Goal: Task Accomplishment & Management: Use online tool/utility

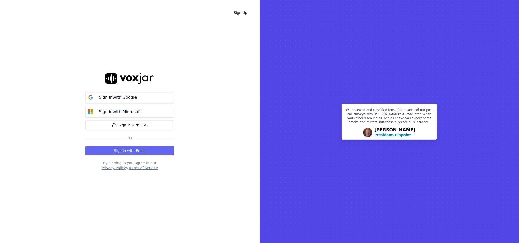
click at [117, 93] on button "Sign in with Google" at bounding box center [129, 97] width 89 height 11
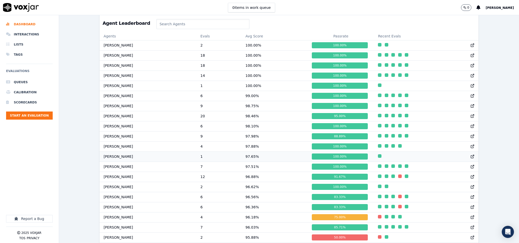
scroll to position [114, 0]
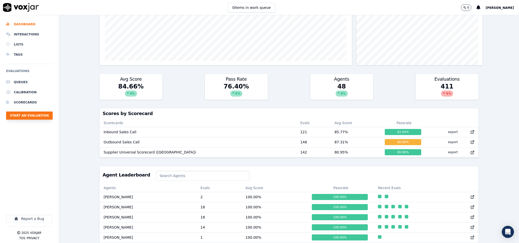
click at [39, 116] on button "Start an Evaluation" at bounding box center [29, 116] width 47 height 8
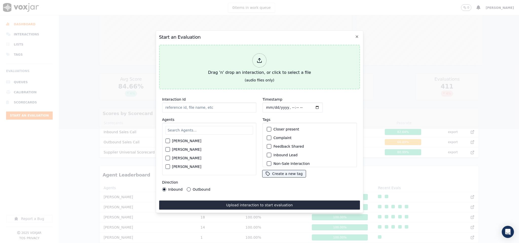
click at [259, 60] on icon at bounding box center [260, 61] width 6 height 6
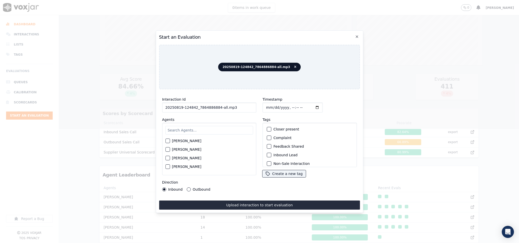
drag, startPoint x: 216, startPoint y: 104, endPoint x: 259, endPoint y: 106, distance: 43.6
click at [259, 106] on div "Interaction Id 20250819-124842_7864886884-all.mp3 Agents Harry Roy Aaron Biswas…" at bounding box center [259, 143] width 201 height 101
type input "20250819-124842_7864886884-C1"
click at [266, 106] on input "Timestamp" at bounding box center [293, 108] width 60 height 10
type input "2025-08-19T15:16"
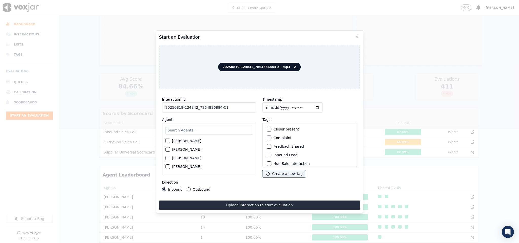
click at [188, 127] on input "text" at bounding box center [209, 130] width 88 height 9
type input "ven"
click at [164, 141] on div "ven Venessa Shastri" at bounding box center [209, 149] width 94 height 53
click at [166, 141] on div "button" at bounding box center [168, 143] width 4 height 4
click at [187, 188] on button "Outbound" at bounding box center [189, 190] width 4 height 4
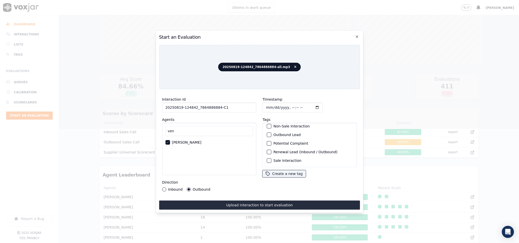
scroll to position [46, 0]
click at [269, 159] on button "Sale Interaction" at bounding box center [269, 161] width 5 height 5
click at [267, 133] on div "button" at bounding box center [269, 135] width 4 height 4
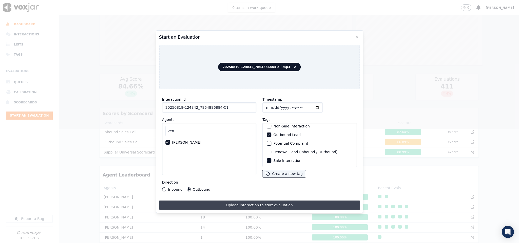
click at [240, 202] on button "Upload interaction to start evaluation" at bounding box center [259, 205] width 201 height 9
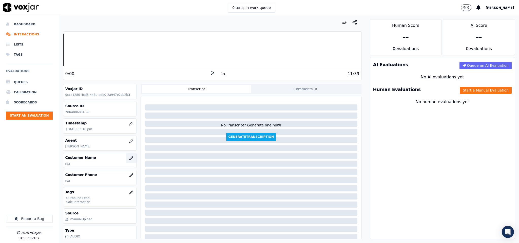
click at [129, 159] on icon "button" at bounding box center [131, 158] width 4 height 4
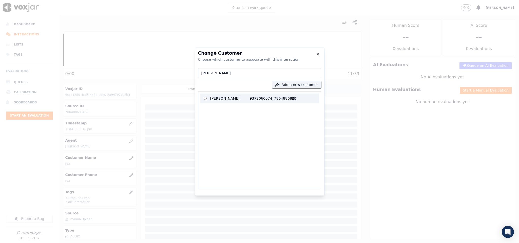
type input "FRANTZ MORISSET"
click at [219, 98] on p "FRANTZ MORISSET" at bounding box center [230, 99] width 40 height 8
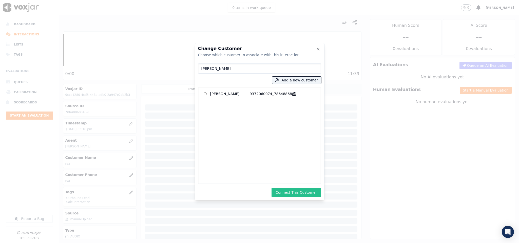
click at [292, 196] on button "Connect This Customer" at bounding box center [296, 192] width 49 height 9
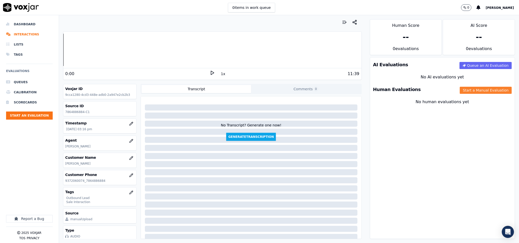
click at [460, 93] on button "Start a Manual Evaluation" at bounding box center [486, 90] width 52 height 7
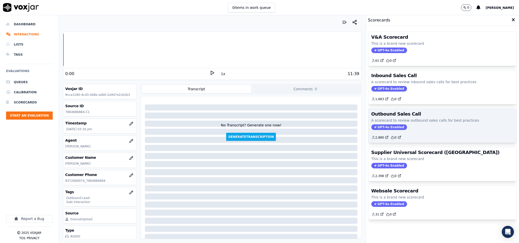
click at [382, 129] on span "GPT-4o Enabled" at bounding box center [389, 128] width 36 height 6
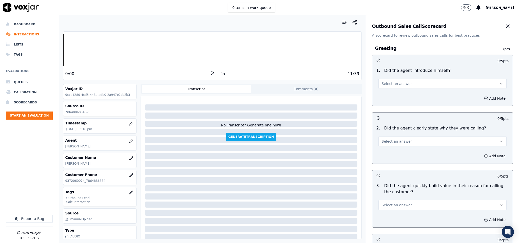
click at [396, 85] on span "Select an answer" at bounding box center [397, 83] width 30 height 5
click at [392, 96] on div "Yes" at bounding box center [430, 95] width 116 height 8
click at [392, 144] on span "Select an answer" at bounding box center [397, 141] width 30 height 5
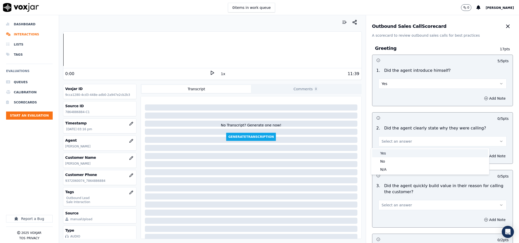
click at [389, 152] on div "Yes" at bounding box center [430, 153] width 116 height 8
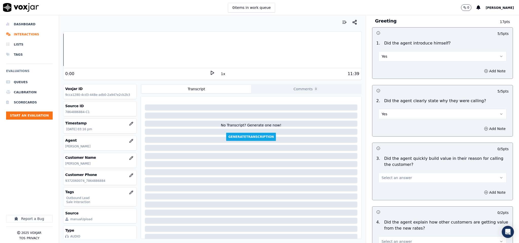
scroll to position [76, 0]
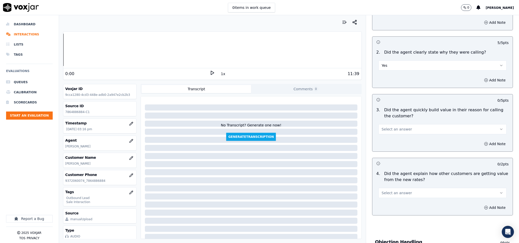
click at [398, 128] on span "Select an answer" at bounding box center [397, 129] width 30 height 5
click at [396, 141] on div "Yes" at bounding box center [430, 142] width 116 height 8
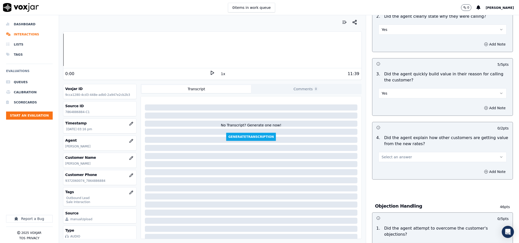
scroll to position [152, 0]
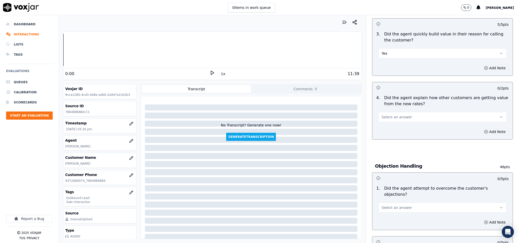
click at [396, 114] on button "Select an answer" at bounding box center [442, 117] width 128 height 10
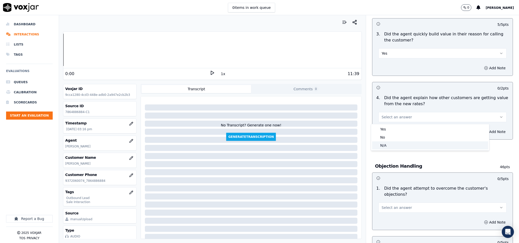
drag, startPoint x: 387, startPoint y: 145, endPoint x: 385, endPoint y: 122, distance: 22.4
click at [387, 145] on div "N/A" at bounding box center [430, 146] width 116 height 8
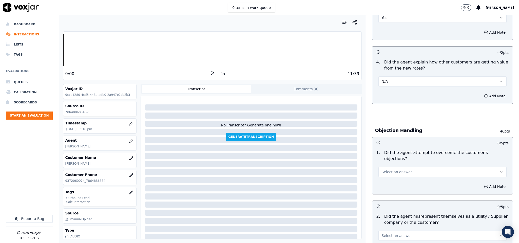
scroll to position [228, 0]
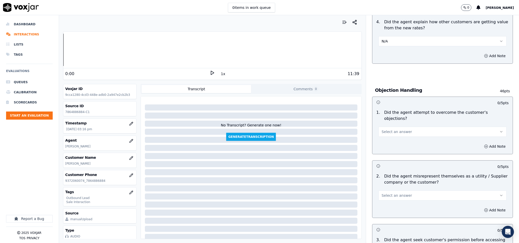
click at [392, 129] on span "Select an answer" at bounding box center [397, 131] width 30 height 5
drag, startPoint x: 387, startPoint y: 139, endPoint x: 387, endPoint y: 129, distance: 9.1
click at [387, 140] on div "Yes" at bounding box center [430, 138] width 116 height 8
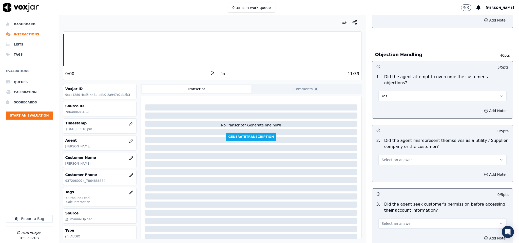
scroll to position [304, 0]
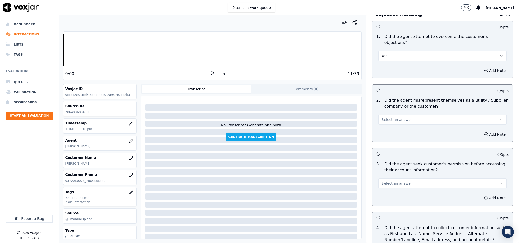
drag, startPoint x: 397, startPoint y: 117, endPoint x: 397, endPoint y: 120, distance: 3.1
click at [397, 117] on span "Select an answer" at bounding box center [397, 119] width 30 height 5
click at [388, 136] on div "No" at bounding box center [430, 134] width 116 height 8
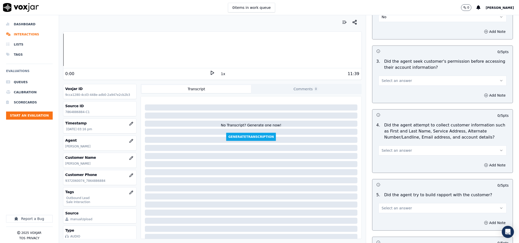
scroll to position [418, 0]
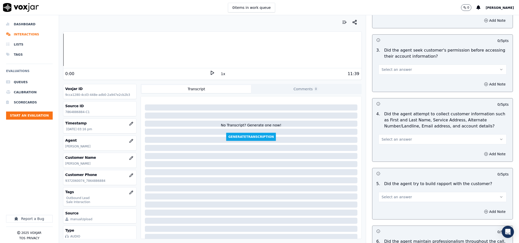
click at [398, 67] on span "Select an answer" at bounding box center [397, 69] width 30 height 5
click at [388, 94] on div "N/A" at bounding box center [430, 93] width 116 height 8
click at [481, 81] on button "Add Note" at bounding box center [495, 84] width 28 height 7
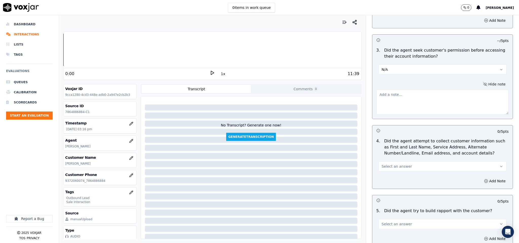
click at [418, 96] on textarea at bounding box center [442, 102] width 132 height 25
paste textarea "@2:50 Venessa - do I have your permission to open your bill at my system? The c…"
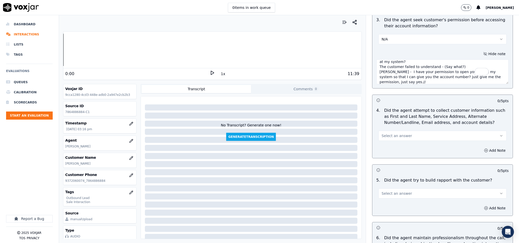
scroll to position [494, 0]
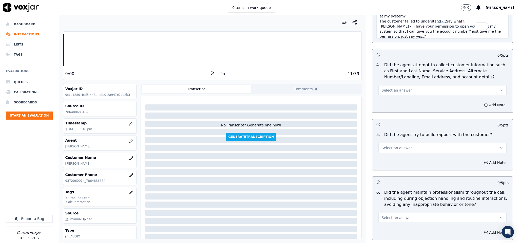
type textarea "@2:50 Venessa - do I have your permission to open your bill at my system? The c…"
click at [398, 88] on span "Select an answer" at bounding box center [397, 90] width 30 height 5
click at [388, 115] on div "N/A" at bounding box center [430, 114] width 116 height 8
click at [388, 146] on span "Select an answer" at bounding box center [397, 148] width 30 height 5
click at [386, 170] on div "N/A" at bounding box center [430, 172] width 116 height 8
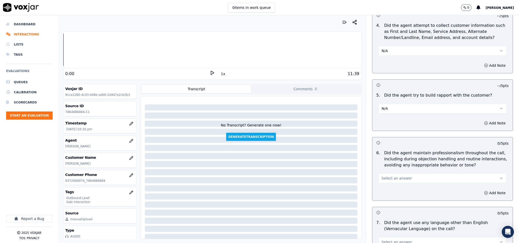
scroll to position [570, 0]
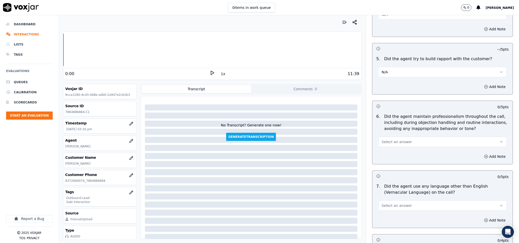
click at [394, 140] on span "Select an answer" at bounding box center [397, 142] width 30 height 5
click at [385, 150] on div "Yes" at bounding box center [430, 150] width 116 height 8
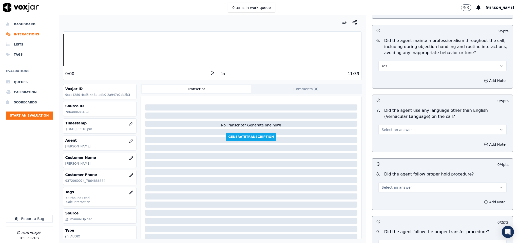
scroll to position [684, 0]
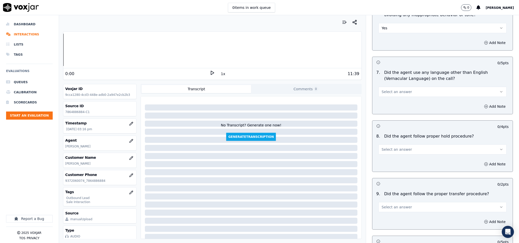
click at [391, 89] on span "Select an answer" at bounding box center [397, 91] width 30 height 5
click at [388, 110] on div "No" at bounding box center [430, 108] width 116 height 8
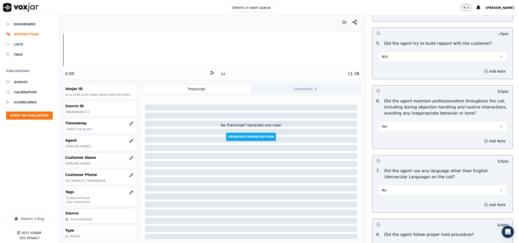
scroll to position [570, 0]
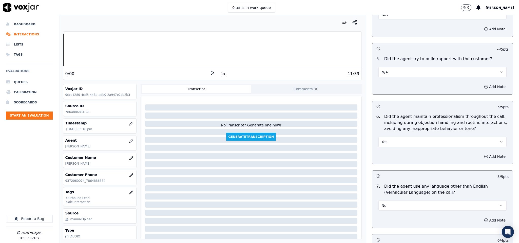
click at [397, 67] on button "N/A" at bounding box center [442, 72] width 128 height 10
click at [389, 80] on div "Yes" at bounding box center [430, 80] width 116 height 8
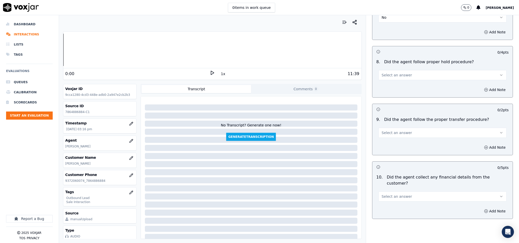
scroll to position [760, 0]
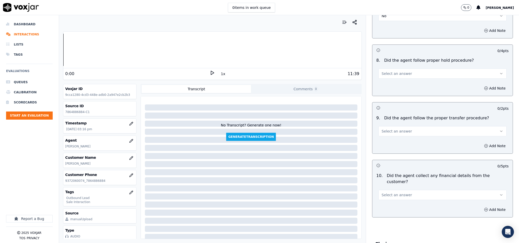
click at [400, 74] on button "Select an answer" at bounding box center [442, 74] width 128 height 10
click at [387, 80] on div "Yes" at bounding box center [430, 82] width 116 height 8
click at [402, 131] on button "Select an answer" at bounding box center [442, 131] width 128 height 10
click at [394, 141] on div "Yes" at bounding box center [430, 140] width 116 height 8
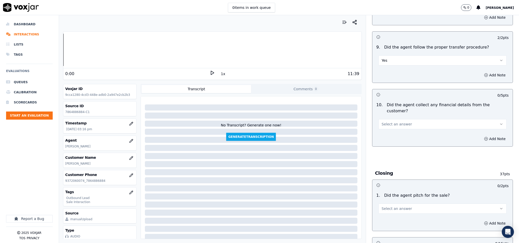
scroll to position [836, 0]
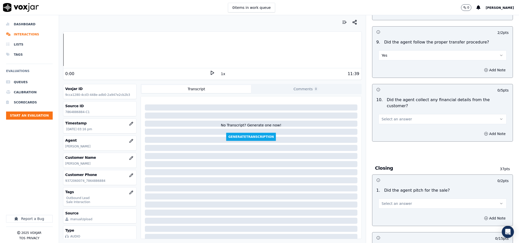
click at [397, 117] on span "Select an answer" at bounding box center [397, 119] width 30 height 5
click at [385, 129] on div "No" at bounding box center [430, 130] width 116 height 8
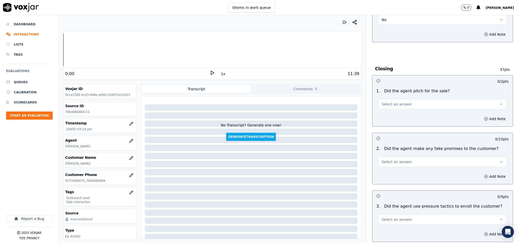
scroll to position [950, 0]
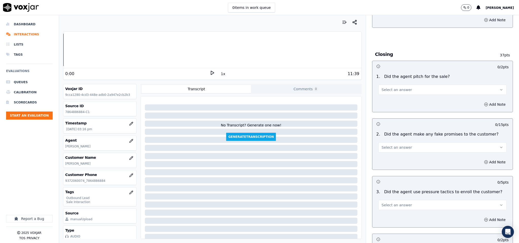
click at [399, 87] on span "Select an answer" at bounding box center [397, 89] width 30 height 5
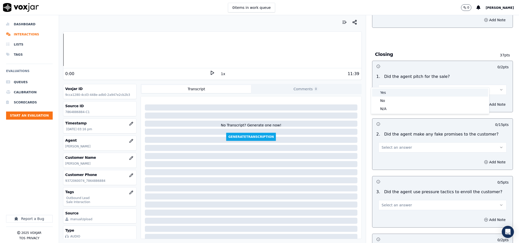
click at [389, 94] on div "Yes" at bounding box center [430, 93] width 116 height 8
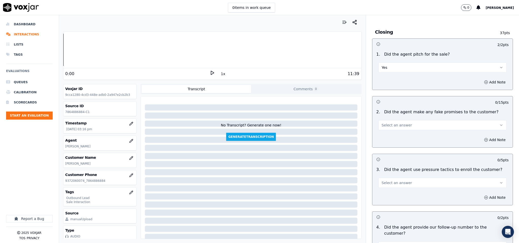
scroll to position [988, 0]
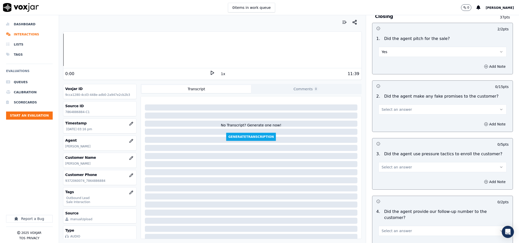
click at [399, 105] on button "Select an answer" at bounding box center [442, 110] width 128 height 10
click at [391, 118] on div "No" at bounding box center [430, 121] width 116 height 8
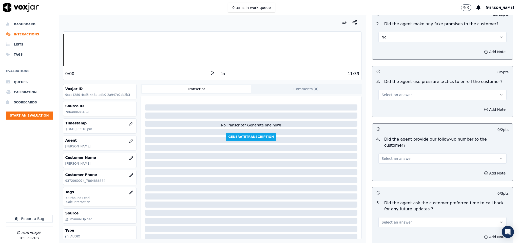
scroll to position [1064, 0]
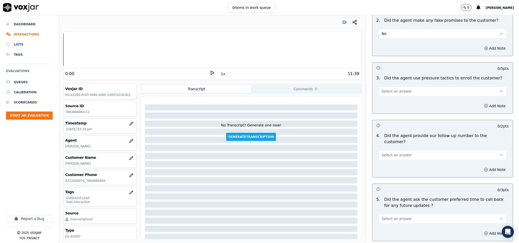
click at [403, 86] on button "Select an answer" at bounding box center [442, 91] width 128 height 10
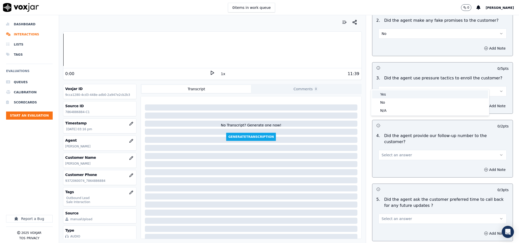
click at [389, 94] on div "Yes" at bounding box center [430, 94] width 116 height 8
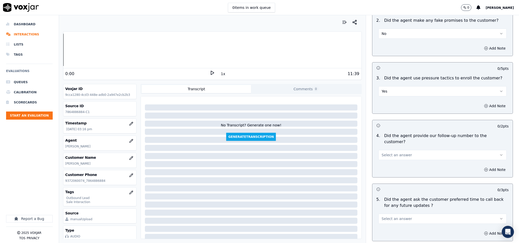
click at [394, 86] on button "Yes" at bounding box center [442, 91] width 128 height 10
click at [388, 107] on div "N/A" at bounding box center [430, 111] width 116 height 8
click at [394, 86] on button "N/A" at bounding box center [442, 91] width 128 height 10
click at [389, 100] on div "No" at bounding box center [430, 103] width 116 height 8
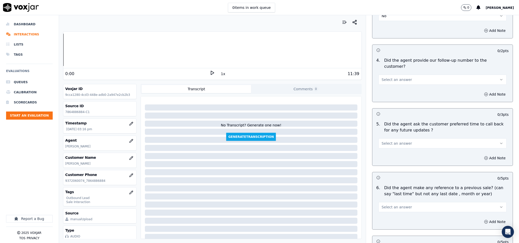
scroll to position [1140, 0]
click at [405, 74] on button "Select an answer" at bounding box center [442, 79] width 128 height 10
click at [397, 76] on div "Yes" at bounding box center [430, 76] width 116 height 8
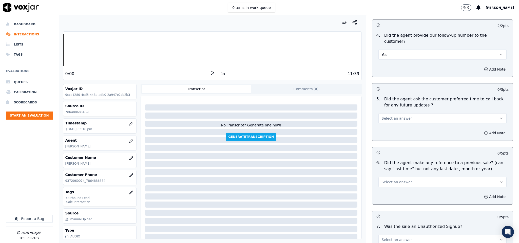
scroll to position [1216, 0]
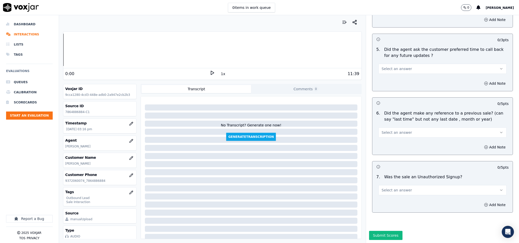
click at [407, 64] on button "Select an answer" at bounding box center [442, 69] width 128 height 10
click at [387, 80] on div "N/A" at bounding box center [430, 81] width 116 height 8
click at [409, 128] on button "Select an answer" at bounding box center [442, 133] width 128 height 10
click at [395, 134] on div "No" at bounding box center [430, 137] width 116 height 8
click at [413, 185] on button "Select an answer" at bounding box center [442, 190] width 128 height 10
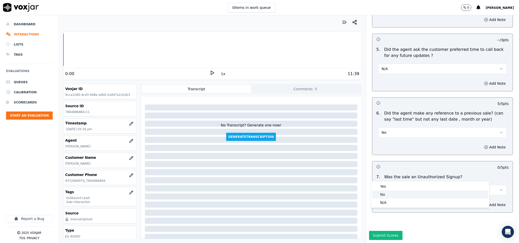
click at [392, 195] on div "No" at bounding box center [430, 195] width 116 height 8
click at [383, 231] on button "Submit Scores" at bounding box center [386, 235] width 34 height 9
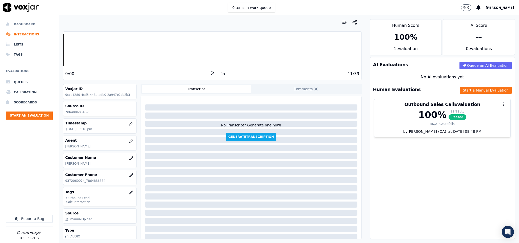
click at [25, 24] on li "Dashboard" at bounding box center [29, 24] width 47 height 10
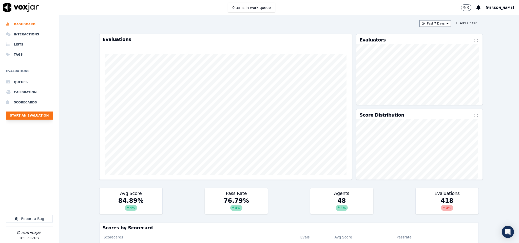
click at [37, 116] on button "Start an Evaluation" at bounding box center [29, 116] width 47 height 8
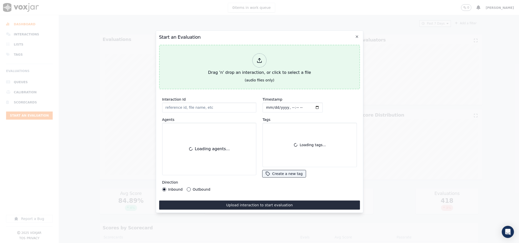
click at [256, 60] on div at bounding box center [260, 60] width 14 height 14
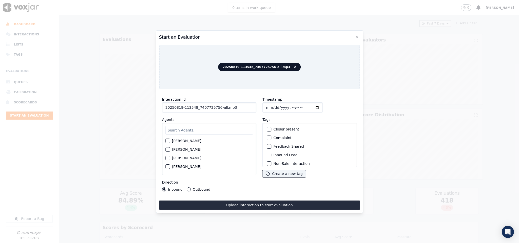
drag, startPoint x: 216, startPoint y: 106, endPoint x: 238, endPoint y: 108, distance: 22.4
click at [238, 108] on input "20250819-113548_7407725756-all.mp3" at bounding box center [209, 108] width 94 height 10
type input "20250819-113548_7407725756-C1"
click at [265, 106] on input "Timestamp" at bounding box center [293, 108] width 60 height 10
type input "2025-08-19T15:21"
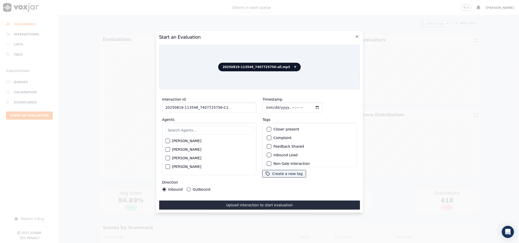
click at [197, 127] on input "text" at bounding box center [209, 130] width 88 height 9
type input "Ann"
click at [166, 141] on div "button" at bounding box center [168, 143] width 4 height 4
click at [188, 188] on button "Outbound" at bounding box center [189, 190] width 4 height 4
click at [267, 128] on div "button" at bounding box center [269, 130] width 4 height 4
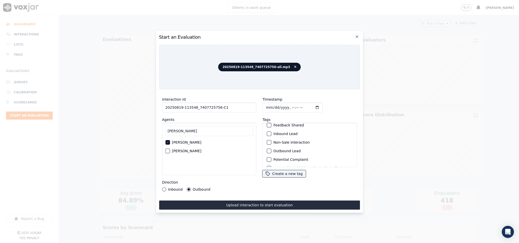
scroll to position [46, 0]
click at [267, 133] on div "button" at bounding box center [269, 135] width 4 height 4
click at [269, 157] on div "Sale Interaction" at bounding box center [310, 161] width 90 height 9
click at [268, 159] on div "button" at bounding box center [269, 161] width 4 height 4
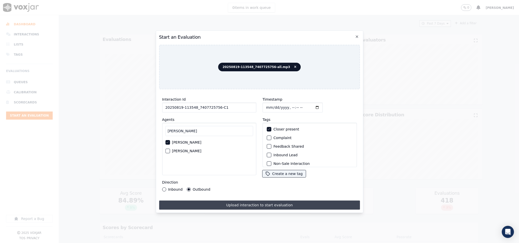
click at [254, 204] on button "Upload interaction to start evaluation" at bounding box center [259, 205] width 201 height 9
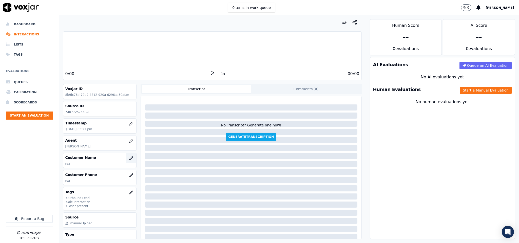
click at [129, 160] on icon "button" at bounding box center [131, 158] width 4 height 4
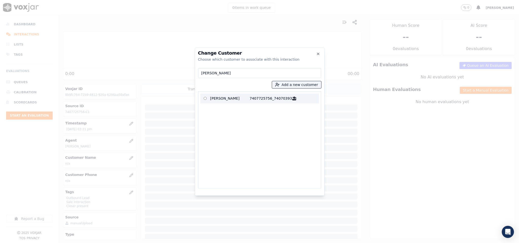
type input "GLENN T TATMAN"
click at [225, 98] on p "GLENN T TATMAN" at bounding box center [230, 99] width 40 height 8
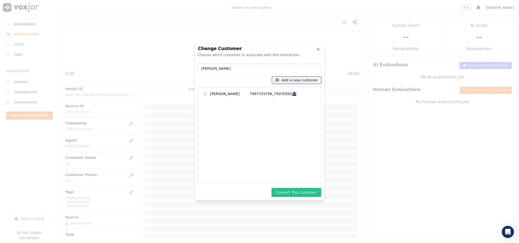
click at [302, 192] on button "Connect This Customer" at bounding box center [296, 192] width 49 height 9
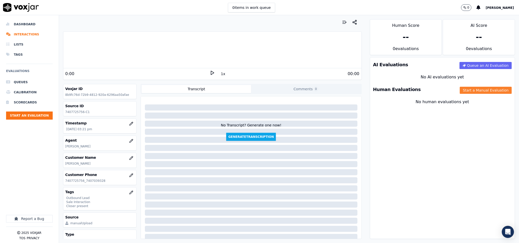
click at [461, 89] on button "Start a Manual Evaluation" at bounding box center [486, 90] width 52 height 7
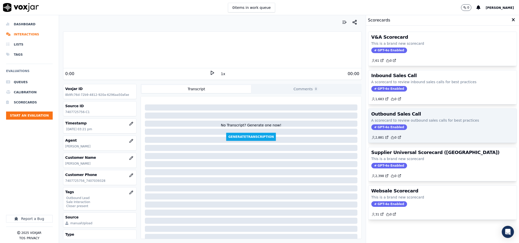
click at [378, 126] on span "GPT-4o Enabled" at bounding box center [389, 128] width 36 height 6
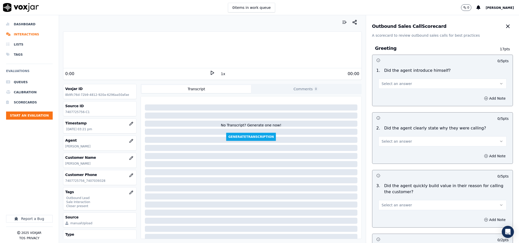
click at [392, 85] on span "Select an answer" at bounding box center [397, 83] width 30 height 5
click at [390, 94] on div "Yes" at bounding box center [430, 95] width 116 height 8
click at [388, 141] on span "Select an answer" at bounding box center [397, 141] width 30 height 5
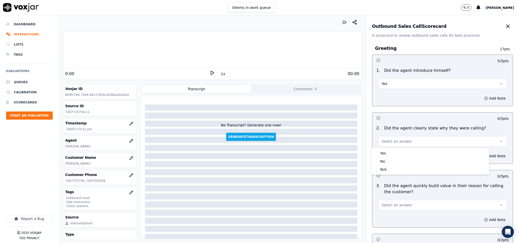
click at [386, 153] on div "Yes" at bounding box center [430, 153] width 116 height 8
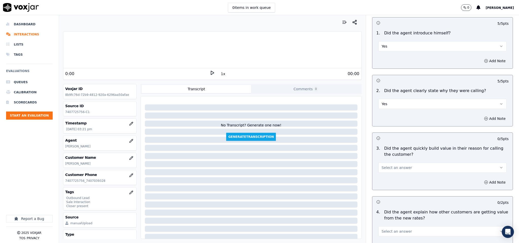
scroll to position [114, 0]
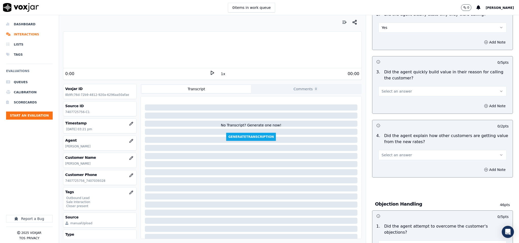
click at [403, 90] on button "Select an answer" at bounding box center [442, 91] width 128 height 10
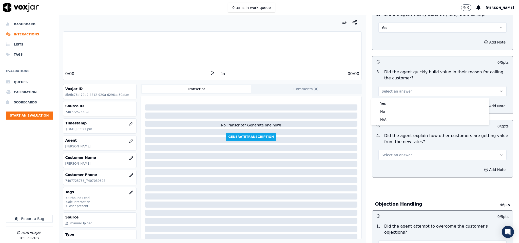
click at [398, 98] on body "0 items in work queue 0 Sudip Roy Dashboard Interactions Lists Tags Evaluations…" at bounding box center [259, 121] width 519 height 243
click at [399, 155] on span "Select an answer" at bounding box center [397, 155] width 30 height 5
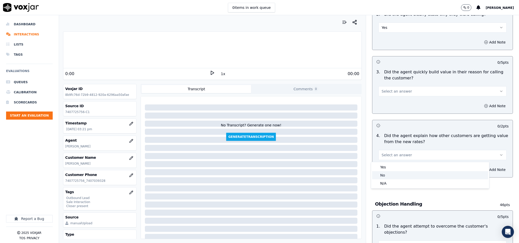
drag, startPoint x: 390, startPoint y: 181, endPoint x: 390, endPoint y: 177, distance: 4.6
click at [390, 182] on div "N/A" at bounding box center [430, 184] width 116 height 8
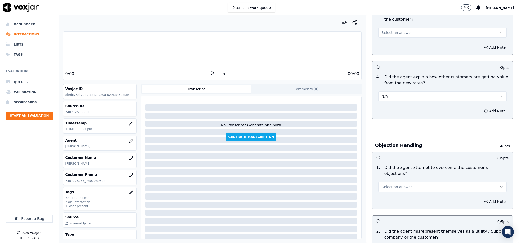
scroll to position [228, 0]
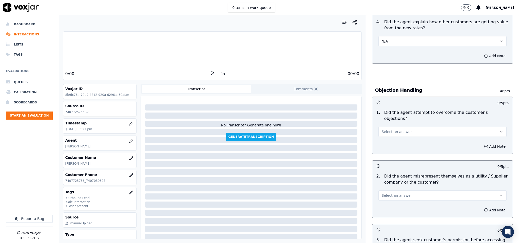
click at [398, 129] on span "Select an answer" at bounding box center [397, 131] width 30 height 5
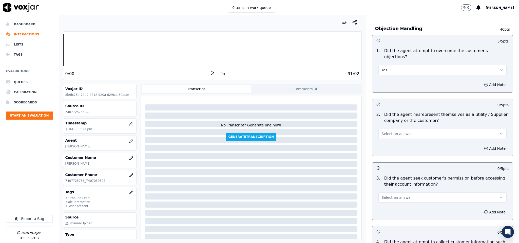
scroll to position [304, 0]
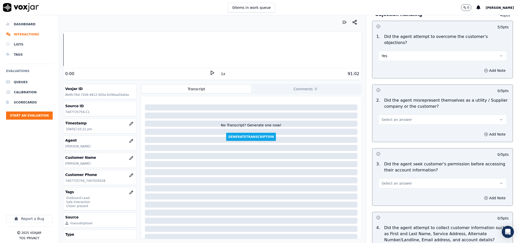
click at [402, 115] on button "Select an answer" at bounding box center [442, 120] width 128 height 10
click at [385, 133] on div "No" at bounding box center [430, 134] width 116 height 8
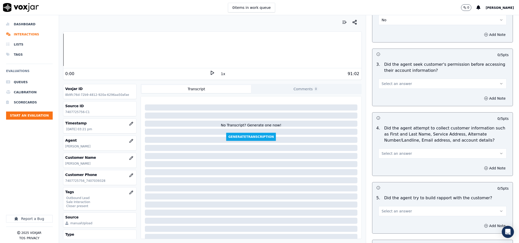
scroll to position [418, 0]
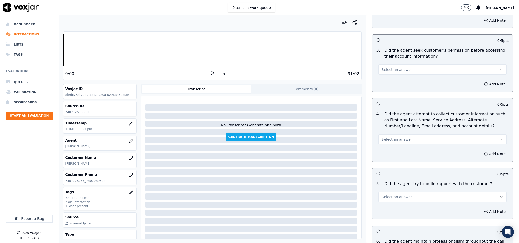
click at [389, 137] on span "Select an answer" at bounding box center [397, 139] width 30 height 5
click at [382, 163] on div "N/A" at bounding box center [430, 163] width 116 height 8
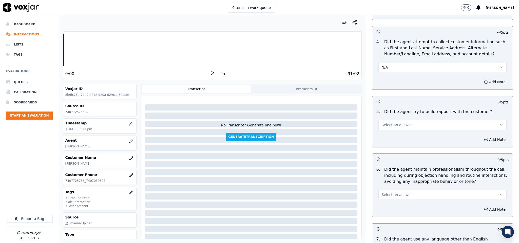
scroll to position [494, 0]
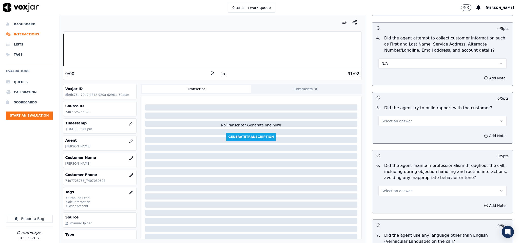
click at [388, 119] on span "Select an answer" at bounding box center [397, 121] width 30 height 5
click at [383, 129] on div "Yes" at bounding box center [430, 129] width 116 height 8
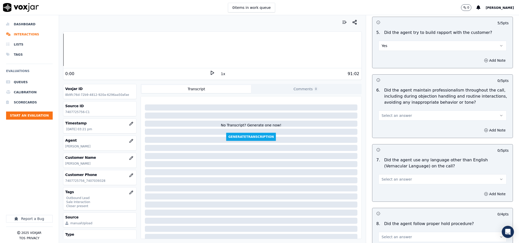
scroll to position [570, 0]
click at [392, 110] on button "Select an answer" at bounding box center [442, 115] width 128 height 10
click at [382, 120] on div "Yes" at bounding box center [430, 123] width 116 height 8
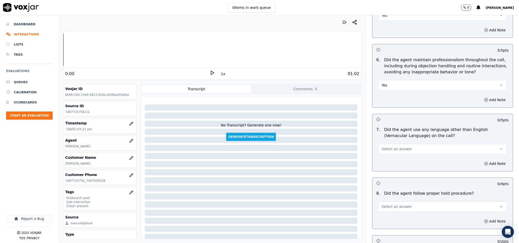
scroll to position [646, 0]
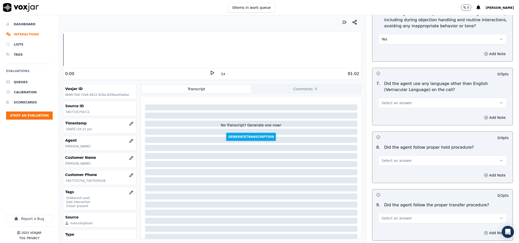
click at [395, 101] on span "Select an answer" at bounding box center [397, 103] width 30 height 5
click at [388, 116] on div "No" at bounding box center [430, 119] width 116 height 8
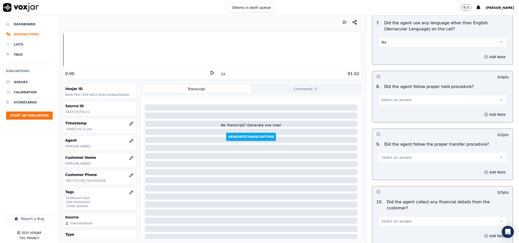
scroll to position [722, 0]
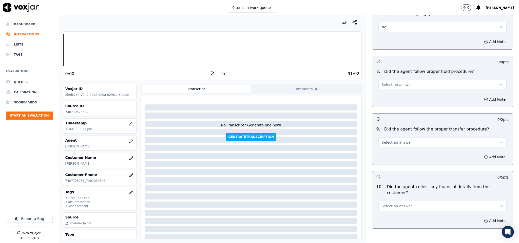
click at [388, 84] on button "Select an answer" at bounding box center [442, 85] width 128 height 10
click at [383, 94] on div "Yes" at bounding box center [430, 93] width 116 height 8
click at [386, 141] on span "Select an answer" at bounding box center [397, 142] width 30 height 5
click at [385, 148] on div "Yes" at bounding box center [430, 151] width 116 height 8
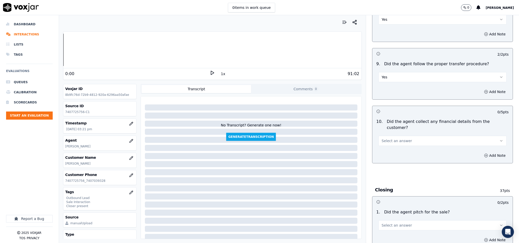
scroll to position [836, 0]
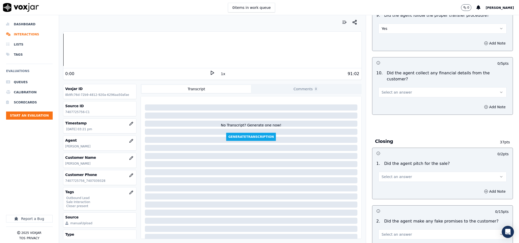
click at [395, 90] on span "Select an answer" at bounding box center [397, 92] width 30 height 5
click at [388, 102] on div "No" at bounding box center [430, 103] width 116 height 8
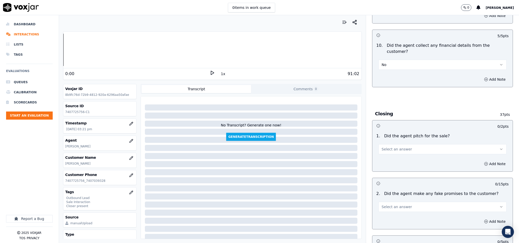
scroll to position [912, 0]
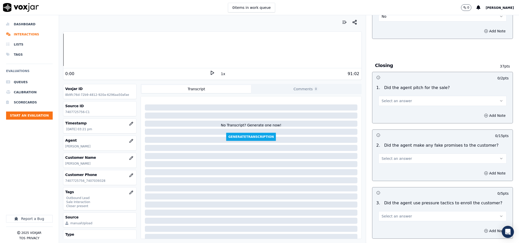
click at [404, 96] on button "Select an answer" at bounding box center [442, 101] width 128 height 10
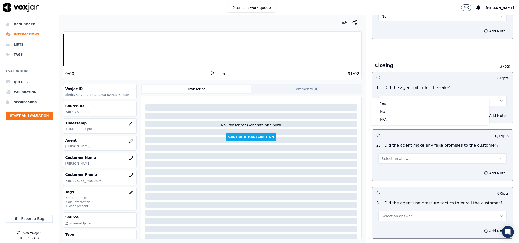
click at [396, 101] on div "Yes" at bounding box center [430, 104] width 116 height 8
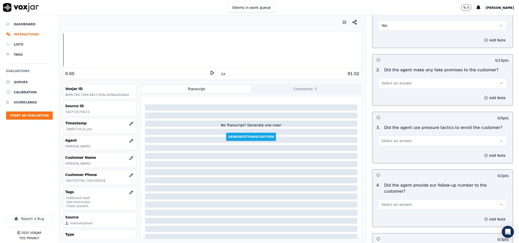
scroll to position [988, 0]
click at [401, 78] on button "Select an answer" at bounding box center [442, 83] width 128 height 10
click at [391, 93] on div "No" at bounding box center [430, 93] width 116 height 8
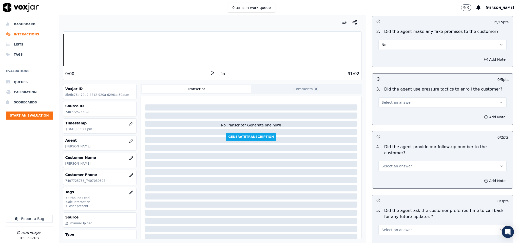
click at [394, 100] on span "Select an answer" at bounding box center [397, 102] width 30 height 5
click at [385, 114] on div "No" at bounding box center [430, 113] width 116 height 8
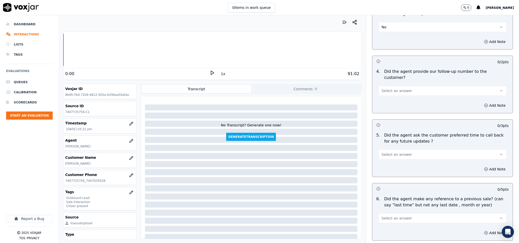
scroll to position [1102, 0]
click at [391, 88] on span "Select an answer" at bounding box center [397, 90] width 30 height 5
click at [378, 88] on span at bounding box center [376, 88] width 4 height 4
click at [385, 152] on span "Select an answer" at bounding box center [397, 154] width 30 height 5
click at [382, 170] on div "N/A" at bounding box center [430, 168] width 116 height 8
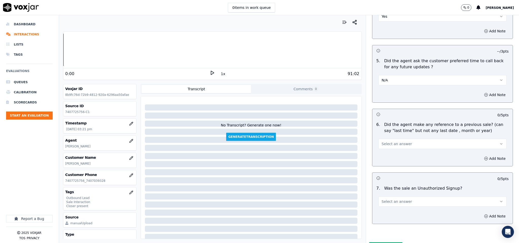
scroll to position [1178, 0]
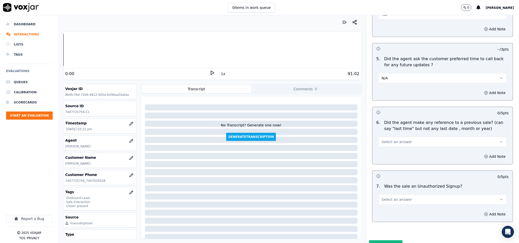
click at [393, 140] on span "Select an answer" at bounding box center [397, 142] width 30 height 5
click at [383, 145] on div "No" at bounding box center [430, 148] width 116 height 8
click at [397, 197] on span "Select an answer" at bounding box center [397, 199] width 30 height 5
click at [391, 202] on div "No" at bounding box center [430, 206] width 116 height 8
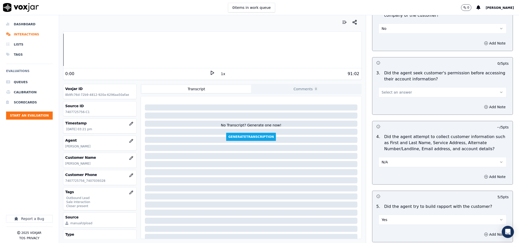
scroll to position [380, 0]
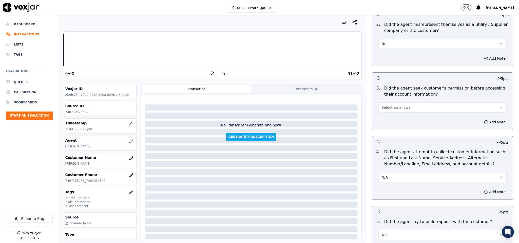
click at [413, 105] on button "Select an answer" at bounding box center [442, 108] width 128 height 10
click at [402, 123] on div "No" at bounding box center [430, 123] width 116 height 8
click at [481, 119] on button "Add Note" at bounding box center [495, 122] width 28 height 7
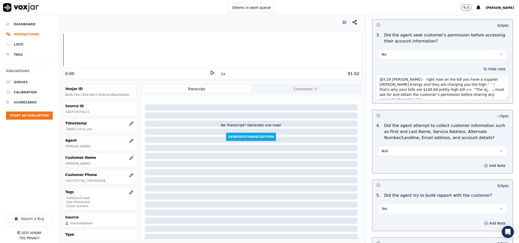
scroll to position [456, 0]
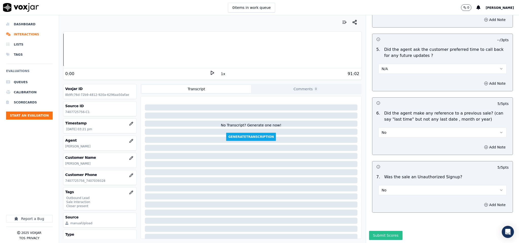
type textarea "@5:29 Anna - right now on the bill you have a supplier Archer Energy and they a…"
click at [378, 231] on button "Submit Scores" at bounding box center [386, 235] width 34 height 9
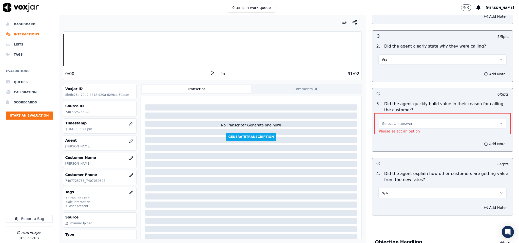
scroll to position [45, 0]
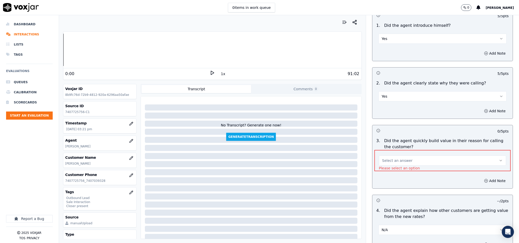
click at [411, 160] on button "Select an answer" at bounding box center [442, 161] width 127 height 10
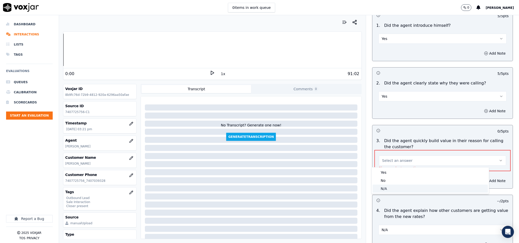
click at [389, 188] on div "N/A" at bounding box center [430, 189] width 115 height 8
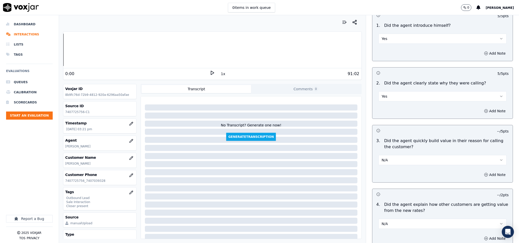
click at [438, 157] on button "N/A" at bounding box center [442, 160] width 128 height 10
click at [394, 170] on div "Yes" at bounding box center [430, 172] width 116 height 8
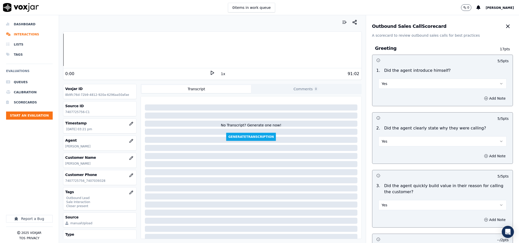
scroll to position [1218, 0]
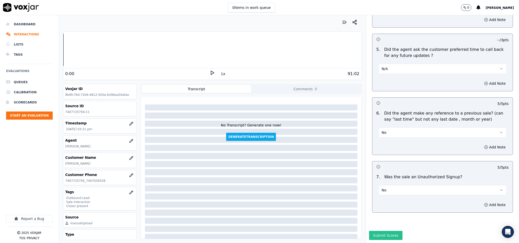
click at [387, 231] on button "Submit Scores" at bounding box center [386, 235] width 34 height 9
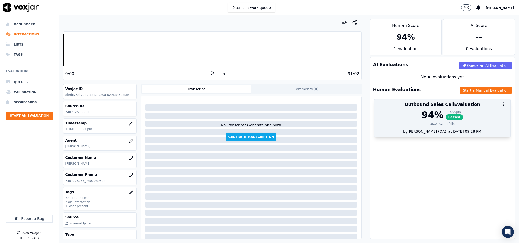
click at [431, 120] on div "94 % 85 / 90 pts Passed" at bounding box center [442, 115] width 130 height 10
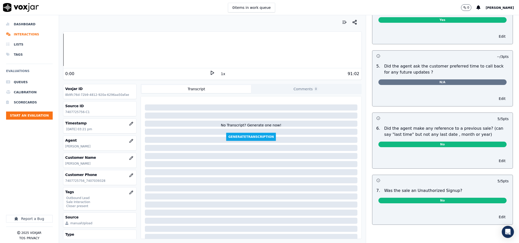
scroll to position [0, 0]
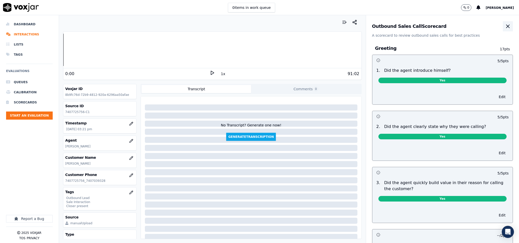
click at [503, 29] on button "button" at bounding box center [508, 26] width 10 height 10
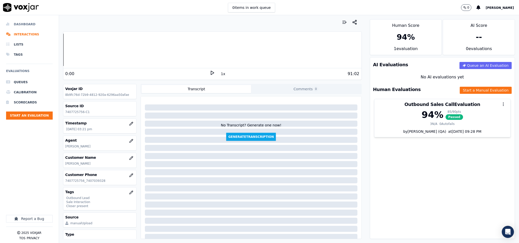
click at [18, 24] on li "Dashboard" at bounding box center [29, 24] width 47 height 10
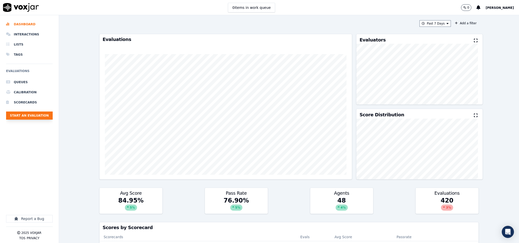
click at [39, 112] on button "Start an Evaluation" at bounding box center [29, 116] width 47 height 8
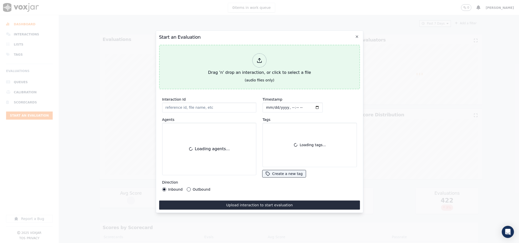
click at [265, 58] on div at bounding box center [260, 60] width 14 height 14
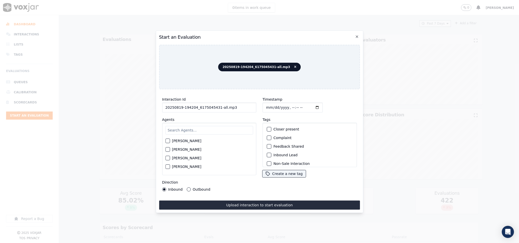
drag, startPoint x: 216, startPoint y: 104, endPoint x: 267, endPoint y: 107, distance: 51.3
click at [267, 107] on div "Interaction Id 20250819-194204_6175045431-all.mp3 Agents Harry Roy Aaron Biswas…" at bounding box center [259, 143] width 201 height 101
type input "20250819-194204_6175045431-C1"
click at [265, 104] on input "Timestamp" at bounding box center [293, 108] width 60 height 10
type input "2025-08-19T16:14"
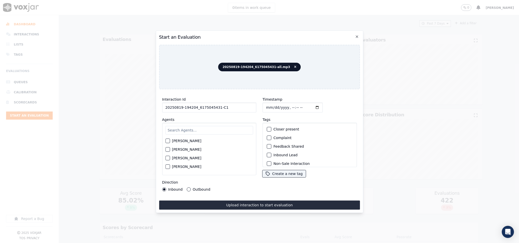
click at [213, 129] on input "text" at bounding box center [209, 130] width 88 height 9
type input "sam"
click at [168, 149] on div "button" at bounding box center [168, 151] width 4 height 4
click at [188, 188] on button "Outbound" at bounding box center [189, 190] width 4 height 4
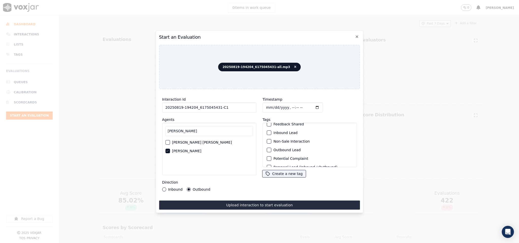
scroll to position [38, 0]
click at [267, 134] on div "button" at bounding box center [269, 135] width 4 height 4
click at [268, 159] on div "button" at bounding box center [269, 161] width 4 height 4
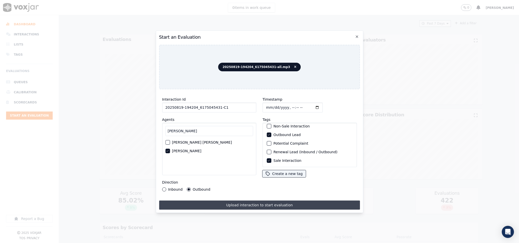
click at [260, 202] on button "Upload interaction to start evaluation" at bounding box center [259, 205] width 201 height 9
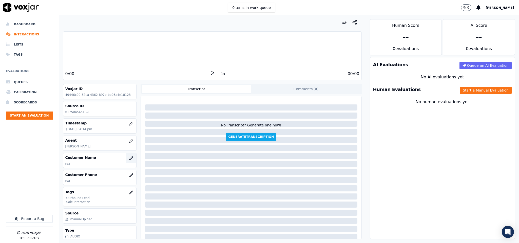
click at [129, 160] on icon "button" at bounding box center [131, 158] width 4 height 4
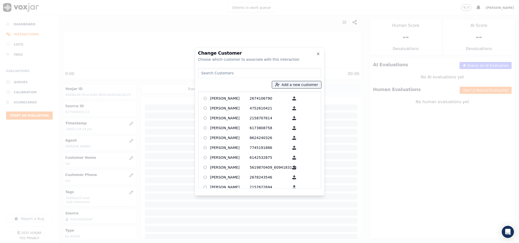
paste input "ABIGAILE BRISSETT"
type input "ABIGAILE BRISSETT"
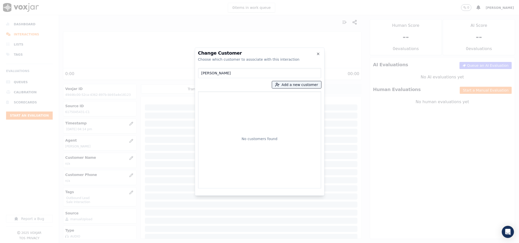
drag, startPoint x: 238, startPoint y: 74, endPoint x: 161, endPoint y: 73, distance: 76.8
click at [161, 243] on div "Change Customer Choose which customer to associate with this interaction ABIGAI…" at bounding box center [259, 243] width 519 height 0
click at [300, 83] on button "Add a new customer" at bounding box center [296, 84] width 49 height 7
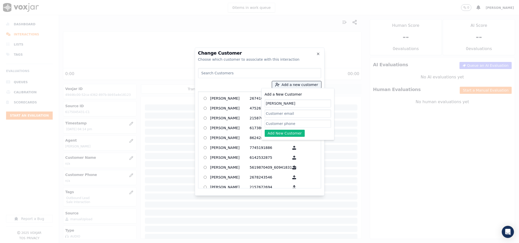
type input "ABIGAILE BRISSETT"
click at [268, 124] on input "Add a New Customer" at bounding box center [298, 124] width 66 height 8
paste input "8572363068"
paste input "6175045431"
type input "8572363068_6175045431"
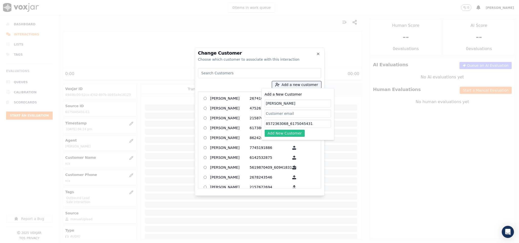
click at [285, 133] on button "Add New Customer" at bounding box center [285, 133] width 40 height 7
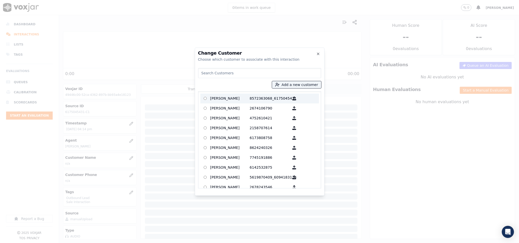
click at [234, 98] on p "ABIGAILE BRISSETT" at bounding box center [230, 99] width 40 height 8
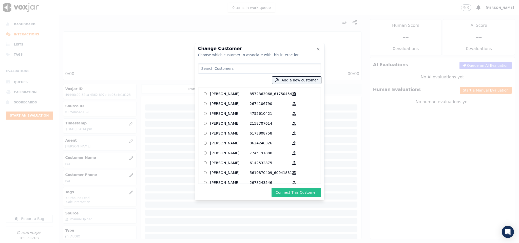
click at [287, 192] on button "Connect This Customer" at bounding box center [296, 192] width 49 height 9
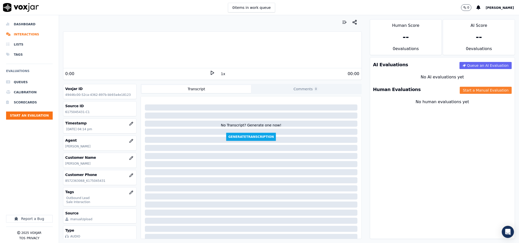
click at [470, 89] on button "Start a Manual Evaluation" at bounding box center [486, 90] width 52 height 7
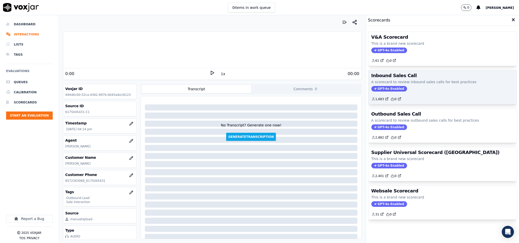
click at [382, 89] on span "GPT-4o Enabled" at bounding box center [389, 89] width 36 height 6
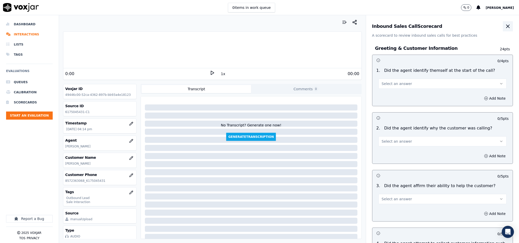
click at [505, 29] on icon "button" at bounding box center [508, 26] width 6 height 6
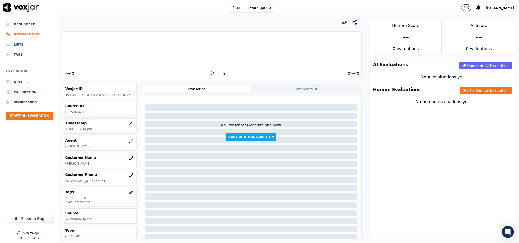
click at [464, 95] on div "Human Evaluations Start a Manual Evaluation" at bounding box center [442, 89] width 145 height 15
click at [464, 94] on button "Start a Manual Evaluation" at bounding box center [486, 90] width 52 height 7
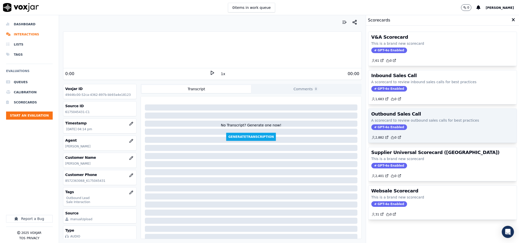
click at [393, 128] on span "GPT-4o Enabled" at bounding box center [389, 128] width 36 height 6
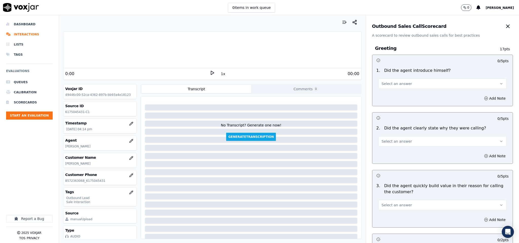
click at [423, 81] on button "Select an answer" at bounding box center [442, 84] width 128 height 10
click at [404, 94] on div "Yes" at bounding box center [430, 95] width 116 height 8
drag, startPoint x: 403, startPoint y: 138, endPoint x: 399, endPoint y: 147, distance: 10.1
click at [403, 138] on button "Select an answer" at bounding box center [442, 142] width 128 height 10
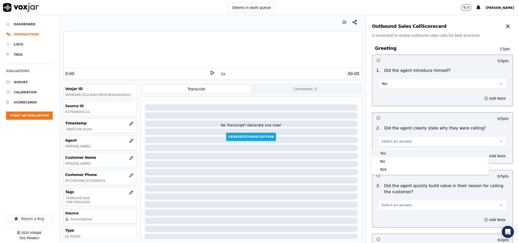
click at [396, 155] on div "Yes" at bounding box center [430, 153] width 116 height 8
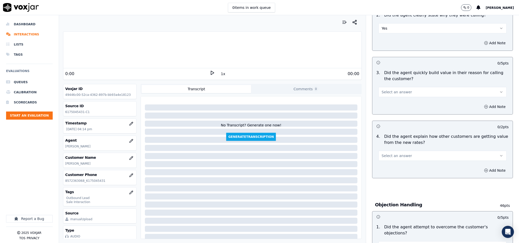
scroll to position [114, 0]
click at [417, 86] on div "Select an answer" at bounding box center [442, 90] width 128 height 11
click at [407, 96] on button "Select an answer" at bounding box center [442, 91] width 128 height 10
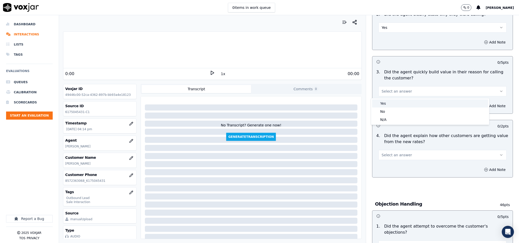
click at [398, 101] on div "Yes" at bounding box center [430, 104] width 116 height 8
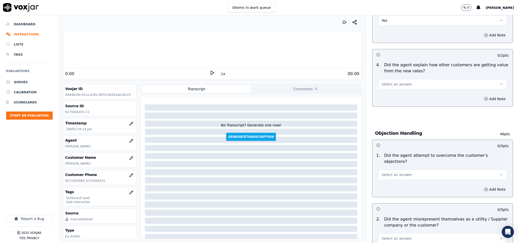
click at [410, 79] on button "Select an answer" at bounding box center [442, 84] width 128 height 10
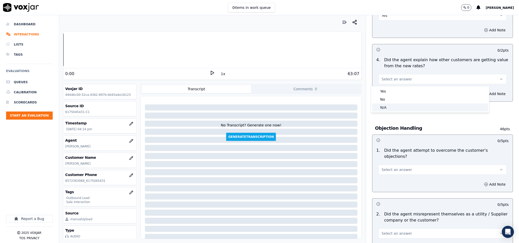
click at [391, 107] on div "N/A" at bounding box center [430, 108] width 116 height 8
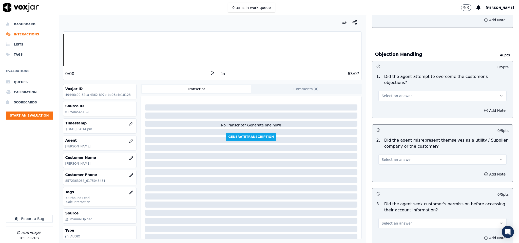
scroll to position [266, 0]
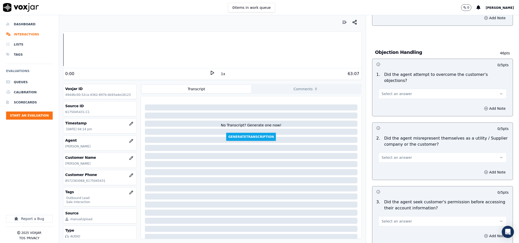
click at [402, 92] on button "Select an answer" at bounding box center [442, 94] width 128 height 10
click at [393, 100] on div "Yes" at bounding box center [430, 100] width 116 height 8
click at [403, 155] on button "Select an answer" at bounding box center [442, 158] width 128 height 10
click at [395, 172] on div "No" at bounding box center [430, 172] width 116 height 8
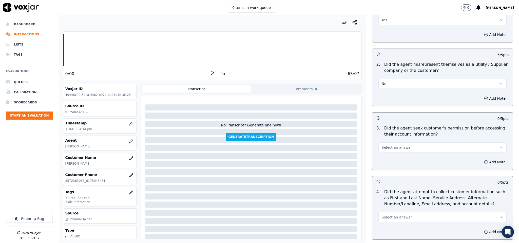
scroll to position [342, 0]
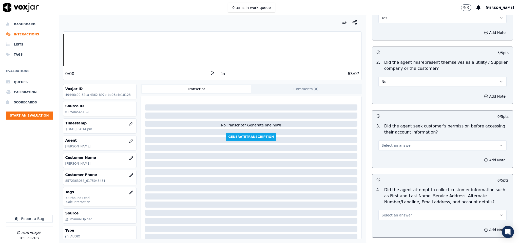
click at [411, 141] on button "Select an answer" at bounding box center [442, 146] width 128 height 10
click at [374, 130] on p "3 ." at bounding box center [378, 129] width 8 height 12
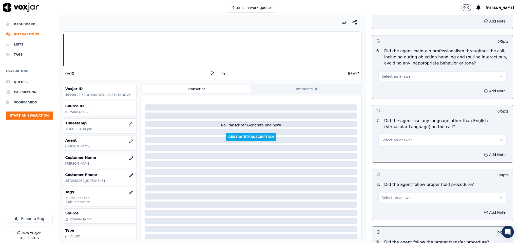
scroll to position [608, 0]
click at [407, 72] on button "Select an answer" at bounding box center [442, 77] width 128 height 10
click at [391, 92] on div "No" at bounding box center [430, 93] width 116 height 8
click at [481, 88] on button "Add Note" at bounding box center [495, 91] width 28 height 7
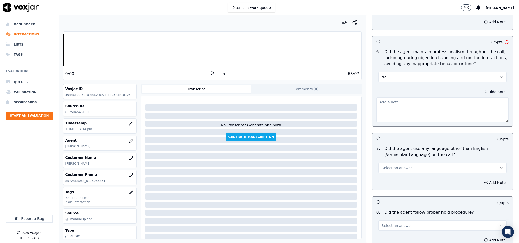
click at [433, 108] on textarea at bounding box center [442, 110] width 132 height 25
paste textarea "@2:24 - T"
drag, startPoint x: 386, startPoint y: 98, endPoint x: 395, endPoint y: 98, distance: 9.7
click at [395, 98] on textarea "@2:24 - T" at bounding box center [442, 110] width 132 height 25
paste textarea "he agent used a vernacular word during the conversation, which affected the pro…"
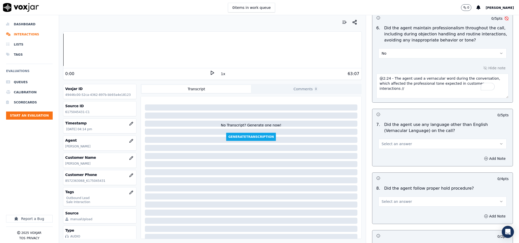
scroll to position [646, 0]
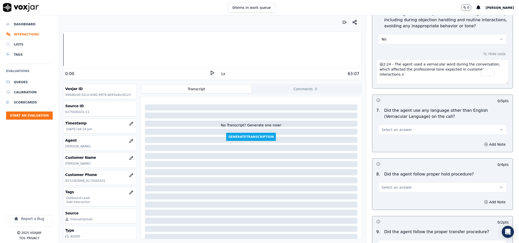
type textarea "@2:24 - The agent used a vernacular word during the conversation, which affecte…"
click at [414, 126] on button "Select an answer" at bounding box center [442, 130] width 128 height 10
click at [397, 136] on div "Yes" at bounding box center [430, 138] width 116 height 8
click at [481, 141] on button "Add Note" at bounding box center [495, 144] width 28 height 7
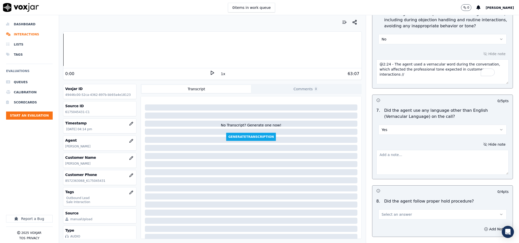
click at [433, 150] on textarea at bounding box center [442, 162] width 132 height 25
paste textarea "@2:24 - The agent used a vernacular word, while the customer on the call //"
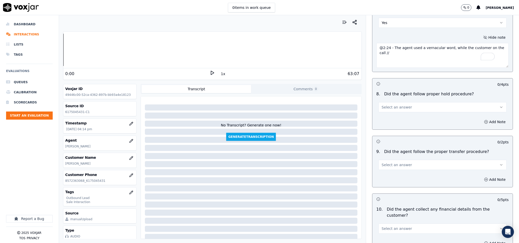
scroll to position [760, 0]
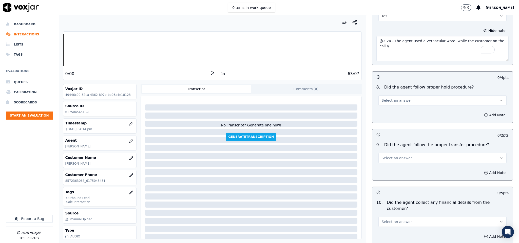
type textarea "@2:24 - The agent used a vernacular word, while the customer on the call //"
click at [404, 97] on button "Select an answer" at bounding box center [442, 101] width 128 height 10
click at [390, 105] on div "Yes" at bounding box center [430, 109] width 116 height 8
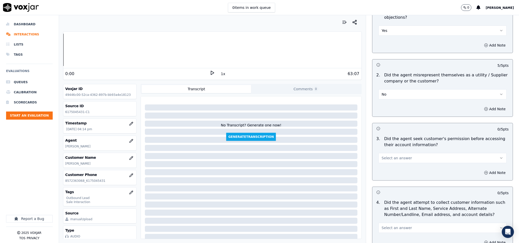
scroll to position [418, 0]
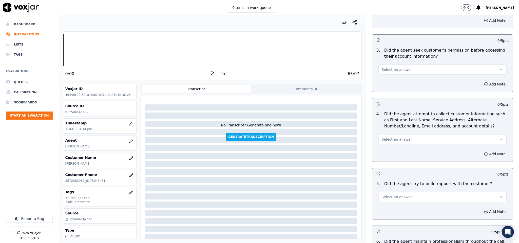
click at [407, 65] on button "Select an answer" at bounding box center [442, 70] width 128 height 10
click at [390, 84] on div "No" at bounding box center [430, 85] width 116 height 8
click at [481, 81] on button "Add Note" at bounding box center [495, 84] width 28 height 7
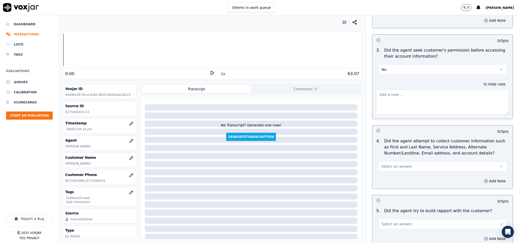
click at [429, 97] on textarea at bounding box center [442, 102] width 132 height 25
paste textarea "@1:21 Sam - I see that your payment arrangement amount is $11.67 so it has been…"
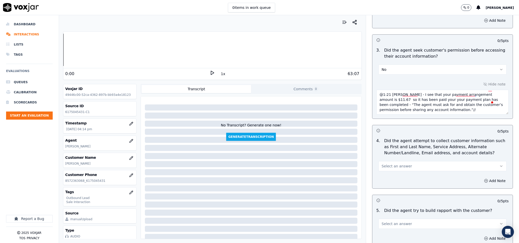
click at [419, 79] on div "Hide note @1:21 Sam - I see that your payment arrangement amount is $11.67 so i…" at bounding box center [442, 98] width 141 height 42
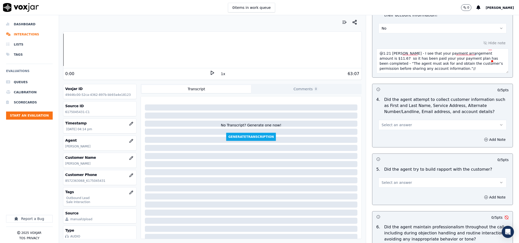
scroll to position [494, 0]
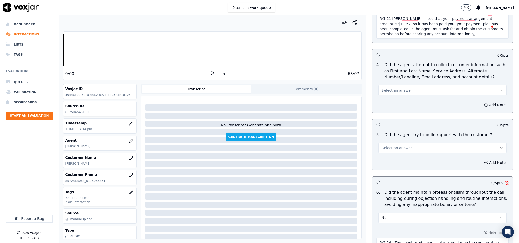
click at [393, 88] on span "Select an answer" at bounding box center [397, 90] width 30 height 5
click at [388, 113] on div "N/A" at bounding box center [430, 114] width 116 height 8
click at [391, 148] on button "Select an answer" at bounding box center [442, 148] width 128 height 10
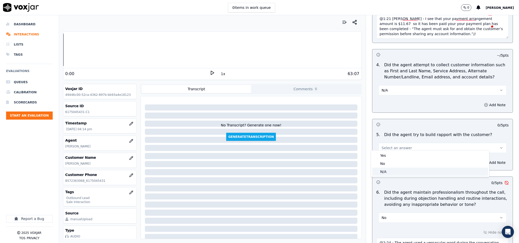
click at [390, 171] on div "N/A" at bounding box center [430, 172] width 116 height 8
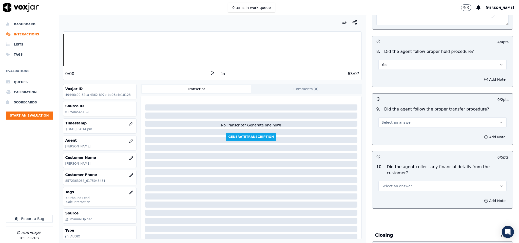
scroll to position [836, 0]
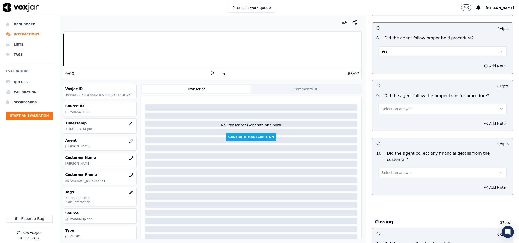
click at [399, 107] on span "Select an answer" at bounding box center [397, 109] width 30 height 5
click at [390, 113] on div "Yes No N/A" at bounding box center [430, 126] width 118 height 26
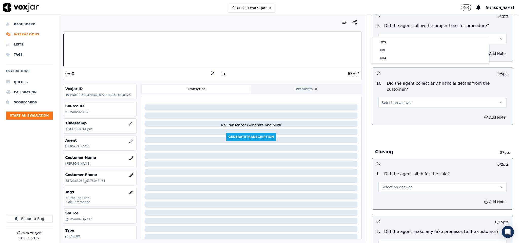
scroll to position [912, 0]
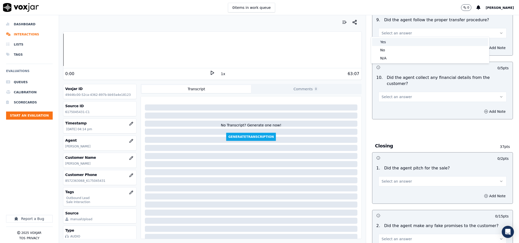
click at [390, 42] on div "Yes" at bounding box center [430, 42] width 116 height 8
click at [391, 94] on span "Select an answer" at bounding box center [397, 96] width 30 height 5
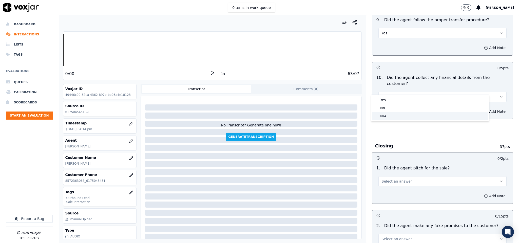
click at [389, 112] on div "N/A" at bounding box center [430, 116] width 116 height 8
click at [385, 92] on button "N/A" at bounding box center [442, 97] width 128 height 10
click at [385, 107] on div "No" at bounding box center [430, 108] width 116 height 8
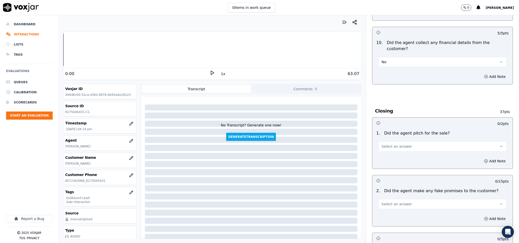
scroll to position [988, 0]
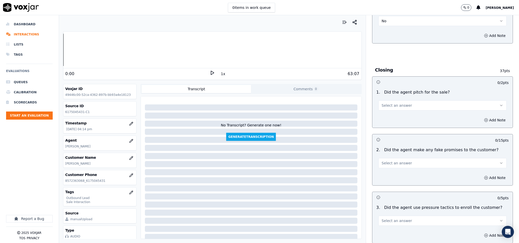
click at [395, 103] on span "Select an answer" at bounding box center [397, 105] width 30 height 5
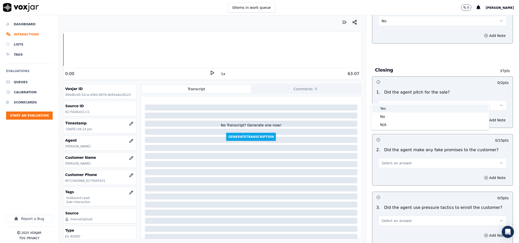
click at [391, 107] on div "Yes" at bounding box center [430, 109] width 116 height 8
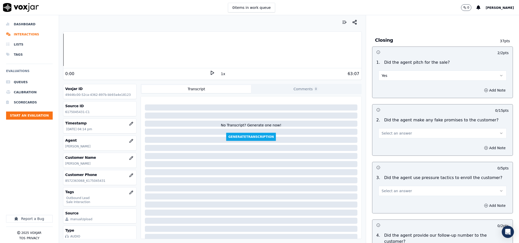
scroll to position [1064, 0]
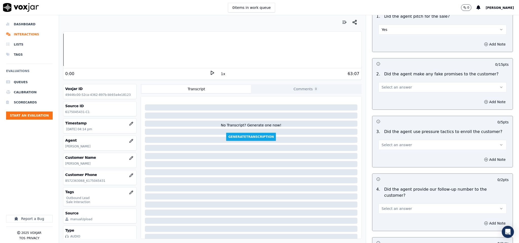
click at [397, 83] on button "Select an answer" at bounding box center [442, 87] width 128 height 10
click at [390, 100] on div "No" at bounding box center [430, 99] width 116 height 8
click at [394, 140] on button "Select an answer" at bounding box center [442, 145] width 128 height 10
click at [389, 156] on div "No" at bounding box center [430, 157] width 116 height 8
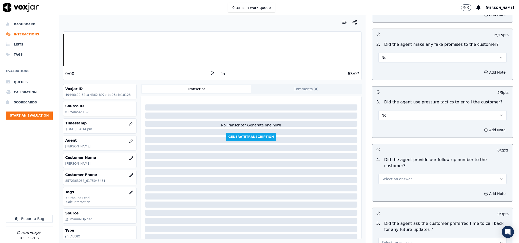
scroll to position [1140, 0]
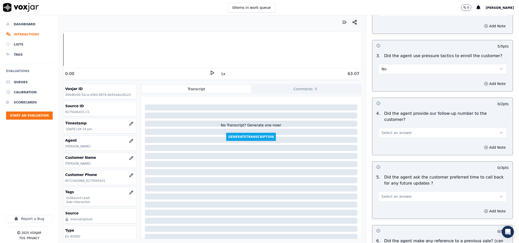
click at [403, 128] on button "Select an answer" at bounding box center [442, 133] width 128 height 10
click at [393, 132] on div "Yes" at bounding box center [430, 131] width 116 height 8
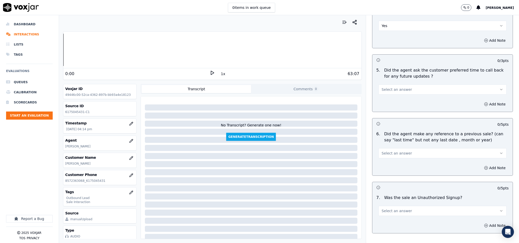
scroll to position [1254, 0]
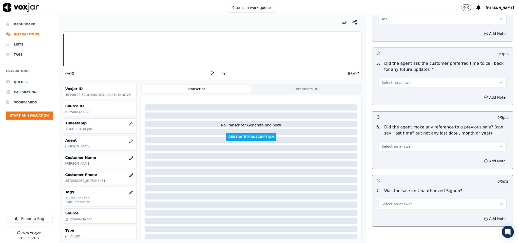
click at [392, 80] on span "Select an answer" at bounding box center [397, 82] width 30 height 5
click at [390, 100] on div "N/A" at bounding box center [430, 97] width 116 height 8
click at [397, 144] on span "Select an answer" at bounding box center [397, 146] width 30 height 5
click at [393, 151] on div "No" at bounding box center [430, 153] width 116 height 8
click at [401, 199] on button "Select an answer" at bounding box center [442, 204] width 128 height 10
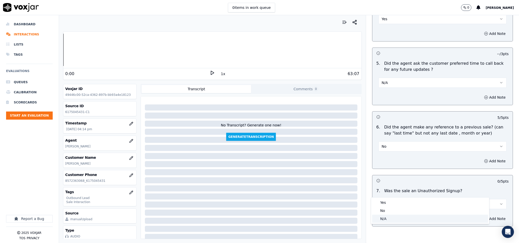
click at [393, 215] on div "N/A" at bounding box center [430, 219] width 116 height 8
click at [390, 198] on div "N/A" at bounding box center [442, 203] width 128 height 11
click at [393, 199] on button "N/A" at bounding box center [442, 204] width 128 height 10
click at [389, 205] on div "Yes" at bounding box center [430, 203] width 116 height 8
click at [383, 199] on button "Yes" at bounding box center [442, 204] width 128 height 10
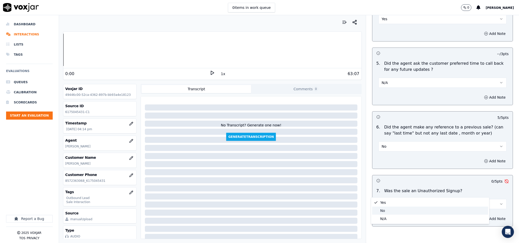
click at [383, 209] on div "No" at bounding box center [430, 211] width 116 height 8
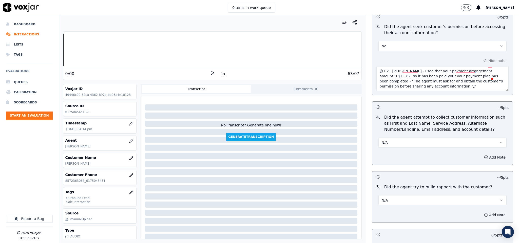
scroll to position [436, 0]
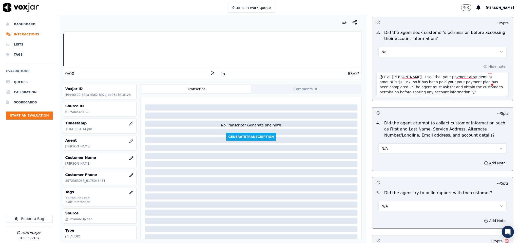
drag, startPoint x: 423, startPoint y: 90, endPoint x: 354, endPoint y: 69, distance: 72.6
click at [354, 69] on div "Your browser does not support the audio element. 0:00 1x 63:07 Voxjar ID 49446c…" at bounding box center [289, 129] width 460 height 228
paste textarea "2:24 - The agent used a vernacular word, while the customer on the call // The …"
type textarea "@2:24 - The agent used a vernacular word, while the customer on the call // The…"
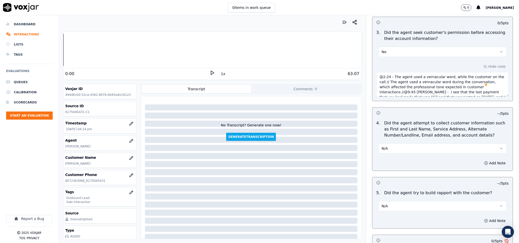
click at [385, 90] on textarea "@2:24 - The agent used a vernacular word, while the customer on the call // The…" at bounding box center [442, 84] width 132 height 25
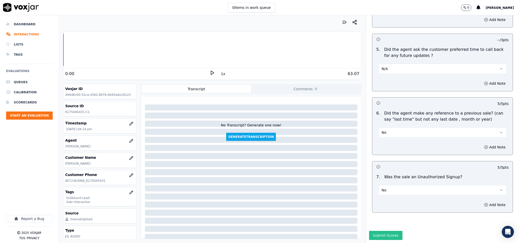
click at [379, 231] on button "Submit Scores" at bounding box center [386, 235] width 34 height 9
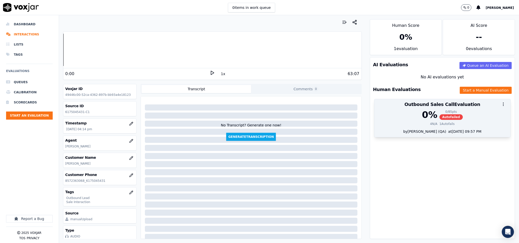
click at [430, 123] on div "4 N/A" at bounding box center [433, 124] width 7 height 4
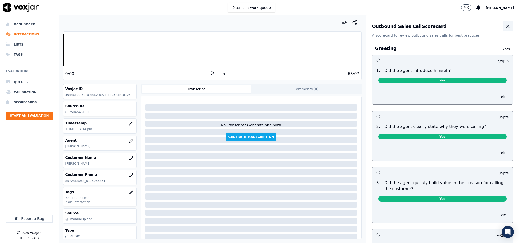
click at [505, 28] on icon "button" at bounding box center [508, 26] width 6 height 6
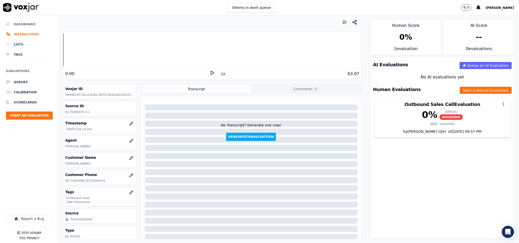
click at [19, 23] on li "Dashboard" at bounding box center [29, 24] width 47 height 10
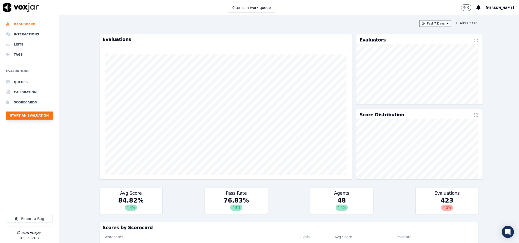
click at [40, 117] on button "Start an Evaluation" at bounding box center [29, 116] width 47 height 8
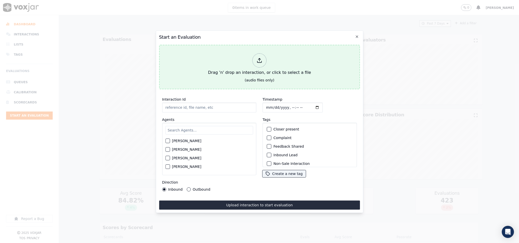
click at [269, 54] on div "Drag 'n' drop an interaction, or click to select a file" at bounding box center [259, 64] width 107 height 26
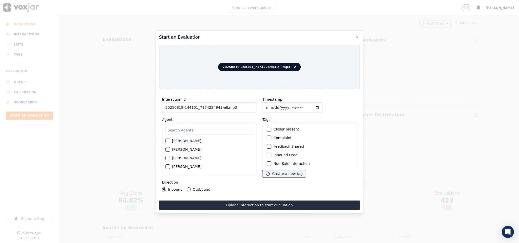
drag, startPoint x: 215, startPoint y: 105, endPoint x: 260, endPoint y: 107, distance: 44.9
click at [260, 107] on div "Interaction Id 20250819-144151_7174224943-all.mp3 Agents Harry Roy Aaron Biswas…" at bounding box center [259, 143] width 201 height 101
type input "20250819-144151_7174224943-C1"
click at [264, 105] on input "Timestamp" at bounding box center [293, 108] width 60 height 10
type input "2025-08-19T16:43"
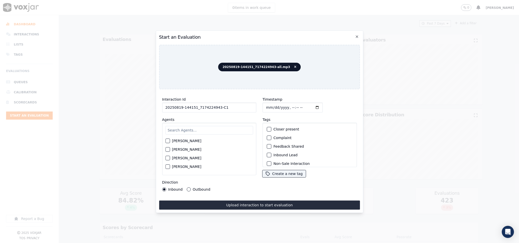
click at [188, 188] on button "Outbound" at bounding box center [189, 190] width 4 height 4
click at [267, 135] on div "button" at bounding box center [269, 135] width 4 height 4
click at [266, 157] on div "Sale Interaction" at bounding box center [310, 161] width 90 height 9
click at [268, 159] on div "button" at bounding box center [269, 161] width 4 height 4
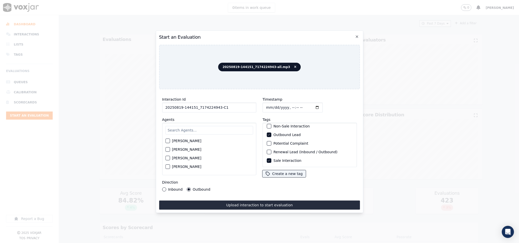
click at [214, 128] on input "text" at bounding box center [209, 130] width 88 height 9
type input "vinc"
click at [164, 139] on div "vinc Vincent Deshmukh" at bounding box center [209, 149] width 94 height 53
click at [166, 141] on div "button" at bounding box center [168, 143] width 4 height 4
click at [170, 140] on button "[PERSON_NAME]" at bounding box center [167, 142] width 5 height 5
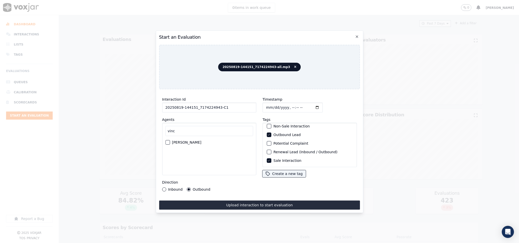
click at [164, 136] on div "vinc Vincent Deshmukh" at bounding box center [209, 149] width 94 height 53
click at [166, 141] on button "[PERSON_NAME]" at bounding box center [167, 142] width 5 height 5
click at [166, 141] on icon "button" at bounding box center [167, 142] width 3 height 3
click at [166, 141] on div "button" at bounding box center [168, 143] width 4 height 4
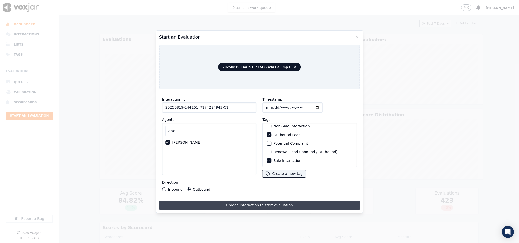
click at [205, 201] on button "Upload interaction to start evaluation" at bounding box center [259, 205] width 201 height 9
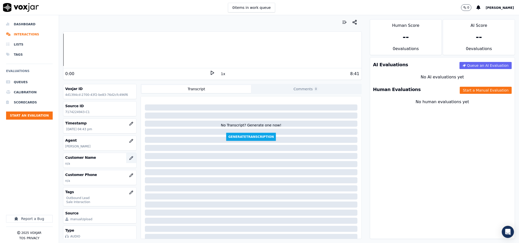
click at [126, 161] on button "button" at bounding box center [131, 158] width 10 height 10
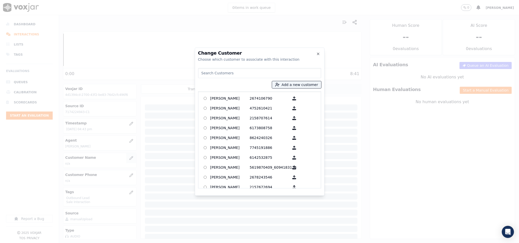
type input "CLINT SMITH"
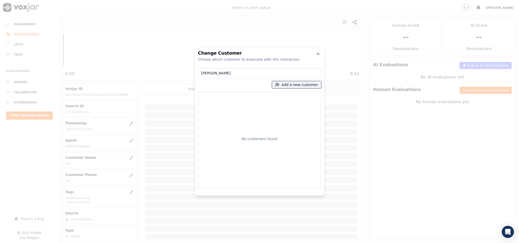
drag, startPoint x: 230, startPoint y: 74, endPoint x: 188, endPoint y: 83, distance: 42.4
click at [183, 243] on div "Change Customer Choose which customer to associate with this interaction CLINT …" at bounding box center [259, 243] width 519 height 0
click at [299, 85] on button "Add a new customer" at bounding box center [296, 84] width 49 height 7
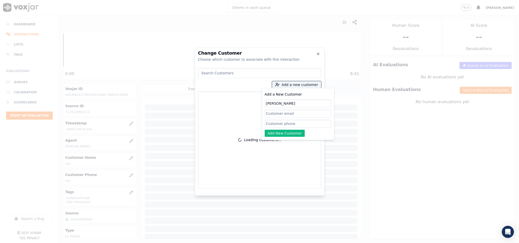
type input "CLINT SMITH"
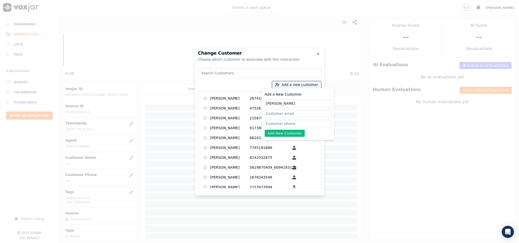
drag, startPoint x: 277, startPoint y: 126, endPoint x: 277, endPoint y: 129, distance: 3.0
click at [277, 126] on input "Add a New Customer" at bounding box center [298, 124] width 66 height 8
paste input "7174224943"
type input "7174224943"
click at [272, 133] on button "Add New Customer" at bounding box center [285, 133] width 40 height 7
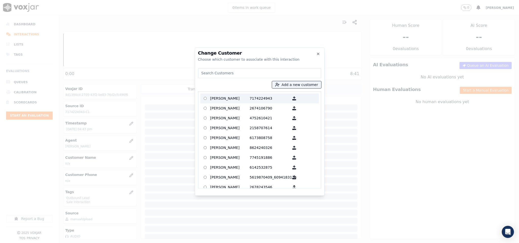
click at [231, 102] on p "CLINT SMITH" at bounding box center [230, 99] width 40 height 8
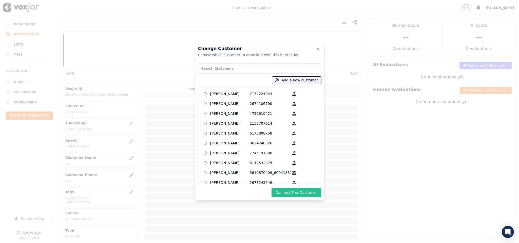
click at [287, 195] on button "Connect This Customer" at bounding box center [296, 192] width 49 height 9
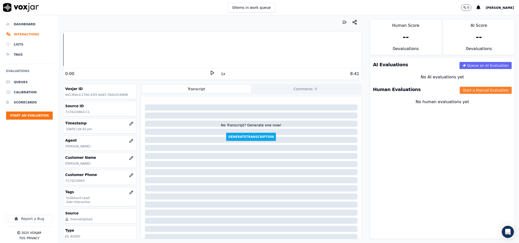
click at [460, 90] on button "Start a Manual Evaluation" at bounding box center [486, 90] width 52 height 7
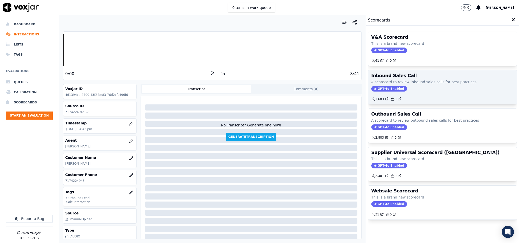
click at [394, 89] on span "GPT-4o Enabled" at bounding box center [389, 89] width 36 height 6
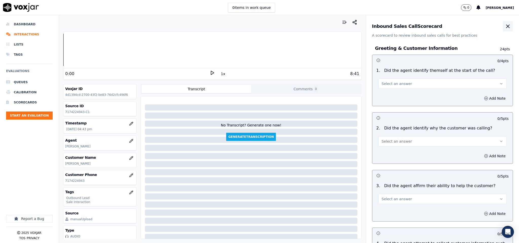
click at [505, 29] on icon "button" at bounding box center [508, 26] width 6 height 6
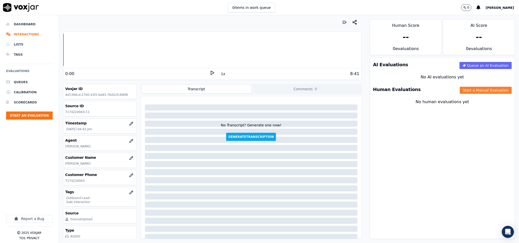
click at [460, 91] on button "Start a Manual Evaluation" at bounding box center [486, 90] width 52 height 7
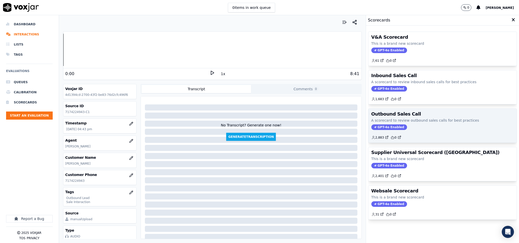
click at [383, 127] on span "GPT-4o Enabled" at bounding box center [389, 128] width 36 height 6
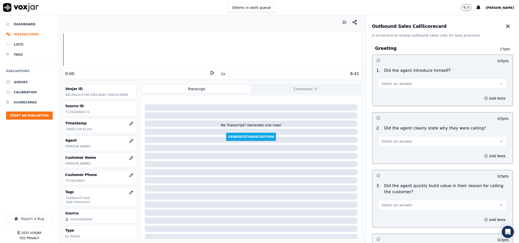
click at [402, 79] on button "Select an answer" at bounding box center [442, 84] width 128 height 10
click at [393, 94] on div "Yes" at bounding box center [430, 95] width 116 height 8
click at [481, 99] on button "Add Note" at bounding box center [495, 98] width 28 height 7
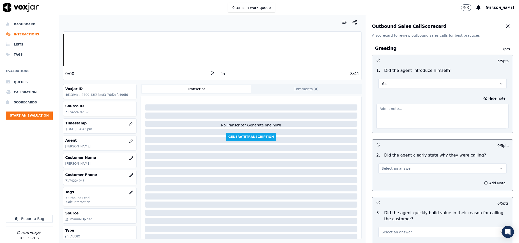
click at [445, 114] on textarea at bounding box center [442, 116] width 132 height 25
paste textarea "“Fronter: Vincent called the customer but introduced himself as Anthony.” //"
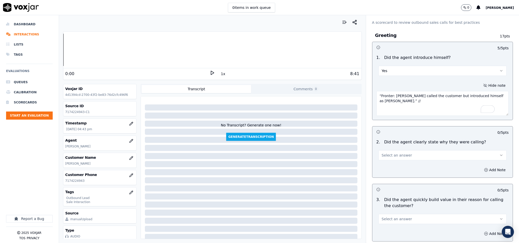
scroll to position [38, 0]
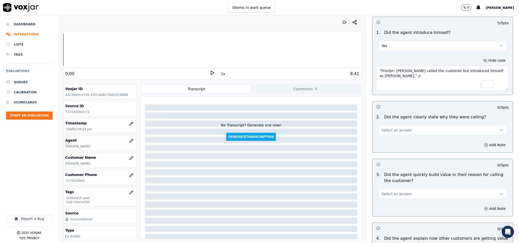
type textarea "“Fronter: Vincent called the customer but introduced himself as Anthony.” //"
click at [392, 130] on span "Select an answer" at bounding box center [397, 130] width 30 height 5
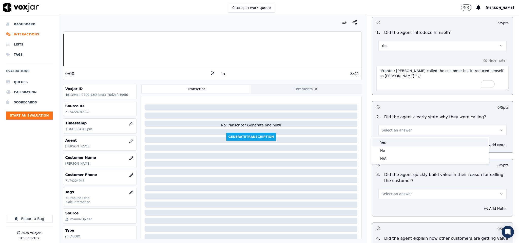
click at [387, 142] on div "Yes" at bounding box center [430, 143] width 116 height 8
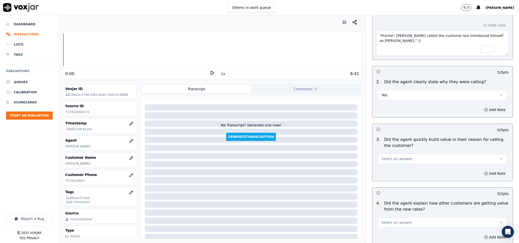
scroll to position [114, 0]
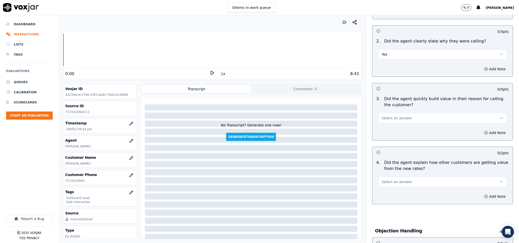
click at [397, 122] on button "Select an answer" at bounding box center [442, 118] width 128 height 10
click at [388, 131] on div "Yes" at bounding box center [430, 131] width 116 height 8
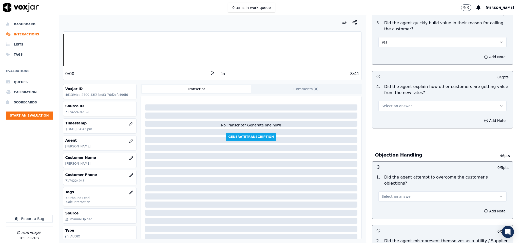
click at [399, 109] on span "Select an answer" at bounding box center [397, 106] width 30 height 5
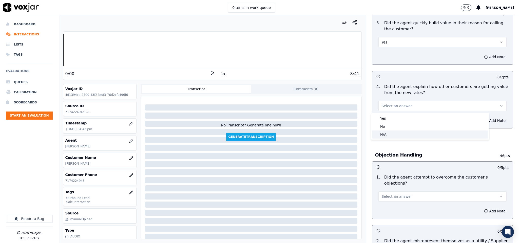
click at [392, 132] on div "N/A" at bounding box center [430, 135] width 116 height 8
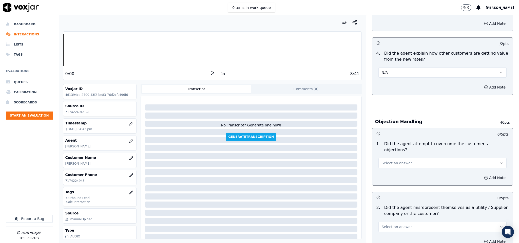
scroll to position [266, 0]
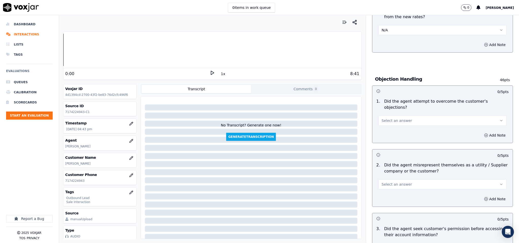
click at [396, 118] on span "Select an answer" at bounding box center [397, 120] width 30 height 5
click at [390, 128] on div "Yes" at bounding box center [430, 127] width 116 height 8
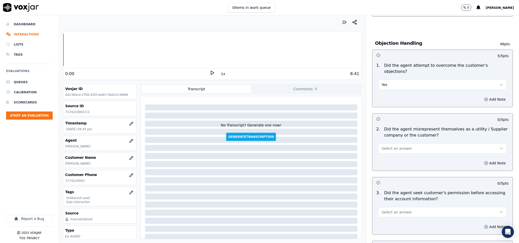
scroll to position [342, 0]
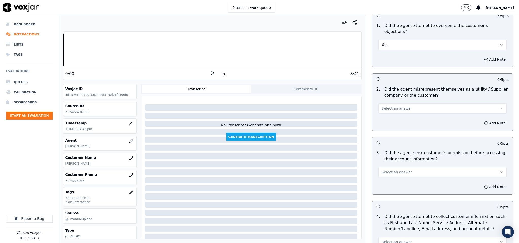
click at [403, 104] on button "Select an answer" at bounding box center [442, 109] width 128 height 10
click at [390, 117] on div "Yes" at bounding box center [430, 115] width 116 height 8
click at [394, 105] on button "Yes" at bounding box center [442, 109] width 128 height 10
click at [388, 124] on div "No" at bounding box center [430, 124] width 116 height 8
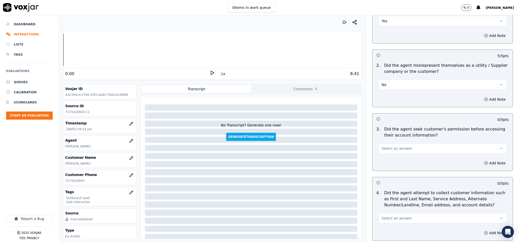
scroll to position [380, 0]
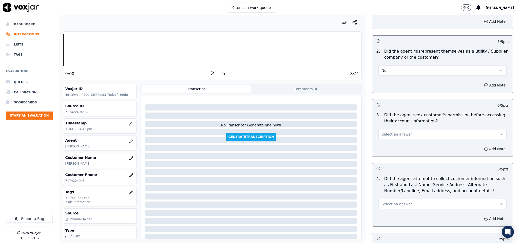
click at [391, 132] on span "Select an answer" at bounding box center [397, 134] width 30 height 5
click at [389, 150] on div "No" at bounding box center [430, 150] width 116 height 8
drag, startPoint x: 481, startPoint y: 146, endPoint x: 478, endPoint y: 147, distance: 3.1
click at [481, 146] on button "Add Note" at bounding box center [495, 149] width 28 height 7
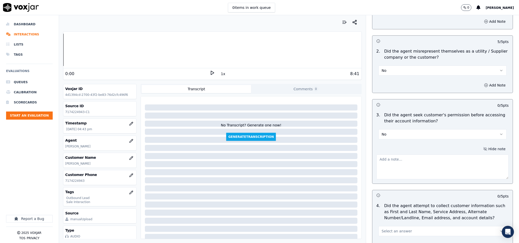
click at [448, 160] on textarea at bounding box center [442, 167] width 132 height 25
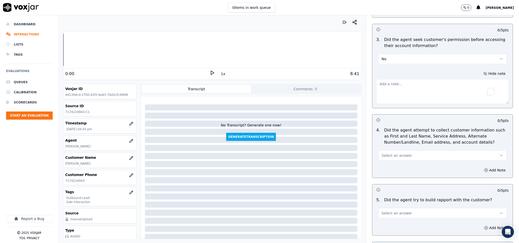
scroll to position [456, 0]
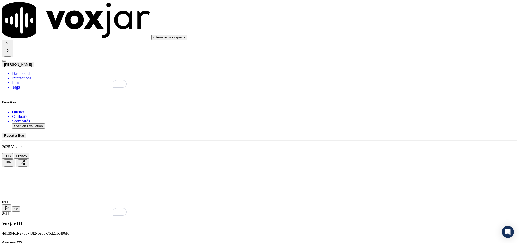
scroll to position [456, 0]
paste textarea "@1:59 - Vincent shared PPL account number - “The agent must ask for and obtain …"
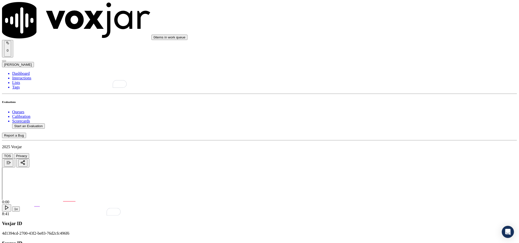
type textarea "@1:59 - Vincent shared PPL account number - “The agent must ask for and obtain …"
click at [384, 133] on div "N/A" at bounding box center [430, 131] width 119 height 5
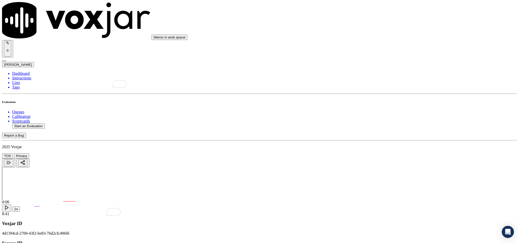
click at [388, 191] on div "N/A" at bounding box center [430, 188] width 119 height 5
click at [389, 137] on div "Yes" at bounding box center [430, 136] width 119 height 5
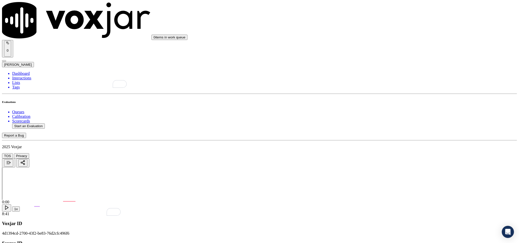
scroll to position [684, 0]
click at [385, 131] on div "No" at bounding box center [430, 128] width 119 height 5
click at [395, 183] on div "Yes" at bounding box center [430, 182] width 119 height 5
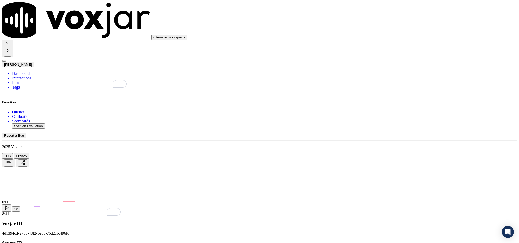
scroll to position [760, 0]
click at [392, 166] on div "Yes" at bounding box center [430, 164] width 119 height 5
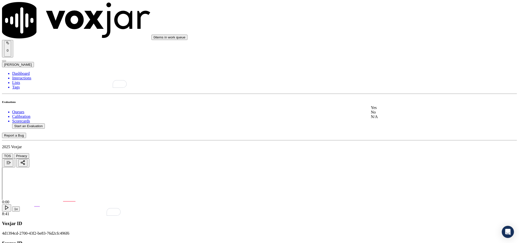
click at [390, 115] on div "No" at bounding box center [430, 112] width 119 height 5
click at [393, 81] on div "Yes" at bounding box center [430, 78] width 119 height 5
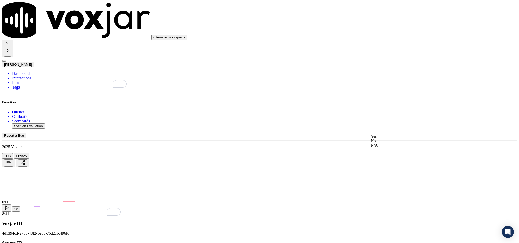
click at [396, 143] on div "No" at bounding box center [430, 141] width 119 height 5
click at [395, 125] on div "No" at bounding box center [430, 123] width 119 height 5
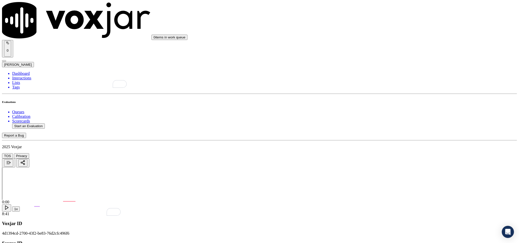
click at [385, 65] on div "Yes" at bounding box center [430, 62] width 119 height 5
click at [393, 138] on div "N/A" at bounding box center [430, 136] width 119 height 5
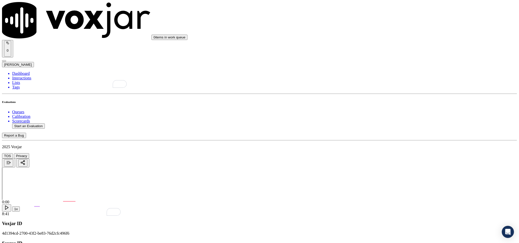
click at [392, 131] on div "No" at bounding box center [430, 128] width 119 height 5
click at [388, 189] on div "No" at bounding box center [430, 186] width 119 height 5
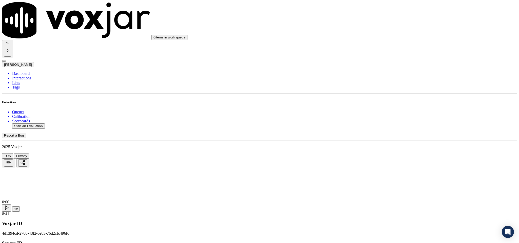
click at [17, 71] on li "Dashboard" at bounding box center [264, 73] width 505 height 5
click at [42, 124] on button "Start an Evaluation" at bounding box center [28, 126] width 33 height 5
drag, startPoint x: 216, startPoint y: 105, endPoint x: 248, endPoint y: 105, distance: 31.9
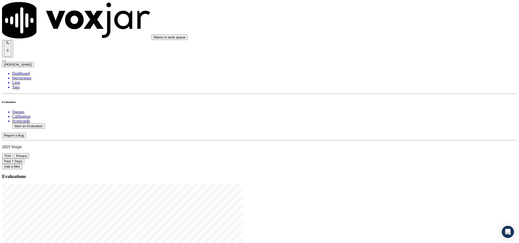
type input "20250819-145727_2673047249-C1"
type input "2025-08-19T16:56"
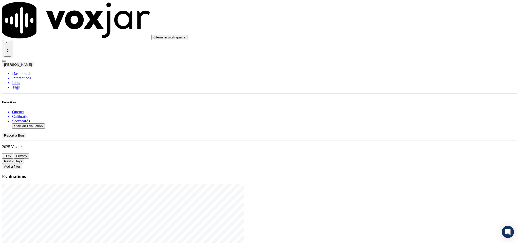
type input "sam"
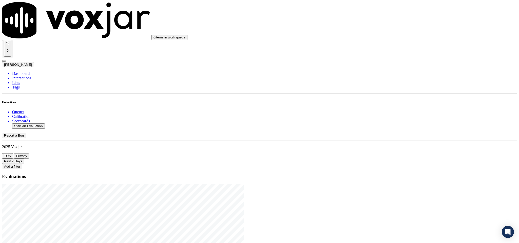
scroll to position [46, 0]
type input "ISABEL SANTIAGO"
drag, startPoint x: 234, startPoint y: 73, endPoint x: 193, endPoint y: 69, distance: 41.0
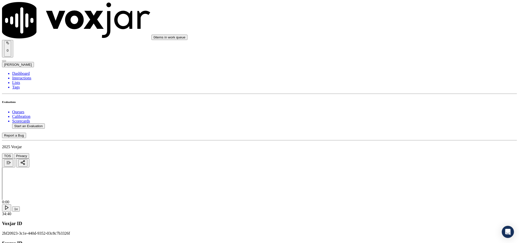
type input "ISABEL SANTIAGO"
click at [157, 55] on input "Add a New Customer" at bounding box center [134, 52] width 45 height 5
paste input "2673047249"
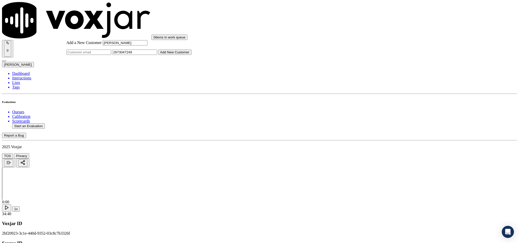
type input "2673047249"
click at [192, 55] on button "Add New Customer" at bounding box center [174, 52] width 33 height 5
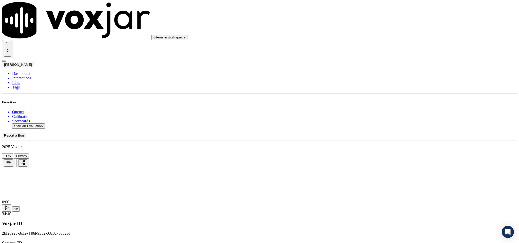
click at [397, 90] on div "Yes No N/A" at bounding box center [430, 97] width 119 height 14
click at [395, 95] on div "Yes" at bounding box center [430, 92] width 119 height 5
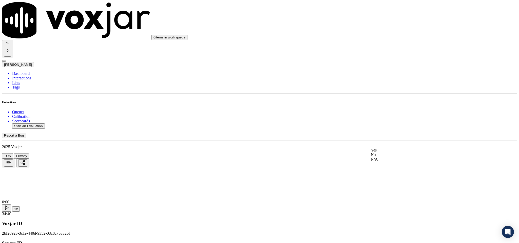
click at [391, 153] on div "Yes" at bounding box center [430, 150] width 119 height 5
click at [394, 96] on div "Yes" at bounding box center [430, 94] width 119 height 5
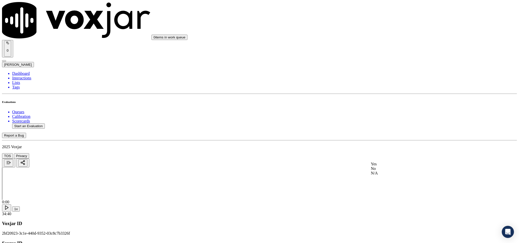
click at [389, 167] on div "Yes" at bounding box center [430, 164] width 119 height 5
click at [385, 153] on div "No" at bounding box center [430, 151] width 119 height 5
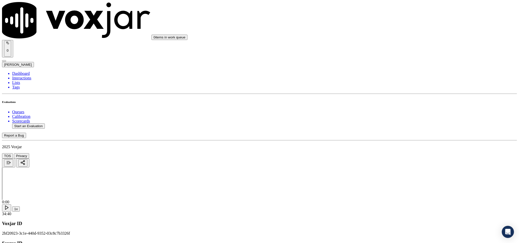
click at [392, 164] on div "Yes" at bounding box center [430, 161] width 119 height 5
click at [391, 123] on div "N/A" at bounding box center [430, 120] width 119 height 5
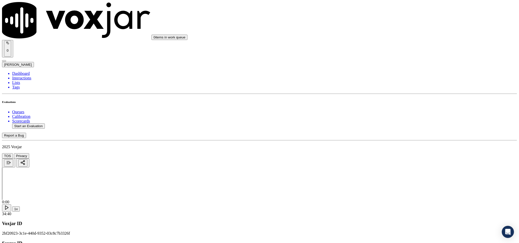
click at [382, 129] on div "N/A" at bounding box center [430, 124] width 119 height 12
click at [387, 130] on div "N/A" at bounding box center [430, 124] width 119 height 12
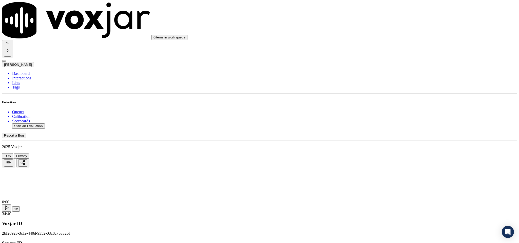
scroll to position [456, 0]
click at [394, 94] on div "Yes" at bounding box center [430, 93] width 119 height 5
drag, startPoint x: 398, startPoint y: 103, endPoint x: 398, endPoint y: 110, distance: 6.9
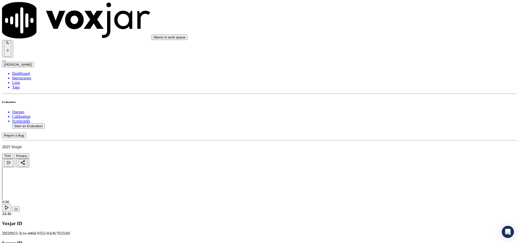
click at [395, 115] on div "Yes" at bounding box center [430, 114] width 119 height 5
click at [392, 114] on div "N/A" at bounding box center [430, 111] width 119 height 5
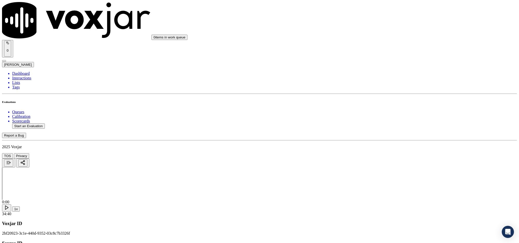
scroll to position [684, 0]
click at [388, 97] on div "No" at bounding box center [430, 95] width 119 height 5
click at [394, 150] on div "Yes" at bounding box center [430, 148] width 119 height 5
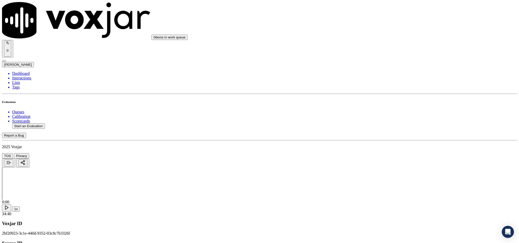
scroll to position [760, 0]
click at [397, 133] on div "Yes" at bounding box center [430, 130] width 119 height 5
drag, startPoint x: 392, startPoint y: 180, endPoint x: 391, endPoint y: 185, distance: 5.6
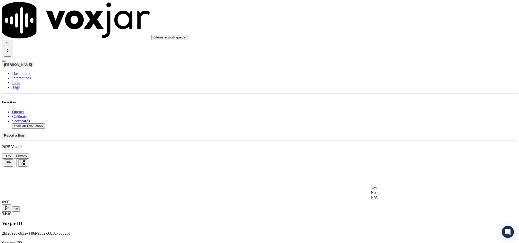
click at [390, 191] on div "Yes" at bounding box center [430, 188] width 119 height 5
click at [393, 183] on div "No" at bounding box center [430, 181] width 119 height 5
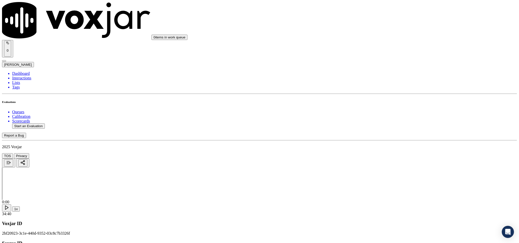
paste textarea "Call id - 20250819-180144_@2:21 - Sam shared PECO Choice ID number - “The agent…"
type textarea "Call id - 20250819-180144_@2:21 - Sam shared PECO Choice ID number - “The agent…"
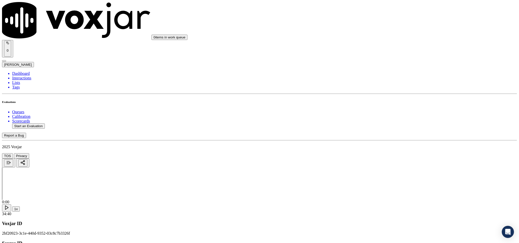
click at [400, 139] on div "Yes" at bounding box center [430, 136] width 119 height 5
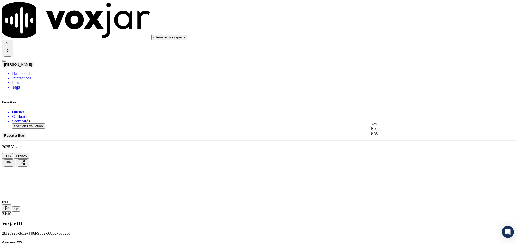
click at [391, 131] on div "No" at bounding box center [430, 129] width 119 height 5
click at [389, 105] on div "N/A" at bounding box center [430, 102] width 119 height 5
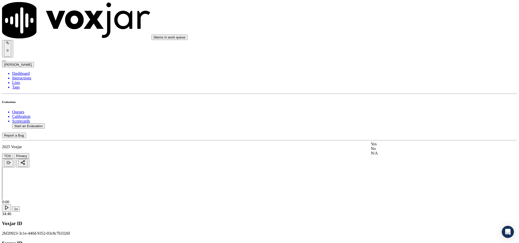
click at [398, 145] on div "Yes" at bounding box center [430, 144] width 119 height 5
click at [387, 149] on div "N/A" at bounding box center [430, 147] width 119 height 5
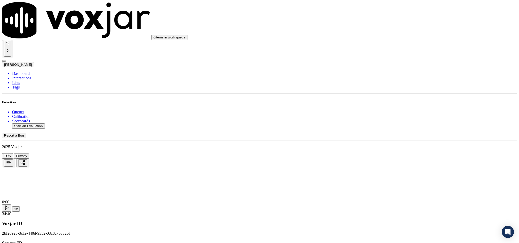
click at [398, 122] on div "Yes" at bounding box center [430, 120] width 119 height 5
click at [387, 131] on div "No" at bounding box center [430, 131] width 119 height 5
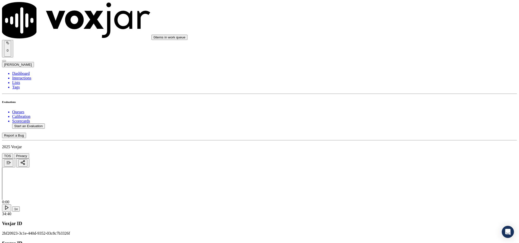
click at [385, 109] on div "No" at bounding box center [430, 106] width 119 height 5
click at [393, 131] on div "No" at bounding box center [430, 128] width 119 height 5
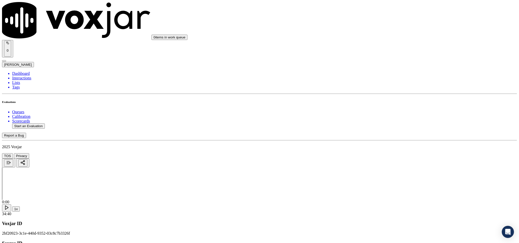
click at [392, 184] on div "Yes" at bounding box center [430, 182] width 119 height 5
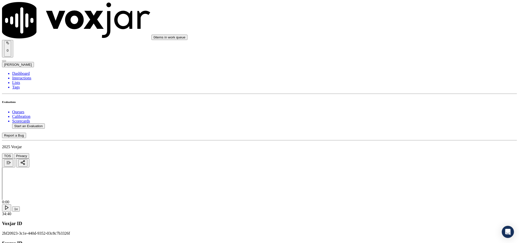
paste textarea "@4:12 Sam - I have got the rates and charges for your PECO account //"
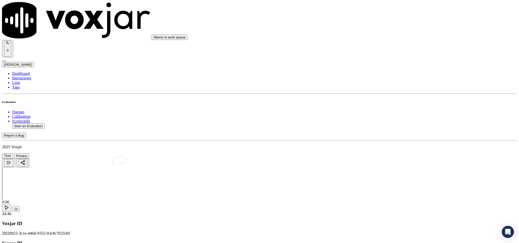
paste textarea "Call id - 20250819-180144_@"
type textarea "Call id - 20250819-180144_ @4:12 Sam - I have got the rates and charges for you…"
click at [18, 71] on li "Dashboard" at bounding box center [264, 73] width 505 height 5
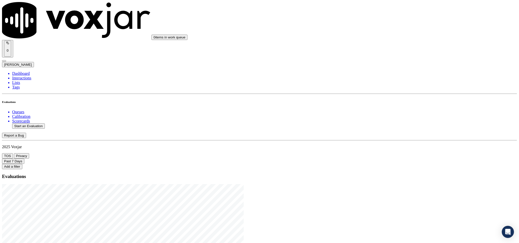
click at [45, 124] on button "Start an Evaluation" at bounding box center [28, 126] width 33 height 5
drag, startPoint x: 216, startPoint y: 105, endPoint x: 254, endPoint y: 104, distance: 38.0
type input "20250819-114127_2675472443-C1"
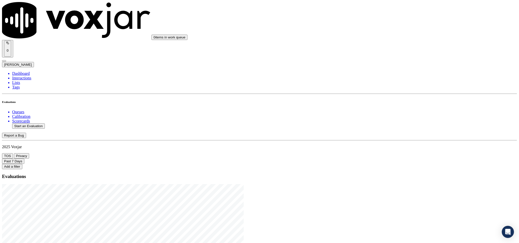
type input "2025-08-19T17:58"
type input "mike"
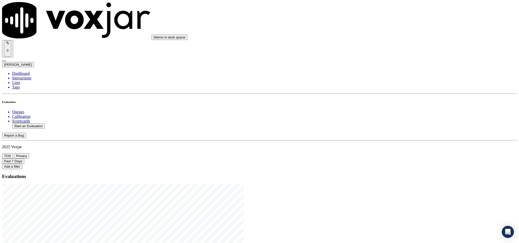
paste input "John H Parker"
drag, startPoint x: 227, startPoint y: 72, endPoint x: 168, endPoint y: 80, distance: 60.0
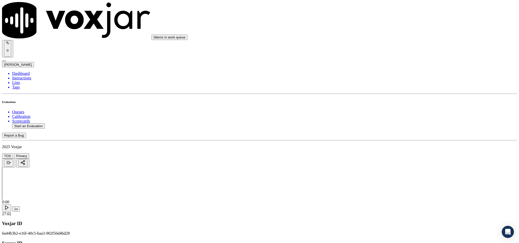
type input "John H Parker"
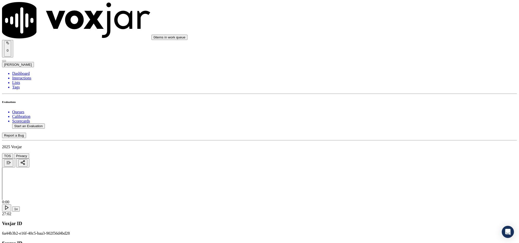
click at [386, 94] on div "Yes" at bounding box center [430, 92] width 119 height 5
click at [390, 111] on div "Yes" at bounding box center [430, 112] width 119 height 5
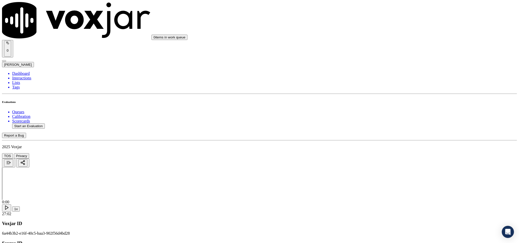
scroll to position [114, 0]
click at [392, 103] on div "Yes" at bounding box center [430, 100] width 119 height 5
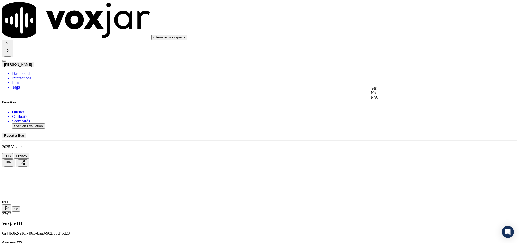
click at [391, 91] on div "Yes" at bounding box center [430, 88] width 119 height 5
click at [394, 138] on div "Yes" at bounding box center [430, 135] width 119 height 5
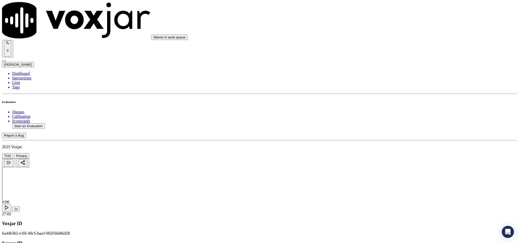
click at [390, 130] on div "No" at bounding box center [430, 128] width 119 height 5
click at [387, 118] on div "No" at bounding box center [430, 116] width 119 height 5
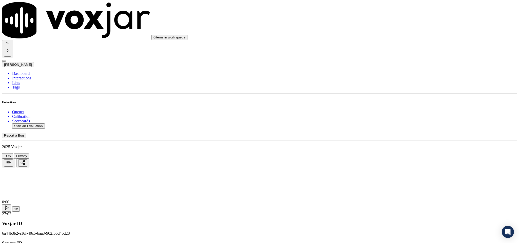
paste textarea "@3:33 Mike shared PECO account number - “The agent must ask for and obtain the …"
type textarea "@3:33 Mike shared PECO account number - “The agent must ask for and obtain the …"
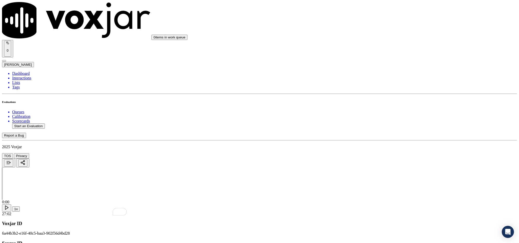
click at [394, 144] on div "N/A" at bounding box center [430, 142] width 119 height 5
click at [383, 117] on div "Yes" at bounding box center [430, 114] width 119 height 5
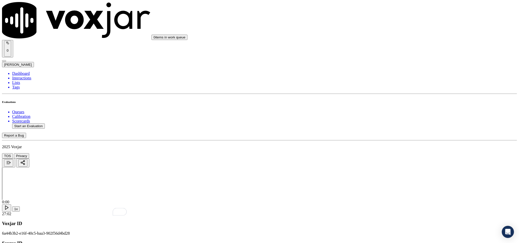
click at [387, 113] on div "Yes No N/A" at bounding box center [430, 122] width 119 height 21
click at [385, 115] on div "Yes" at bounding box center [430, 118] width 119 height 12
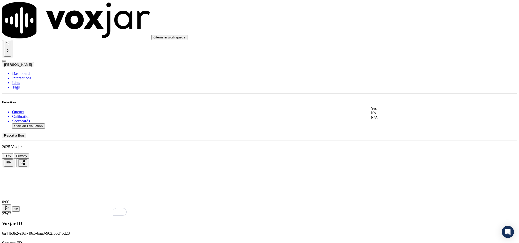
click at [390, 109] on div "Yes" at bounding box center [430, 108] width 119 height 5
click at [386, 104] on div "No" at bounding box center [430, 101] width 119 height 5
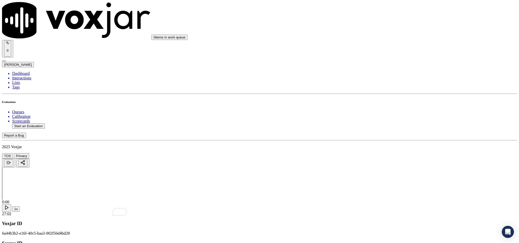
click at [392, 81] on div "Yes" at bounding box center [430, 79] width 119 height 5
click at [393, 136] on div "Yes" at bounding box center [430, 137] width 119 height 5
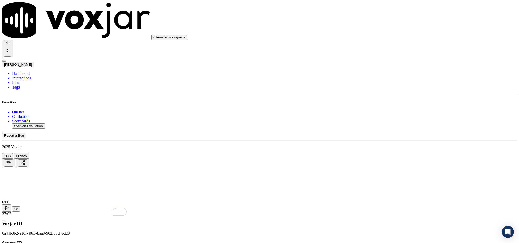
click at [387, 126] on div "No" at bounding box center [430, 123] width 119 height 5
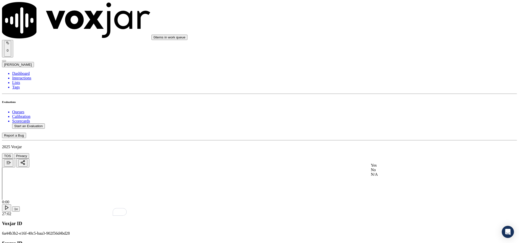
click at [390, 168] on div "Yes" at bounding box center [430, 165] width 119 height 5
click at [385, 78] on div "No" at bounding box center [430, 76] width 119 height 5
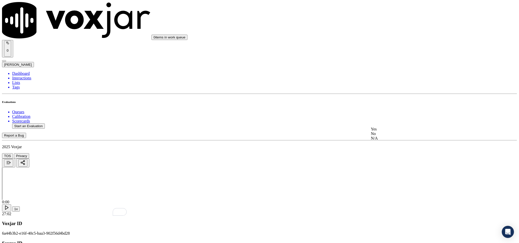
click at [389, 136] on div "No" at bounding box center [430, 134] width 119 height 5
click at [382, 114] on div "Yes" at bounding box center [430, 111] width 119 height 5
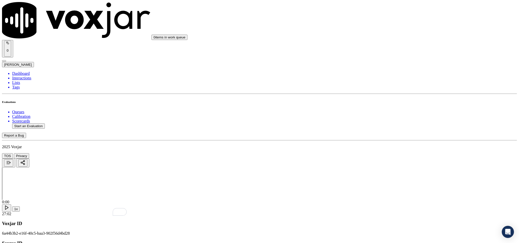
click at [383, 111] on div "N/A" at bounding box center [430, 108] width 119 height 5
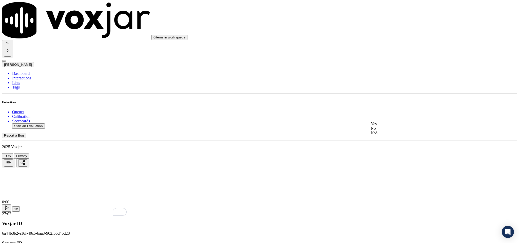
click at [388, 131] on div "No" at bounding box center [430, 128] width 119 height 5
click at [390, 189] on div "No" at bounding box center [430, 186] width 119 height 5
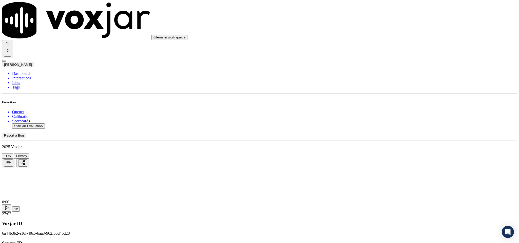
scroll to position [0, 0]
click at [12, 71] on icon at bounding box center [12, 73] width 0 height 4
click at [40, 124] on button "Start an Evaluation" at bounding box center [28, 126] width 33 height 5
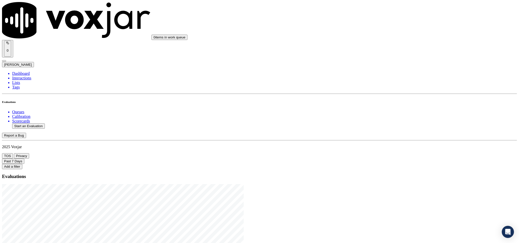
drag, startPoint x: 215, startPoint y: 106, endPoint x: 267, endPoint y: 117, distance: 52.8
type input "20250819-193223_7813636388-C1"
type input "2025-08-19T18:01"
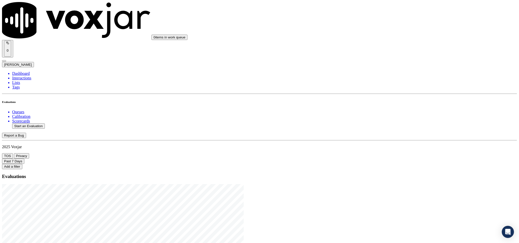
type input "ches"
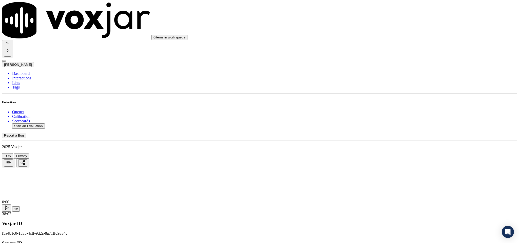
type input "RUTH PAUL"
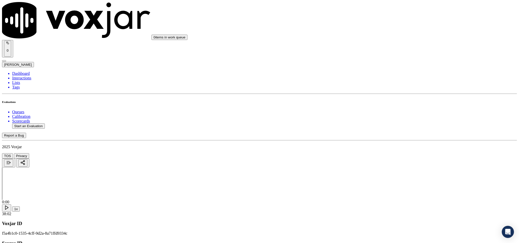
click at [394, 95] on div "Yes" at bounding box center [430, 92] width 119 height 5
click at [395, 153] on div "Yes" at bounding box center [430, 150] width 119 height 5
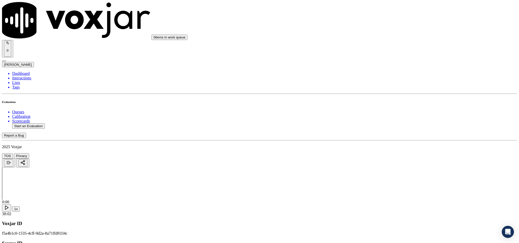
scroll to position [114, 0]
click at [389, 101] on div "Yes" at bounding box center [430, 100] width 119 height 5
click at [395, 176] on div "N/A" at bounding box center [430, 173] width 119 height 5
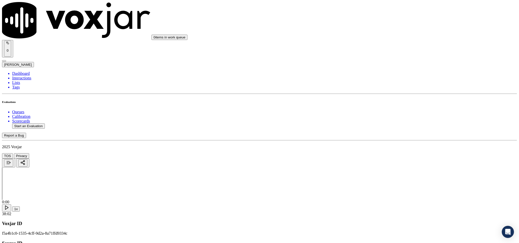
scroll to position [798, 0]
click at [396, 79] on div "No" at bounding box center [430, 76] width 119 height 5
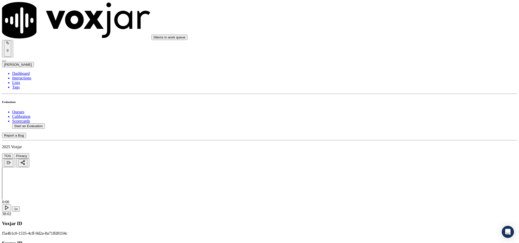
paste textarea "@2:08 - The call was transferred to another agent (Allen) without informing the…"
type textarea "@2:08 - The call was transferred to another agent (Allen) without informing the…"
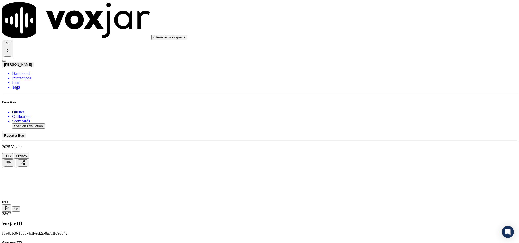
click at [393, 100] on div "Yes" at bounding box center [430, 97] width 119 height 5
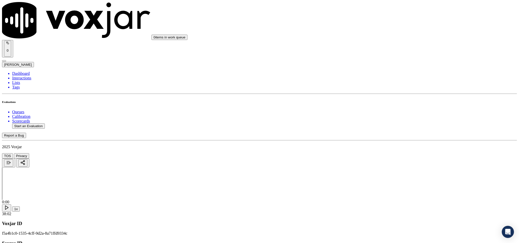
click at [383, 118] on div "No" at bounding box center [430, 116] width 119 height 5
paste textarea "@1:06 Chester - I have the account number and all the details. <> “The agent mu…"
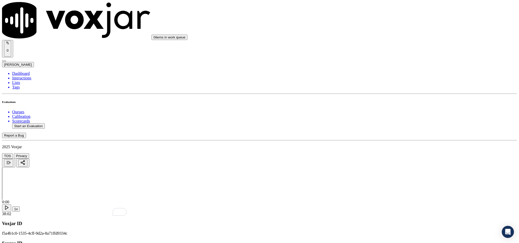
scroll to position [342, 0]
type textarea "@1:06 Chester - I have the account number and all the details. <> “The agent mu…"
click at [387, 92] on div "No" at bounding box center [430, 90] width 119 height 5
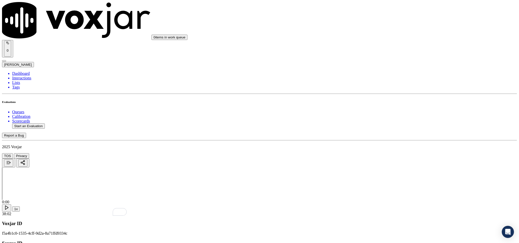
click at [387, 106] on div "N/A" at bounding box center [430, 104] width 119 height 5
click at [384, 164] on div "N/A" at bounding box center [430, 162] width 119 height 5
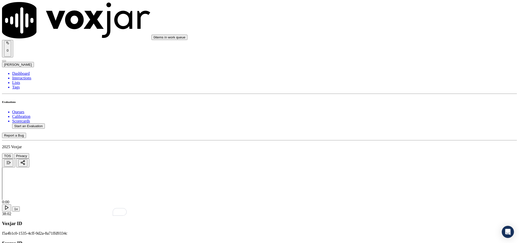
click at [383, 111] on div "Yes" at bounding box center [430, 108] width 119 height 5
click at [386, 104] on div "No" at bounding box center [430, 101] width 119 height 5
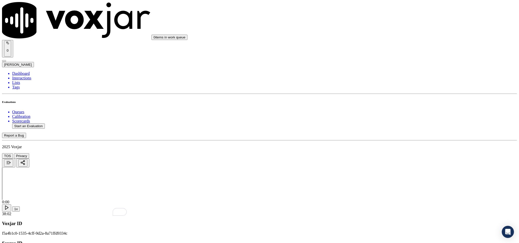
click at [391, 157] on div "Yes" at bounding box center [430, 155] width 119 height 5
click at [386, 77] on div "No" at bounding box center [430, 74] width 119 height 5
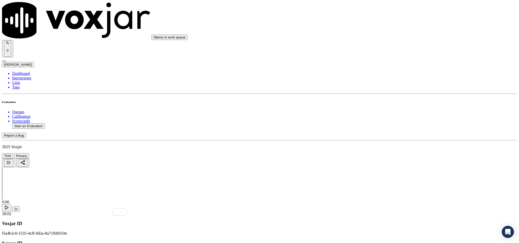
click at [391, 157] on div "Yes" at bounding box center [430, 154] width 119 height 5
click at [388, 143] on div "No" at bounding box center [430, 141] width 119 height 5
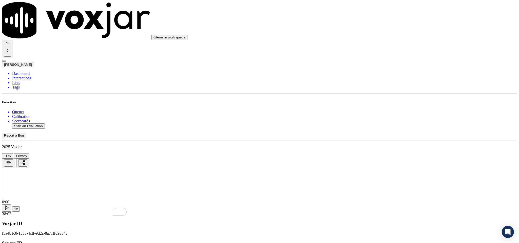
scroll to position [1102, 0]
click at [388, 87] on div "No" at bounding box center [430, 85] width 119 height 5
click at [392, 82] on div "Yes" at bounding box center [430, 80] width 119 height 5
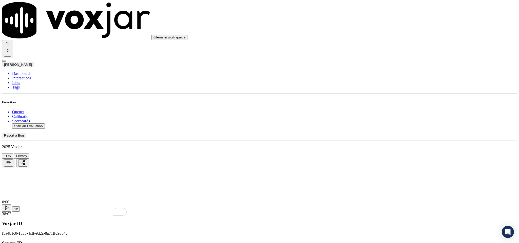
click at [395, 91] on div "No" at bounding box center [430, 92] width 119 height 5
drag, startPoint x: 401, startPoint y: 132, endPoint x: 401, endPoint y: 136, distance: 3.1
click at [394, 141] on div "Yes" at bounding box center [430, 138] width 119 height 5
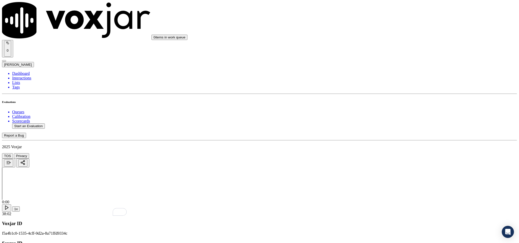
scroll to position [1178, 0]
click at [392, 79] on div "N/A" at bounding box center [430, 79] width 119 height 5
click at [389, 134] on div "No" at bounding box center [430, 131] width 119 height 5
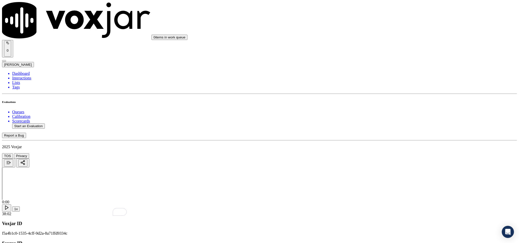
scroll to position [1245, 0]
click at [388, 76] on div "N/A" at bounding box center [430, 76] width 119 height 5
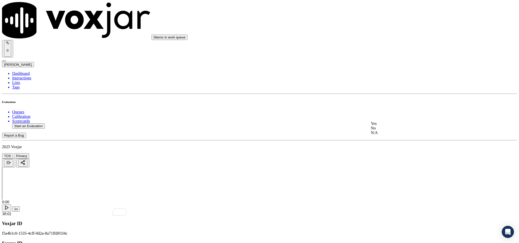
click at [392, 131] on div "No" at bounding box center [430, 128] width 119 height 5
click at [384, 184] on div "Yes" at bounding box center [430, 182] width 119 height 5
click at [387, 193] on div "No" at bounding box center [430, 193] width 119 height 5
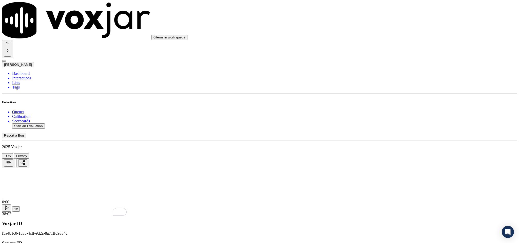
click at [19, 71] on li "Dashboard" at bounding box center [264, 73] width 505 height 5
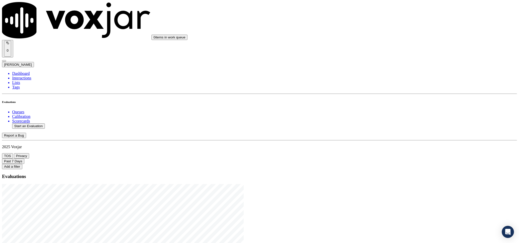
click at [40, 124] on button "Start an Evaluation" at bounding box center [28, 126] width 33 height 5
drag, startPoint x: 217, startPoint y: 105, endPoint x: 250, endPoint y: 107, distance: 32.7
type input "20250819-130320_8575443633-C1"
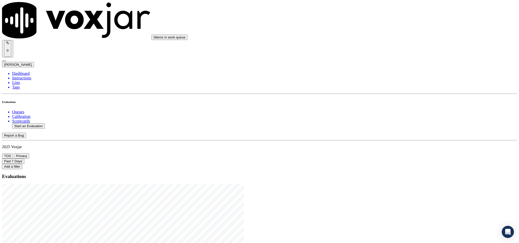
type input "2025-08-19T18:38"
type input "mart"
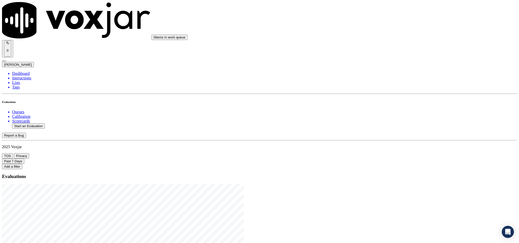
type input "JULIET HAUGHTON"
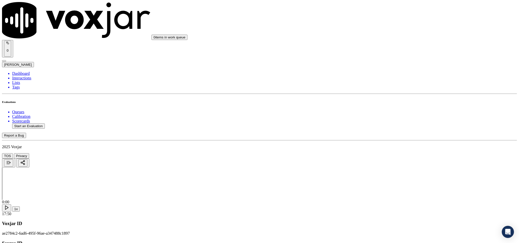
drag, startPoint x: 293, startPoint y: 190, endPoint x: 287, endPoint y: 174, distance: 17.1
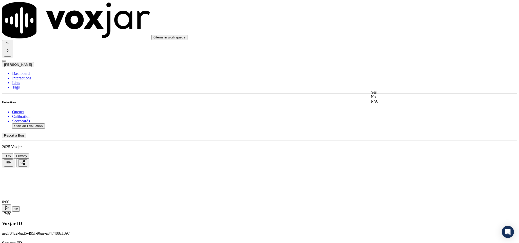
click at [385, 94] on div "Yes" at bounding box center [430, 92] width 119 height 5
click at [388, 115] on div "Yes" at bounding box center [430, 112] width 119 height 5
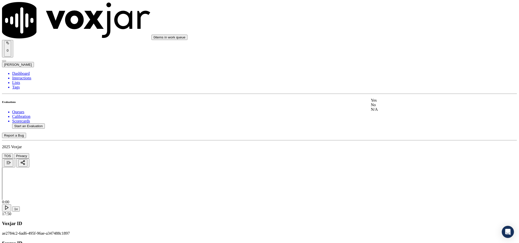
click at [388, 100] on div "Yes" at bounding box center [430, 100] width 119 height 5
click at [389, 138] on div "N/A" at bounding box center [430, 135] width 119 height 5
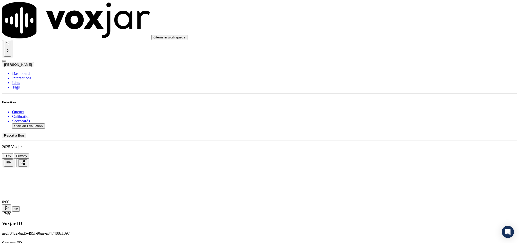
click at [393, 138] on div "Yes" at bounding box center [430, 135] width 119 height 5
click at [390, 130] on div "No" at bounding box center [430, 128] width 119 height 5
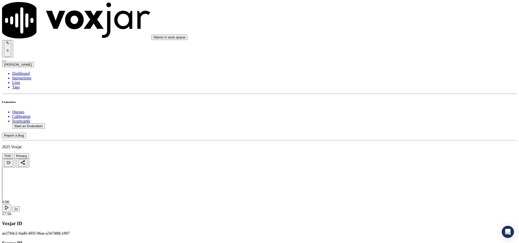
scroll to position [342, 0]
click at [386, 156] on div "No" at bounding box center [430, 154] width 119 height 5
drag, startPoint x: 470, startPoint y: 155, endPoint x: 451, endPoint y: 156, distance: 18.3
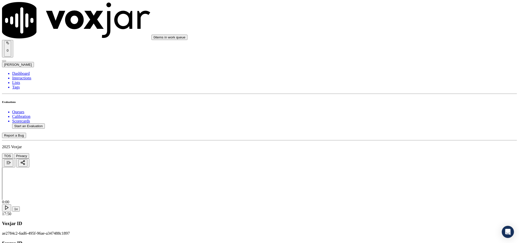
paste textarea "@2:26 Martin - let me just pull out the account information for you so that I c…"
type textarea "@2:26 Martin - let me just pull out the account information for you so that I c…"
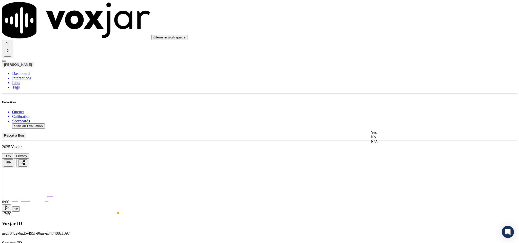
click at [401, 144] on div "N/A" at bounding box center [430, 142] width 119 height 5
click at [400, 192] on div "Yes" at bounding box center [430, 190] width 119 height 5
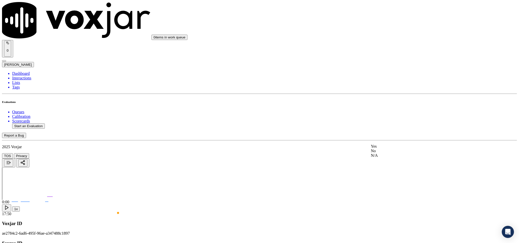
click at [395, 148] on div "Yes" at bounding box center [430, 146] width 119 height 5
click at [392, 142] on div "No" at bounding box center [430, 139] width 119 height 5
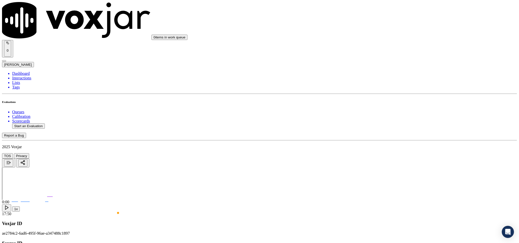
click at [401, 117] on div "Yes" at bounding box center [430, 117] width 119 height 5
click at [397, 177] on div "Yes" at bounding box center [430, 175] width 119 height 5
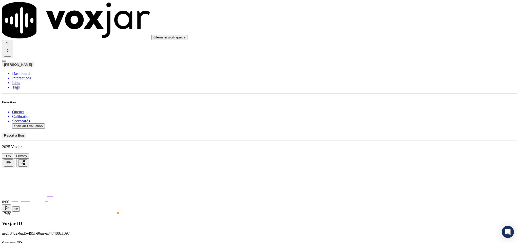
click at [389, 164] on div "No" at bounding box center [430, 161] width 119 height 5
click at [392, 166] on div "Yes" at bounding box center [430, 165] width 119 height 5
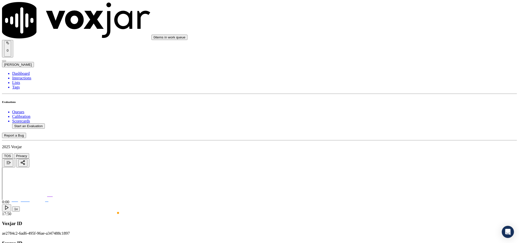
scroll to position [988, 0]
click at [390, 116] on div "No" at bounding box center [430, 114] width 119 height 5
click at [394, 170] on div "Yes" at bounding box center [430, 167] width 119 height 5
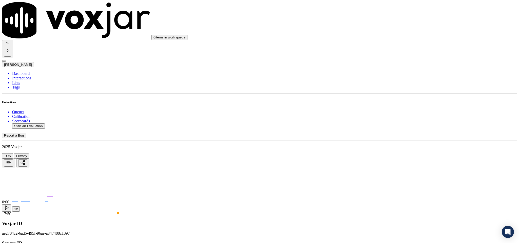
scroll to position [1064, 0]
click at [388, 103] on div "No" at bounding box center [430, 103] width 119 height 5
click at [394, 152] on div "Yes" at bounding box center [430, 149] width 119 height 5
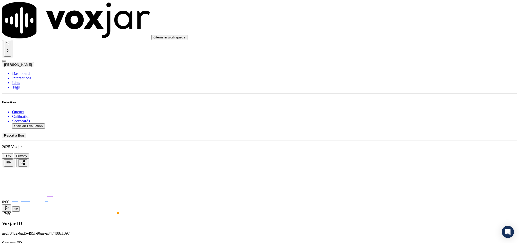
scroll to position [1140, 0]
click at [392, 149] on div "N/A" at bounding box center [430, 146] width 119 height 5
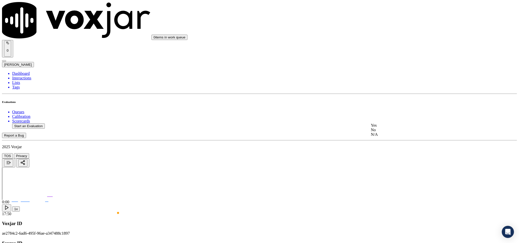
click at [387, 132] on div "No" at bounding box center [430, 130] width 119 height 5
click at [388, 186] on div "Yes" at bounding box center [430, 183] width 119 height 5
click at [383, 195] on div "No" at bounding box center [430, 195] width 119 height 5
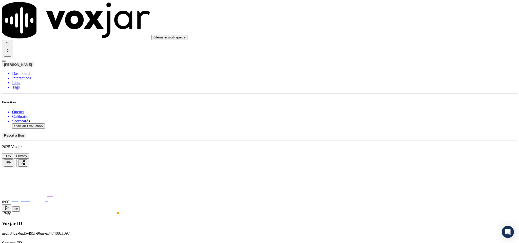
click at [17, 71] on li "Dashboard" at bounding box center [264, 73] width 505 height 5
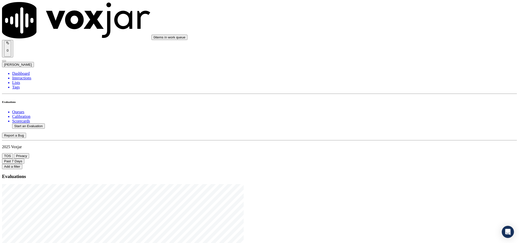
click at [27, 124] on button "Start an Evaluation" at bounding box center [28, 126] width 33 height 5
drag, startPoint x: 217, startPoint y: 104, endPoint x: 267, endPoint y: 104, distance: 50.4
type input "20250808-103610_8575064499-C1"
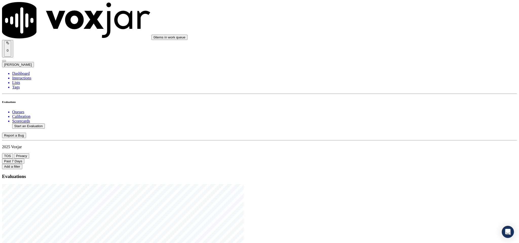
type input "2025-08-19T19:00"
type input "mart"
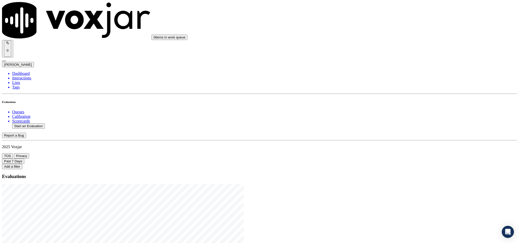
drag, startPoint x: 265, startPoint y: 152, endPoint x: 268, endPoint y: 149, distance: 3.7
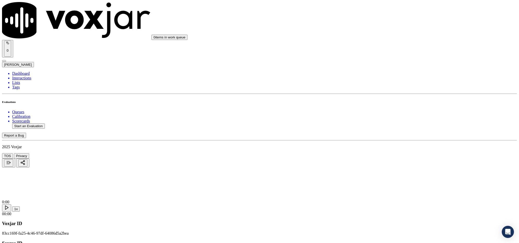
type input "Guerline DORVILIER"
drag, startPoint x: 239, startPoint y: 73, endPoint x: 166, endPoint y: 79, distance: 73.2
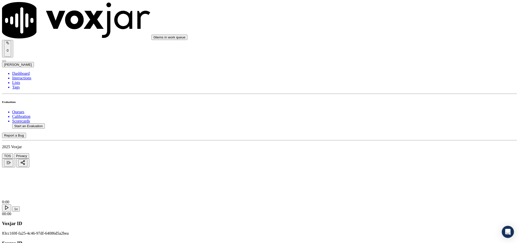
type input "Guerline DORVILIER"
click at [157, 55] on input "Add a New Customer" at bounding box center [134, 52] width 45 height 5
paste input "8575064499"
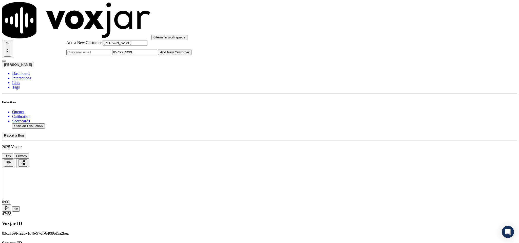
paste input "3474855987"
type input "8575064499_3474855987"
click at [192, 55] on button "Add New Customer" at bounding box center [174, 52] width 33 height 5
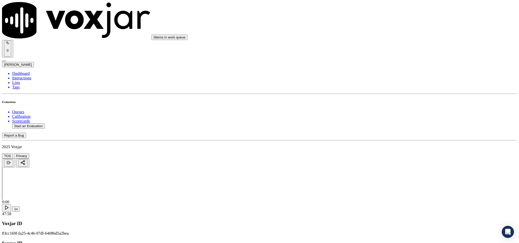
click at [394, 99] on div "No" at bounding box center [430, 97] width 119 height 5
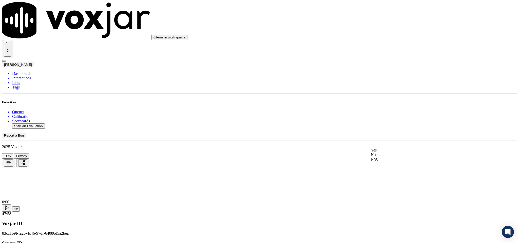
click at [394, 153] on div "Yes" at bounding box center [430, 150] width 119 height 5
click at [397, 135] on div "Yes" at bounding box center [430, 132] width 119 height 5
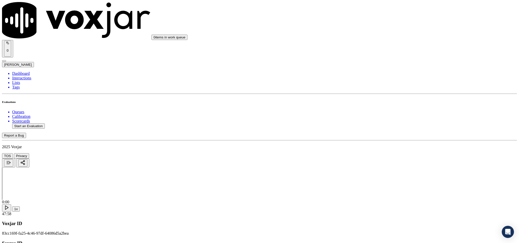
scroll to position [152, 0]
click at [400, 128] on div "Yes" at bounding box center [430, 126] width 119 height 5
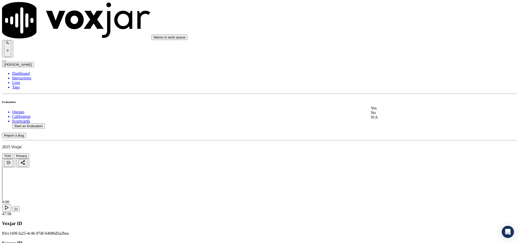
click at [392, 110] on div "Yes" at bounding box center [430, 108] width 119 height 5
click at [396, 121] on div "No" at bounding box center [430, 120] width 119 height 5
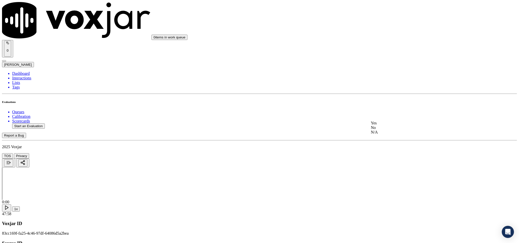
click at [386, 126] on div "Yes" at bounding box center [430, 123] width 119 height 5
click at [392, 123] on div "N/A" at bounding box center [430, 120] width 119 height 5
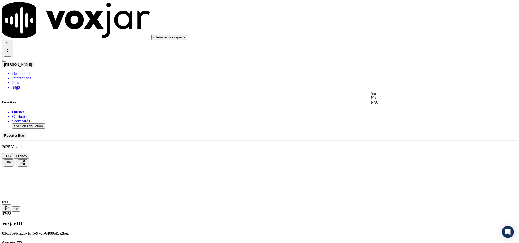
click at [389, 95] on div "Yes" at bounding box center [430, 93] width 119 height 5
click at [392, 113] on div "Yes No N/A" at bounding box center [430, 119] width 119 height 14
click at [391, 117] on div "Yes" at bounding box center [430, 114] width 119 height 5
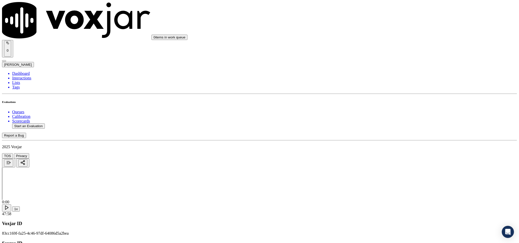
scroll to position [646, 0]
click at [390, 71] on div "No" at bounding box center [430, 69] width 119 height 5
click at [389, 135] on div "No" at bounding box center [430, 133] width 119 height 5
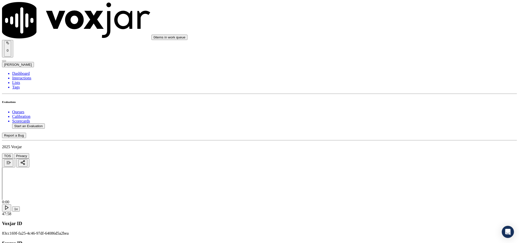
scroll to position [722, 0]
click at [395, 111] on div "Yes" at bounding box center [430, 110] width 119 height 5
click at [396, 167] on div "Yes No N/A" at bounding box center [430, 173] width 119 height 14
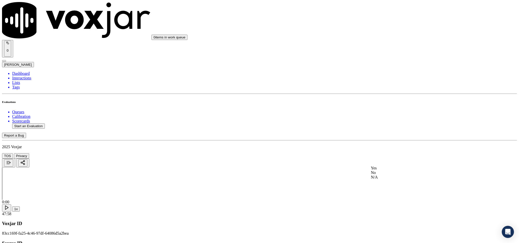
click at [390, 169] on div "Yes" at bounding box center [430, 168] width 119 height 5
click at [397, 115] on div "Yes" at bounding box center [430, 112] width 119 height 5
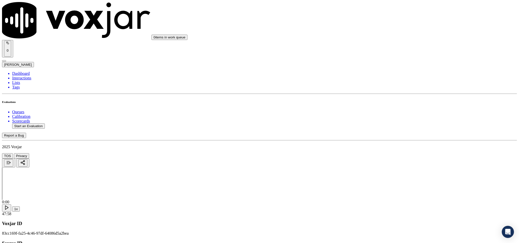
click at [392, 107] on div "No" at bounding box center [430, 105] width 119 height 5
paste textarea "Call id - 20250819-152024_2025-08-19_"
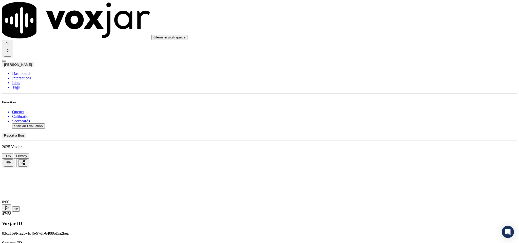
paste textarea "@3:39 Martin shared account number - “The agent must ask for and obtain the cus…"
type textarea "Call id - 20250819-152024_2025-08-19_ @3:39 Martin shared account number - “The…"
click at [390, 101] on div "Yes" at bounding box center [430, 98] width 119 height 5
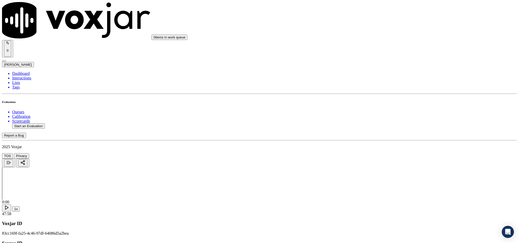
scroll to position [1064, 0]
click at [391, 136] on div "N/A" at bounding box center [430, 133] width 119 height 5
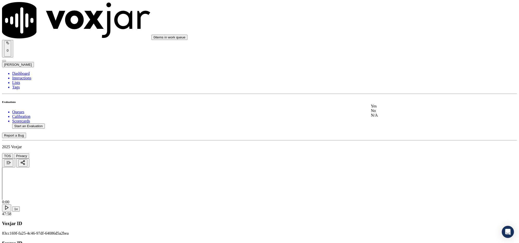
click at [390, 109] on div "Yes" at bounding box center [430, 106] width 119 height 5
click at [394, 187] on div "N/A" at bounding box center [430, 185] width 119 height 5
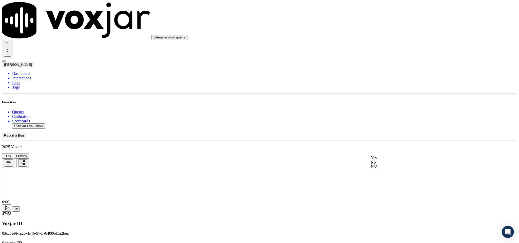
click at [388, 165] on div "No" at bounding box center [430, 162] width 119 height 5
click at [385, 109] on div "No" at bounding box center [430, 106] width 119 height 5
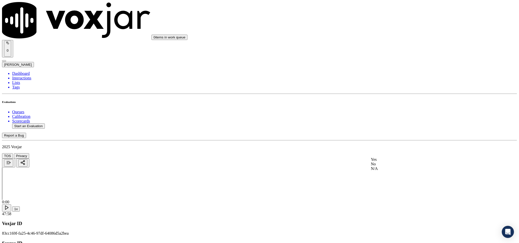
click at [388, 167] on div "No" at bounding box center [430, 164] width 119 height 5
click at [385, 184] on div "Yes" at bounding box center [430, 182] width 119 height 5
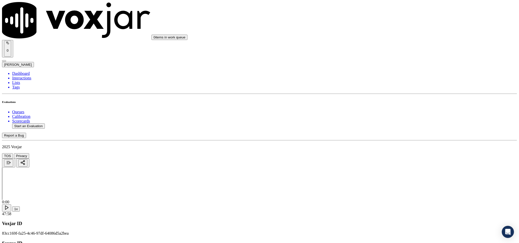
click at [22, 71] on li "Dashboard" at bounding box center [264, 73] width 505 height 5
click at [24, 76] on li "Interactions" at bounding box center [264, 78] width 505 height 5
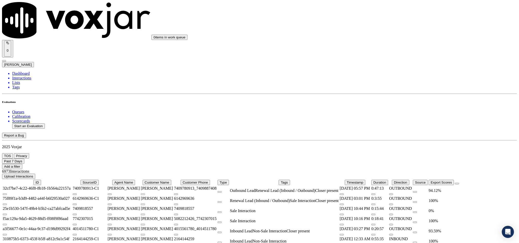
scroll to position [93, 0]
click at [23, 71] on li "Dashboard" at bounding box center [264, 73] width 505 height 5
click at [28, 71] on li "Dashboard" at bounding box center [264, 73] width 505 height 5
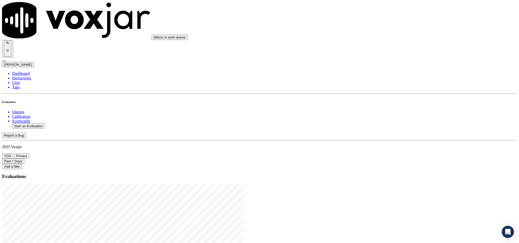
click at [36, 120] on ul "Queues Calibration Scorecards Start an Evaluation" at bounding box center [259, 119] width 515 height 19
click at [38, 124] on button "Start an Evaluation" at bounding box center [28, 126] width 33 height 5
drag, startPoint x: 217, startPoint y: 105, endPoint x: 246, endPoint y: 105, distance: 29.9
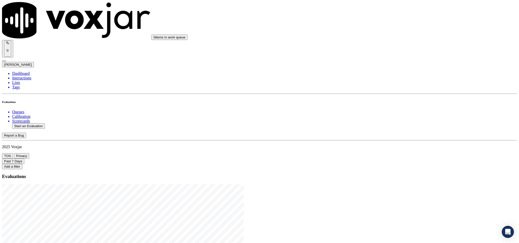
type input "20250819-142436_3304015942-C1"
type input "2025-08-19T19:36"
type input "rich"
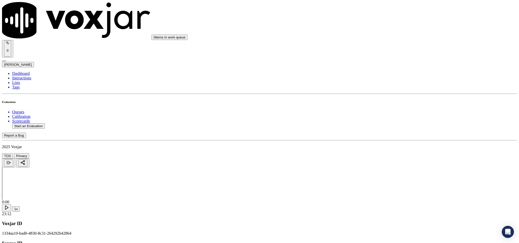
type input "NICOLE L HAYES"
drag, startPoint x: 234, startPoint y: 75, endPoint x: 180, endPoint y: 81, distance: 53.9
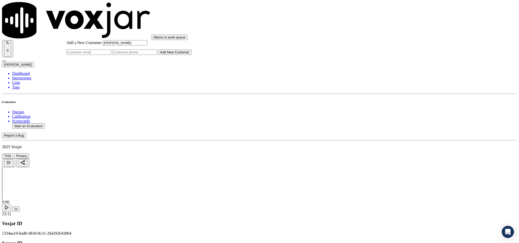
type input "NICOLE L HAYES"
click at [157, 55] on input "Add a New Customer" at bounding box center [134, 52] width 45 height 5
paste input "3304015942"
type input "3304015942"
click at [192, 55] on button "Add New Customer" at bounding box center [174, 52] width 33 height 5
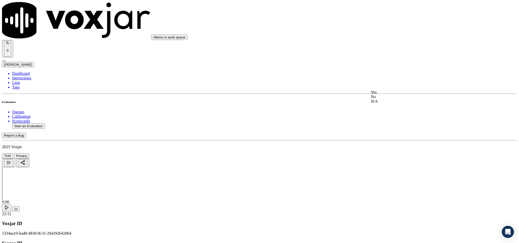
click at [387, 95] on div "Yes" at bounding box center [430, 92] width 119 height 5
click at [391, 153] on div "Yes" at bounding box center [430, 150] width 119 height 5
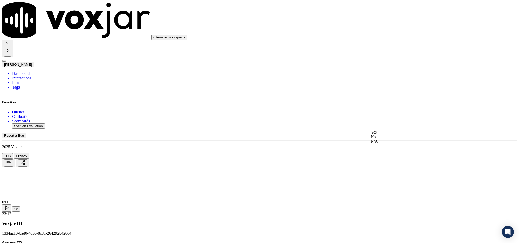
click at [389, 135] on div "Yes" at bounding box center [430, 132] width 119 height 5
click at [390, 129] on div "Yes" at bounding box center [430, 126] width 119 height 5
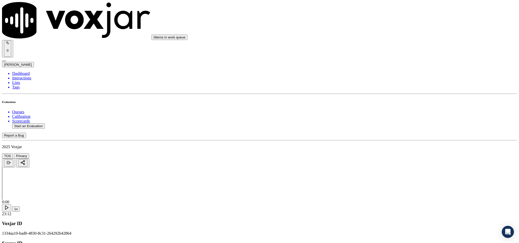
click at [388, 77] on div "No" at bounding box center [430, 75] width 119 height 5
click at [395, 161] on div "Yes" at bounding box center [430, 161] width 119 height 5
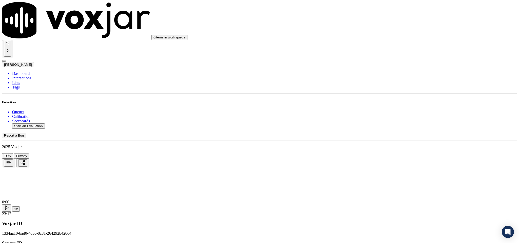
click at [386, 123] on div "N/A" at bounding box center [430, 120] width 119 height 5
drag, startPoint x: 395, startPoint y: 54, endPoint x: 395, endPoint y: 58, distance: 4.1
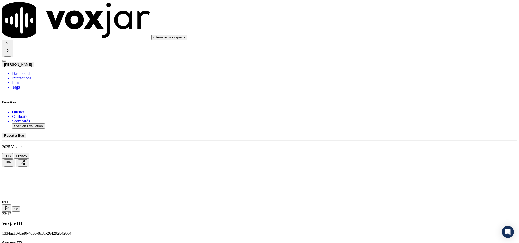
click at [386, 76] on div "Yes" at bounding box center [430, 73] width 119 height 5
click at [386, 134] on div "Yes" at bounding box center [430, 131] width 119 height 5
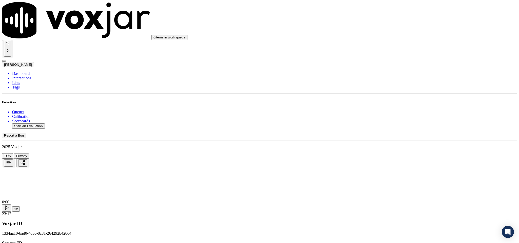
click at [389, 155] on div "Yes" at bounding box center [430, 152] width 119 height 5
click at [387, 109] on div "No" at bounding box center [430, 107] width 119 height 5
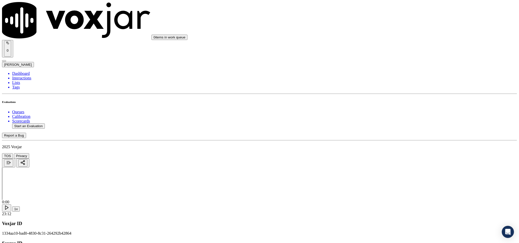
drag, startPoint x: 398, startPoint y: 155, endPoint x: 396, endPoint y: 158, distance: 3.5
drag, startPoint x: 387, startPoint y: 178, endPoint x: 387, endPoint y: 175, distance: 2.8
click at [387, 173] on div "No" at bounding box center [430, 171] width 119 height 5
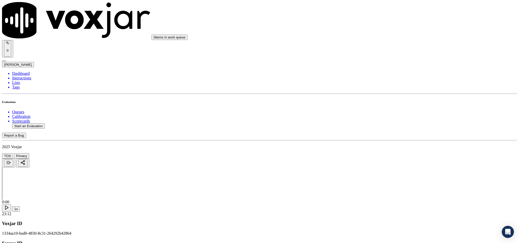
drag, startPoint x: 405, startPoint y: 144, endPoint x: 401, endPoint y: 145, distance: 4.9
click at [396, 150] on div "Yes" at bounding box center [430, 148] width 119 height 5
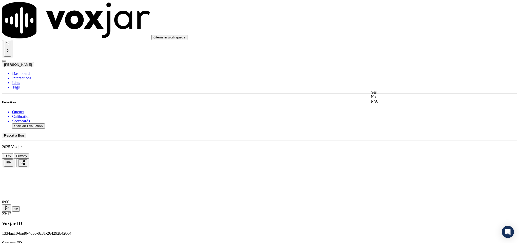
click at [394, 94] on div "Yes" at bounding box center [430, 92] width 119 height 5
click at [388, 153] on div "Yes" at bounding box center [430, 150] width 119 height 5
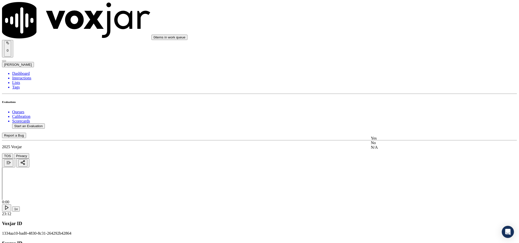
drag, startPoint x: 383, startPoint y: 139, endPoint x: 386, endPoint y: 137, distance: 3.8
click at [383, 141] on div "Yes" at bounding box center [430, 138] width 119 height 5
click at [391, 145] on div "Yes No N/A" at bounding box center [430, 152] width 119 height 14
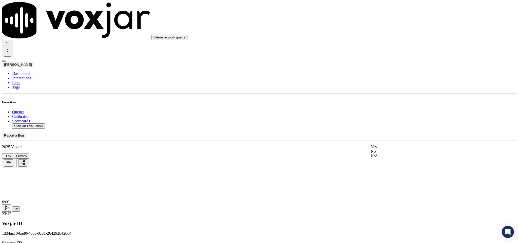
click at [391, 147] on div "Yes" at bounding box center [430, 147] width 119 height 5
drag, startPoint x: 404, startPoint y: 86, endPoint x: 402, endPoint y: 90, distance: 4.7
click at [386, 104] on div "No" at bounding box center [430, 102] width 119 height 5
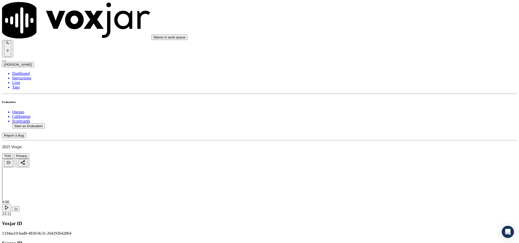
scroll to position [1102, 0]
click at [388, 76] on div "N/A" at bounding box center [430, 75] width 119 height 5
drag, startPoint x: 411, startPoint y: 114, endPoint x: 408, endPoint y: 120, distance: 7.0
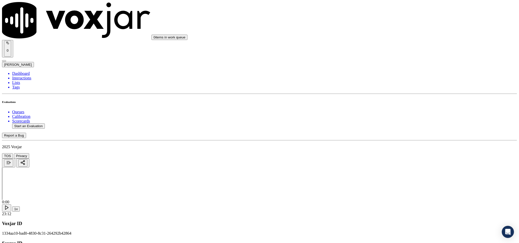
click at [398, 120] on div "Yes" at bounding box center [430, 117] width 119 height 5
click at [391, 122] on div "N/A" at bounding box center [430, 120] width 119 height 5
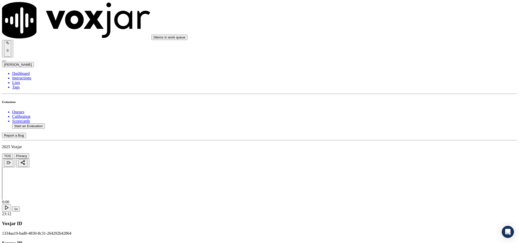
scroll to position [1254, 0]
click at [394, 100] on div "No" at bounding box center [430, 97] width 119 height 5
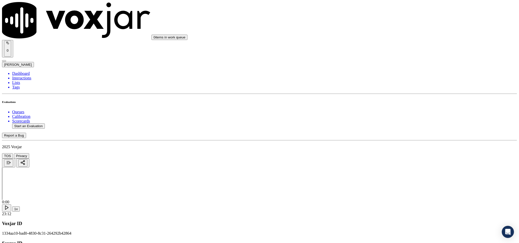
click at [392, 120] on div "No" at bounding box center [430, 117] width 119 height 5
click at [393, 131] on div "No" at bounding box center [430, 128] width 119 height 5
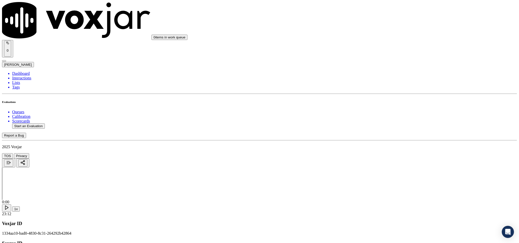
click at [386, 183] on div "Yes" at bounding box center [430, 182] width 119 height 5
click at [18, 71] on li "Dashboard" at bounding box center [264, 73] width 505 height 5
click at [33, 124] on button "Start an Evaluation" at bounding box center [28, 126] width 33 height 5
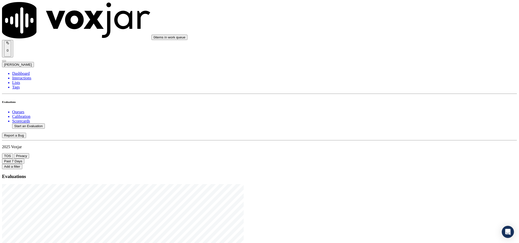
drag, startPoint x: 216, startPoint y: 107, endPoint x: 244, endPoint y: 107, distance: 28.1
type input "20250819-153028_6108185270-C1"
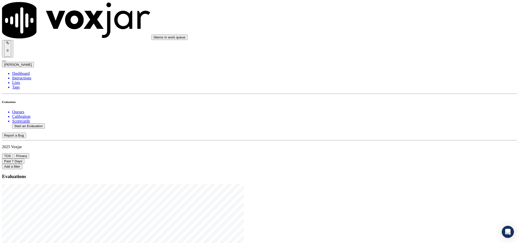
type input "2025-08-19T19:55"
type input "ric"
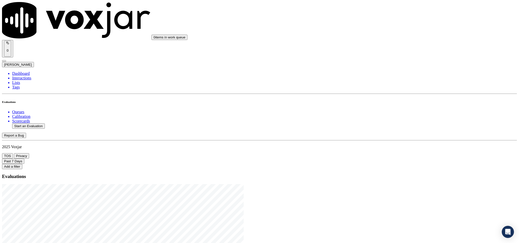
scroll to position [46, 0]
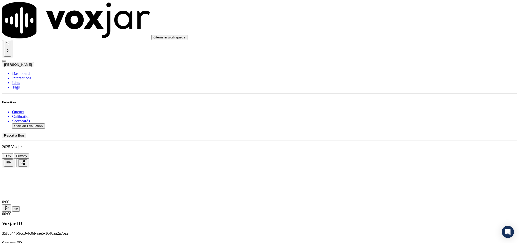
drag, startPoint x: 204, startPoint y: 71, endPoint x: 172, endPoint y: 80, distance: 33.3
type input "JAIME AMARO"
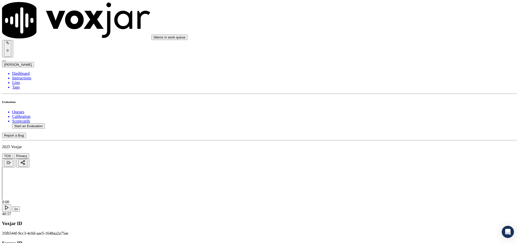
drag, startPoint x: 231, startPoint y: 74, endPoint x: 177, endPoint y: 81, distance: 54.8
type input "JAIME AMARO"
drag, startPoint x: 282, startPoint y: 125, endPoint x: 281, endPoint y: 128, distance: 3.2
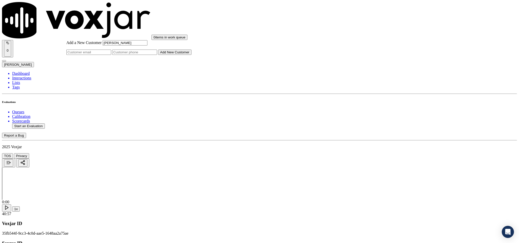
click at [157, 55] on input "Add a New Customer" at bounding box center [134, 52] width 45 height 5
paste input "6108185270"
type input "6108185270"
click at [192, 55] on button "Add New Customer" at bounding box center [174, 52] width 33 height 5
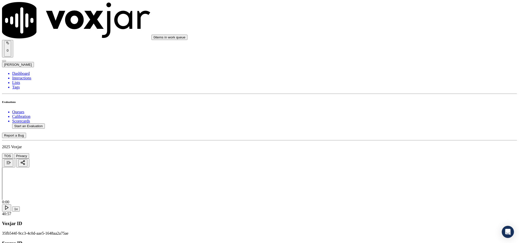
click at [394, 94] on div "Yes" at bounding box center [430, 92] width 119 height 5
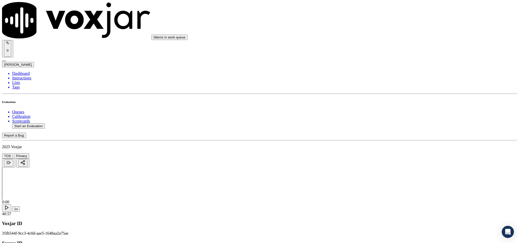
click at [389, 153] on div "Yes" at bounding box center [430, 150] width 119 height 5
click at [390, 135] on div "Yes" at bounding box center [430, 132] width 119 height 5
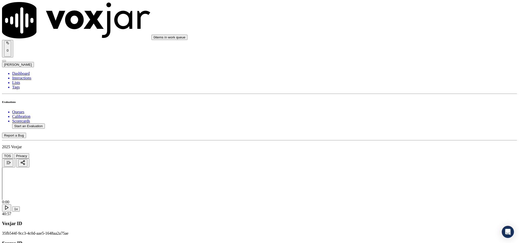
click at [392, 129] on div "Yes" at bounding box center [430, 126] width 119 height 5
click at [396, 110] on div "Yes" at bounding box center [430, 108] width 119 height 5
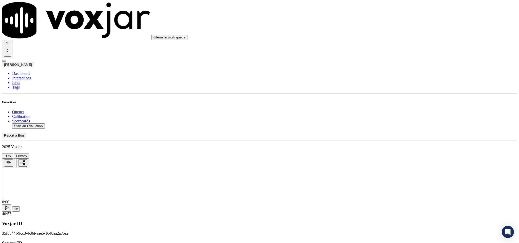
click at [394, 122] on div "No" at bounding box center [430, 120] width 119 height 5
click at [388, 126] on div "Yes" at bounding box center [430, 123] width 119 height 5
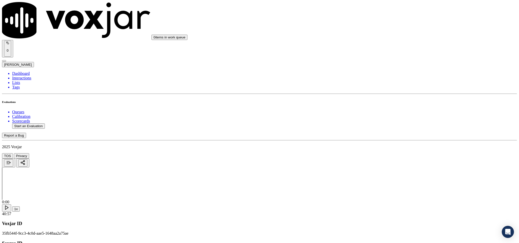
scroll to position [380, 0]
click at [385, 114] on div "Yes" at bounding box center [430, 111] width 119 height 5
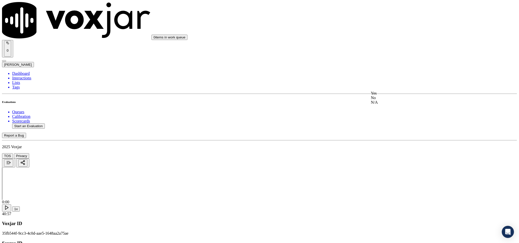
click at [389, 96] on div "Yes" at bounding box center [430, 93] width 119 height 5
click at [393, 114] on div "Yes" at bounding box center [430, 114] width 119 height 5
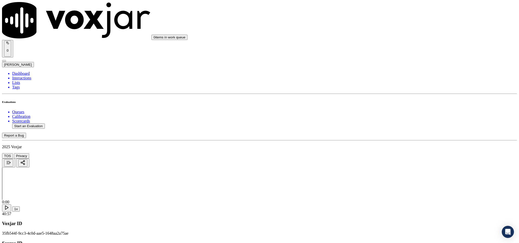
click at [386, 109] on div "No" at bounding box center [430, 107] width 119 height 5
click at [389, 97] on div "No" at bounding box center [430, 95] width 119 height 5
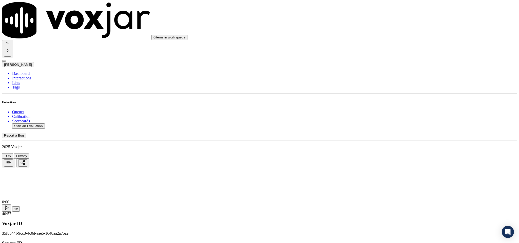
scroll to position [760, 0]
click at [398, 75] on div "Yes" at bounding box center [430, 72] width 119 height 5
click at [389, 133] on div "Yes" at bounding box center [430, 130] width 119 height 5
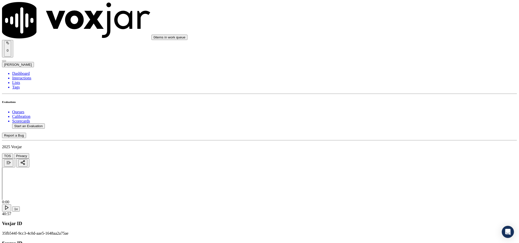
scroll to position [836, 0]
click at [391, 115] on div "Yes" at bounding box center [430, 112] width 119 height 5
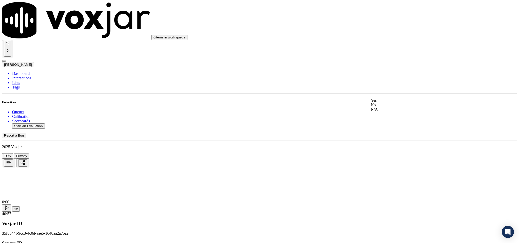
click at [391, 103] on div "Yes" at bounding box center [430, 100] width 119 height 5
click at [400, 109] on div "Yes" at bounding box center [430, 109] width 119 height 5
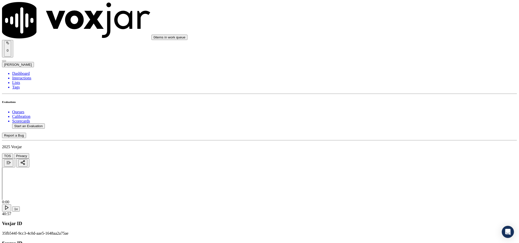
click at [395, 104] on div "No" at bounding box center [430, 102] width 119 height 5
click at [388, 113] on div "N/A" at bounding box center [430, 113] width 119 height 5
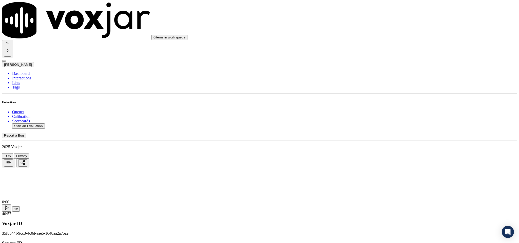
click at [403, 82] on div "Yes" at bounding box center [430, 79] width 119 height 5
click at [386, 160] on div "N/A" at bounding box center [430, 158] width 119 height 5
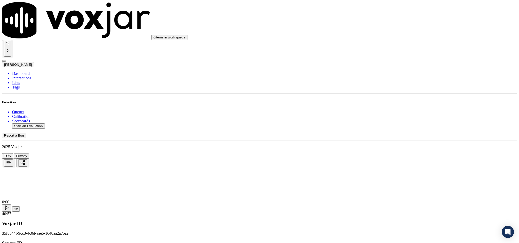
scroll to position [1216, 0]
click at [389, 138] on div "No" at bounding box center [430, 135] width 119 height 5
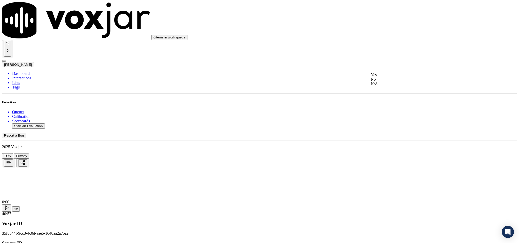
click at [389, 82] on div "No" at bounding box center [430, 79] width 119 height 5
drag, startPoint x: 393, startPoint y: 143, endPoint x: 392, endPoint y: 140, distance: 3.2
click at [393, 140] on div "No" at bounding box center [430, 137] width 119 height 5
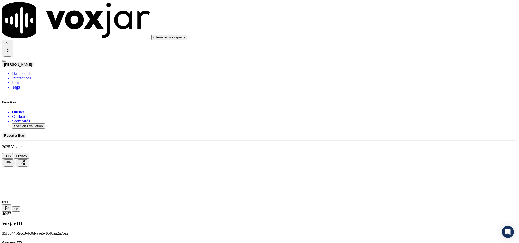
click at [395, 184] on div "Yes" at bounding box center [430, 182] width 119 height 5
drag, startPoint x: 432, startPoint y: 117, endPoint x: 436, endPoint y: 116, distance: 4.4
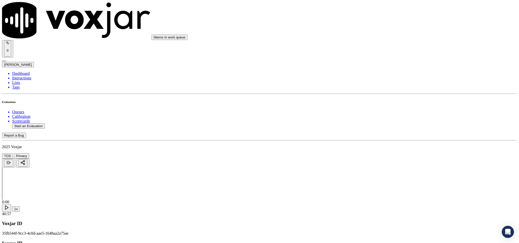
scroll to position [386, 0]
click at [413, 109] on div "N/A" at bounding box center [430, 107] width 119 height 5
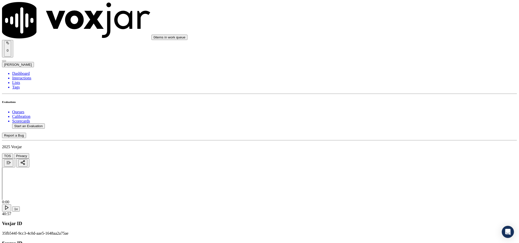
scroll to position [0, 0]
click at [29, 71] on li "Dashboard" at bounding box center [264, 73] width 505 height 5
click at [43, 124] on button "Start an Evaluation" at bounding box center [28, 126] width 33 height 5
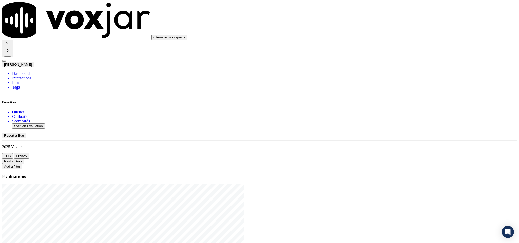
drag, startPoint x: 216, startPoint y: 105, endPoint x: 290, endPoint y: 110, distance: 74.4
type input "20250819-192236_9295092714-C1"
type input "2025-08-19T20:11"
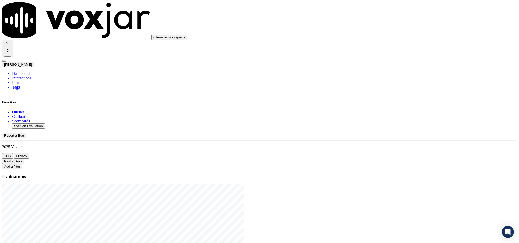
type input "cat"
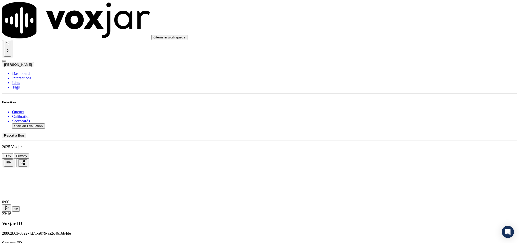
type input "DAVANE DOWNER"
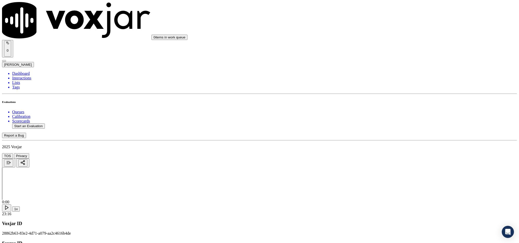
click at [389, 95] on div "Yes" at bounding box center [430, 92] width 119 height 5
drag, startPoint x: 396, startPoint y: 139, endPoint x: 396, endPoint y: 145, distance: 6.3
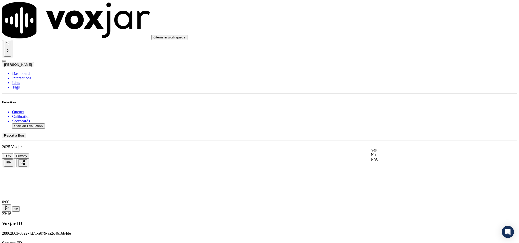
click at [392, 153] on div "Yes" at bounding box center [430, 150] width 119 height 5
click at [393, 139] on div "Yes" at bounding box center [430, 138] width 119 height 5
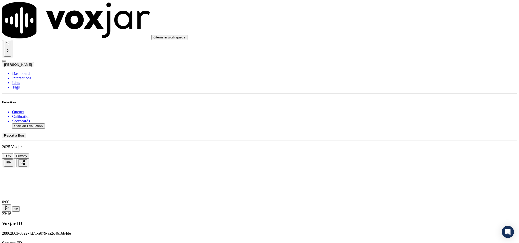
click at [389, 138] on div "N/A" at bounding box center [430, 135] width 119 height 5
click at [389, 138] on div "Yes" at bounding box center [430, 135] width 119 height 5
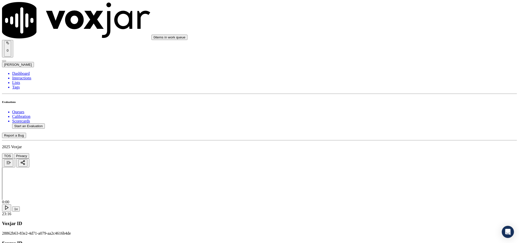
scroll to position [266, 0]
click at [388, 168] on div "No" at bounding box center [430, 166] width 119 height 5
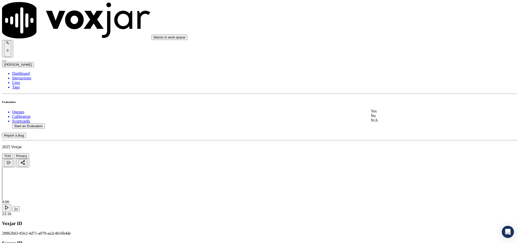
click at [389, 118] on div "No" at bounding box center [430, 116] width 119 height 5
paste textarea "@6:53 Catherine shared UGI Gas account number - “The agent must ask for and obt…"
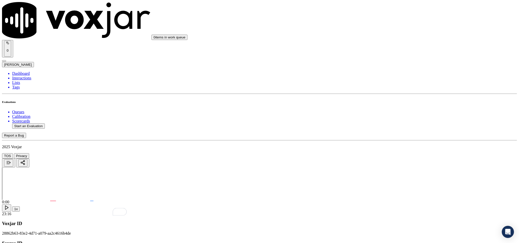
scroll to position [494, 0]
type textarea "@6:53 Catherine shared UGI Gas account number - “The agent must ask for and obt…"
click at [390, 106] on div "N/A" at bounding box center [430, 104] width 119 height 5
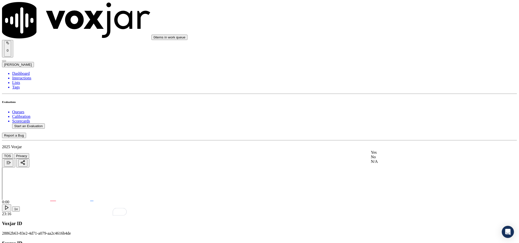
click at [387, 164] on div "N/A" at bounding box center [430, 162] width 119 height 5
click at [388, 110] on div "Yes" at bounding box center [430, 108] width 119 height 5
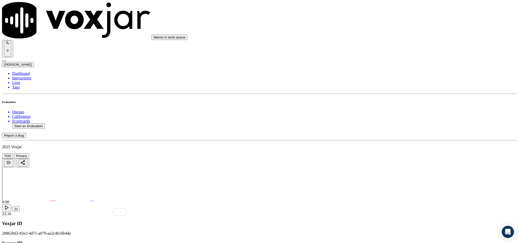
click at [391, 142] on div "No" at bounding box center [430, 139] width 119 height 5
click at [401, 118] on div "Yes" at bounding box center [430, 117] width 119 height 5
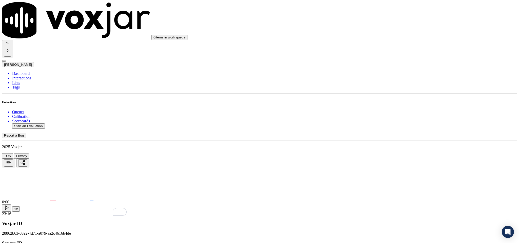
click at [388, 177] on div "Yes" at bounding box center [430, 175] width 119 height 5
click at [393, 164] on div "No" at bounding box center [430, 161] width 119 height 5
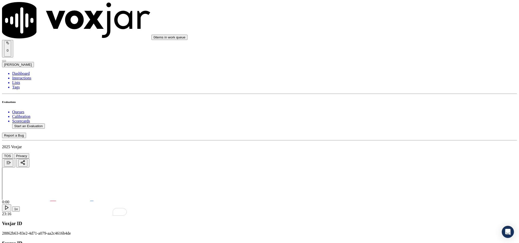
scroll to position [912, 0]
click at [394, 130] on div "Yes" at bounding box center [430, 127] width 119 height 5
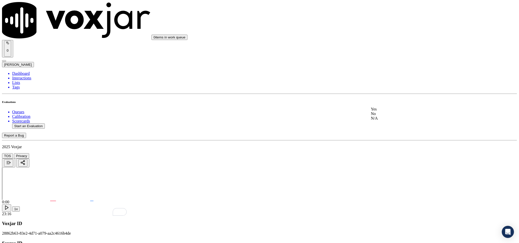
click at [395, 116] on div "No" at bounding box center [430, 114] width 119 height 5
click at [389, 170] on div "Yes" at bounding box center [430, 167] width 119 height 5
click at [388, 178] on div "No" at bounding box center [430, 179] width 119 height 5
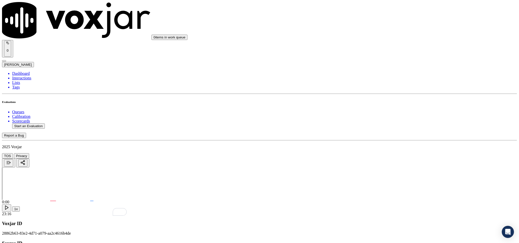
scroll to position [1064, 0]
click at [394, 156] on div "No" at bounding box center [430, 154] width 119 height 5
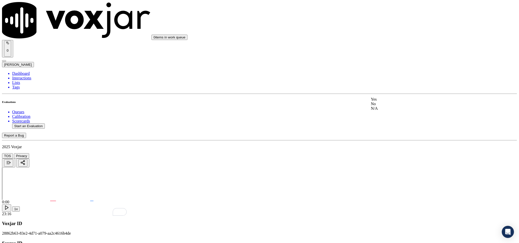
click at [389, 111] on div "N/A" at bounding box center [430, 108] width 119 height 5
click at [392, 170] on div "No" at bounding box center [430, 168] width 119 height 5
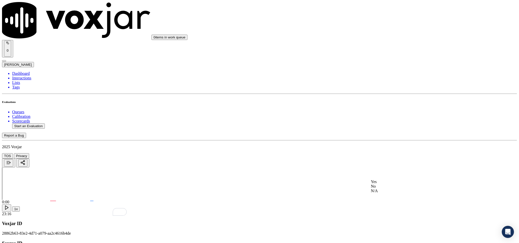
click at [394, 189] on div "No" at bounding box center [430, 186] width 119 height 5
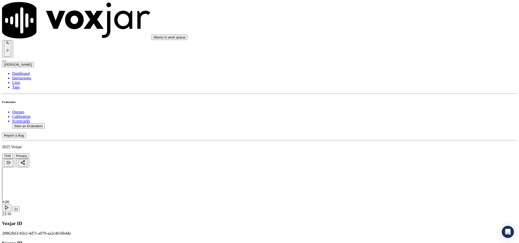
click at [24, 71] on li "Dashboard" at bounding box center [264, 73] width 505 height 5
click at [41, 124] on button "Start an Evaluation" at bounding box center [28, 126] width 33 height 5
drag, startPoint x: 216, startPoint y: 106, endPoint x: 252, endPoint y: 105, distance: 36.2
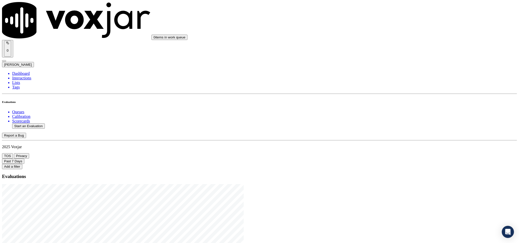
type input "20250819-160928_4343909770-C1"
type input "ch"
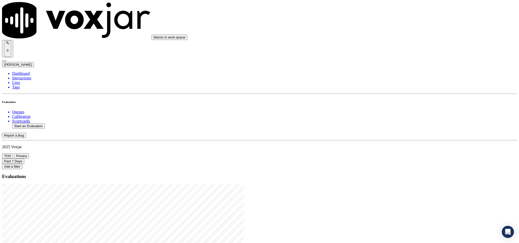
scroll to position [46, 0]
drag, startPoint x: 262, startPoint y: 101, endPoint x: 265, endPoint y: 105, distance: 4.7
type input "2025-08-19T20:29"
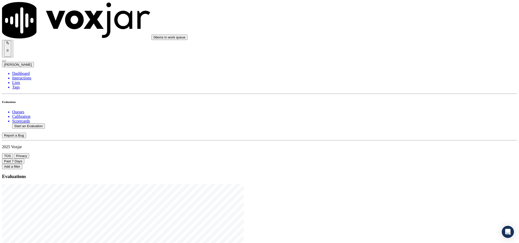
scroll to position [0, 0]
type input "ABDELMONIM ABDELMULA"
drag, startPoint x: 238, startPoint y: 74, endPoint x: 158, endPoint y: 78, distance: 80.2
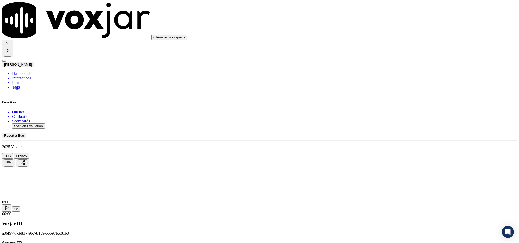
type input "ABDELMONIM ABDELMULA"
drag, startPoint x: 283, startPoint y: 125, endPoint x: 277, endPoint y: 131, distance: 8.8
click at [157, 55] on input "Add a New Customer" at bounding box center [134, 52] width 45 height 5
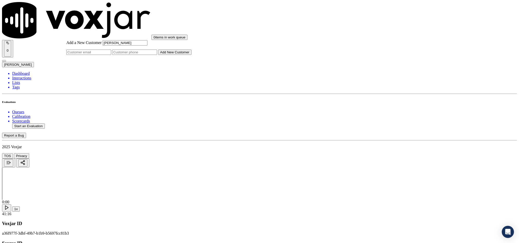
paste input "4343909770"
type input "4343909770"
click at [192, 55] on button "Add New Customer" at bounding box center [174, 52] width 33 height 5
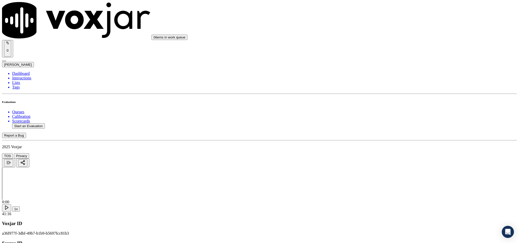
click at [394, 95] on div "Yes" at bounding box center [430, 92] width 119 height 5
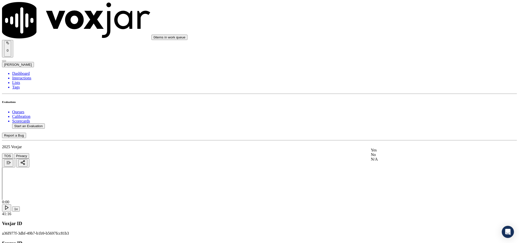
click at [395, 152] on div "Yes" at bounding box center [430, 150] width 119 height 5
click at [398, 133] on div "Yes" at bounding box center [430, 132] width 119 height 5
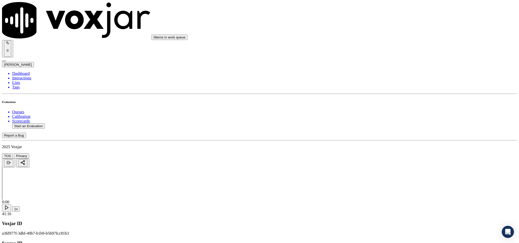
click at [400, 111] on div "Yes" at bounding box center [430, 108] width 119 height 5
click at [388, 129] on div "Yes" at bounding box center [430, 126] width 119 height 5
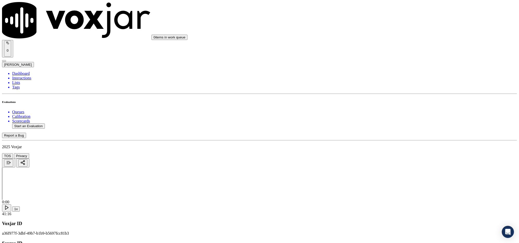
scroll to position [228, 0]
click at [389, 115] on div "No" at bounding box center [430, 113] width 119 height 5
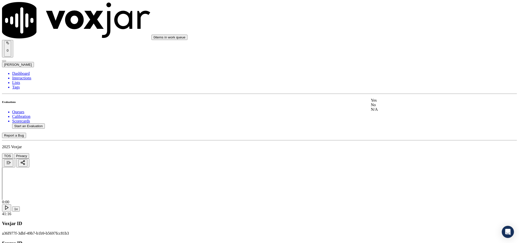
click at [389, 103] on div "Yes" at bounding box center [430, 100] width 119 height 5
click at [397, 87] on div "Yes" at bounding box center [430, 85] width 119 height 5
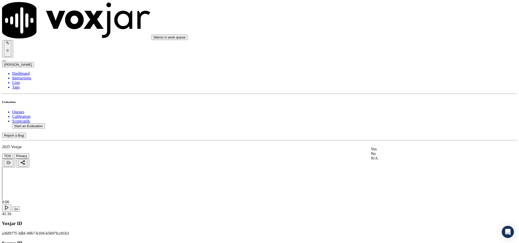
click at [388, 161] on div "N/A" at bounding box center [430, 158] width 119 height 5
click at [390, 93] on div "Yes" at bounding box center [430, 93] width 119 height 5
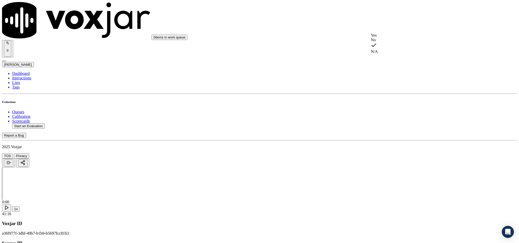
click at [388, 38] on div "Yes" at bounding box center [430, 35] width 119 height 5
click at [388, 117] on div "Yes" at bounding box center [430, 114] width 119 height 5
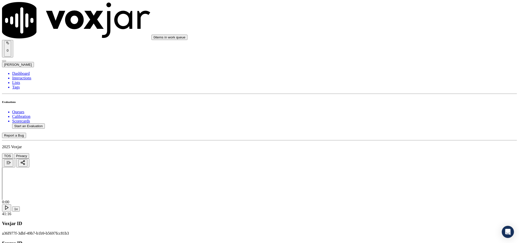
click at [388, 109] on div "No" at bounding box center [430, 107] width 119 height 5
click at [387, 84] on div "N/A" at bounding box center [430, 81] width 119 height 5
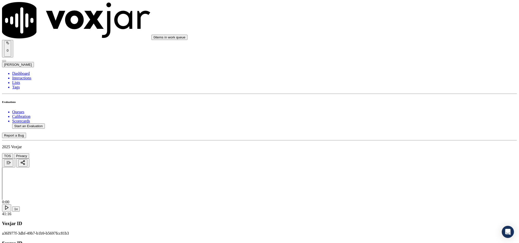
click at [396, 137] on div "No" at bounding box center [430, 135] width 119 height 5
click at [394, 128] on div "Yes No N/A" at bounding box center [430, 138] width 119 height 21
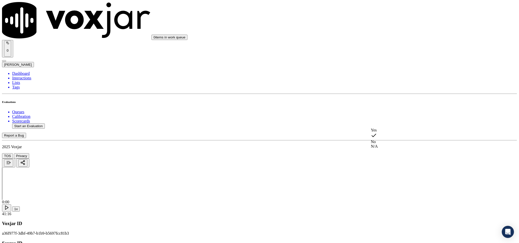
click at [394, 130] on div "Yes" at bounding box center [430, 130] width 119 height 5
click at [395, 81] on div "No" at bounding box center [430, 79] width 119 height 5
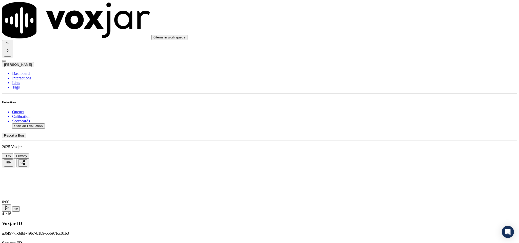
click at [392, 77] on div "Yes" at bounding box center [430, 74] width 119 height 5
click at [394, 111] on div "Yes" at bounding box center [430, 109] width 119 height 5
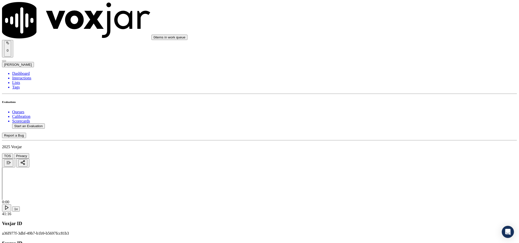
scroll to position [1102, 0]
click at [389, 71] on div "N/A" at bounding box center [430, 68] width 119 height 5
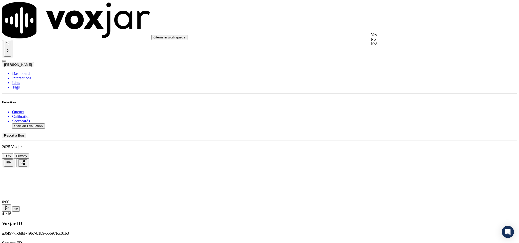
click at [392, 46] on div "N/A" at bounding box center [430, 44] width 119 height 5
click at [390, 100] on div "No" at bounding box center [430, 97] width 119 height 5
click at [389, 158] on div "No" at bounding box center [430, 155] width 119 height 5
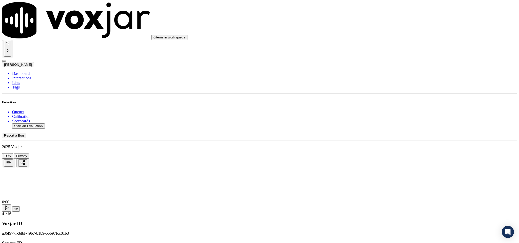
scroll to position [1339, 0]
click at [398, 131] on div "No" at bounding box center [430, 128] width 119 height 5
click at [388, 183] on div "Yes" at bounding box center [430, 182] width 119 height 5
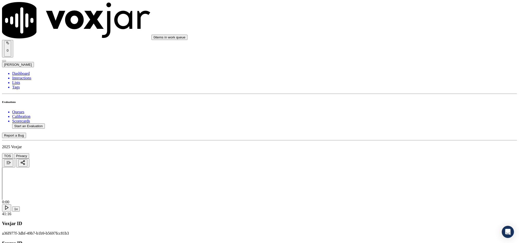
click at [406, 121] on div "No" at bounding box center [430, 119] width 118 height 5
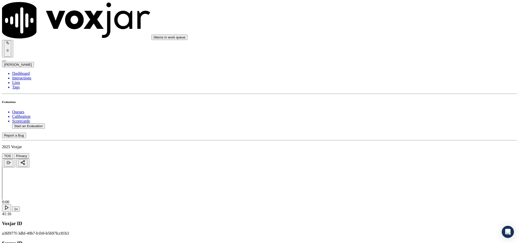
click at [22, 71] on li "Dashboard" at bounding box center [264, 73] width 505 height 5
click at [46, 111] on ul "Queues Calibration Scorecards Start an Evaluation" at bounding box center [259, 119] width 515 height 19
click at [41, 124] on button "Start an Evaluation" at bounding box center [28, 126] width 33 height 5
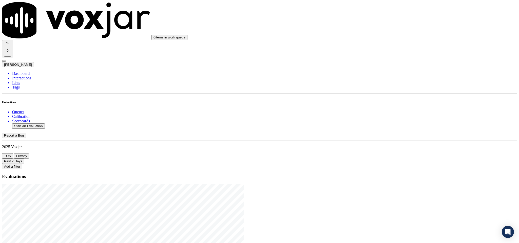
drag, startPoint x: 217, startPoint y: 105, endPoint x: 253, endPoint y: 103, distance: 35.8
type input "20250819-192309_4192959839-C1"
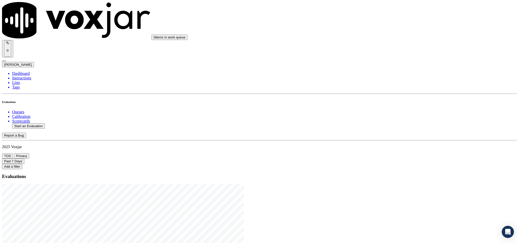
type input "2025-08-19T20:59"
type input "vin"
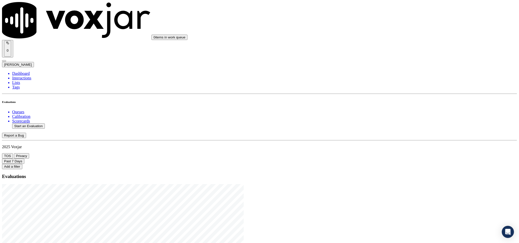
paste input "RAHAMAN BILAL"
type input "RAHAMAN BILAL"
drag, startPoint x: 233, startPoint y: 101, endPoint x: 243, endPoint y: 129, distance: 29.3
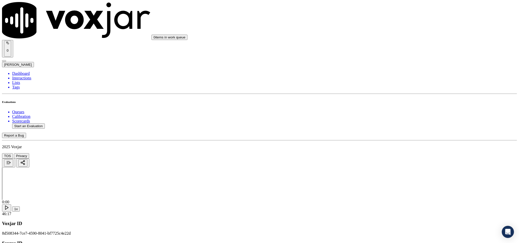
click at [390, 92] on div "Yes" at bounding box center [430, 92] width 119 height 5
drag, startPoint x: 398, startPoint y: 107, endPoint x: 398, endPoint y: 113, distance: 5.8
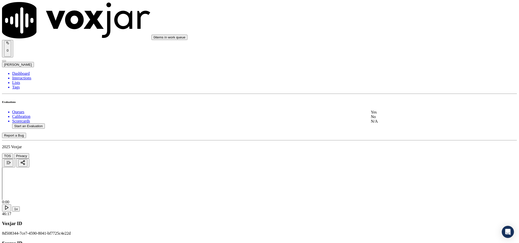
click at [395, 115] on div "Yes" at bounding box center [430, 112] width 119 height 5
click at [394, 103] on div "Yes" at bounding box center [430, 100] width 119 height 5
drag, startPoint x: 395, startPoint y: 156, endPoint x: 394, endPoint y: 161, distance: 5.4
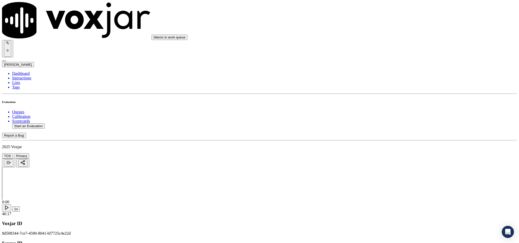
drag, startPoint x: 390, startPoint y: 182, endPoint x: 391, endPoint y: 176, distance: 7.0
click at [390, 176] on div "N/A" at bounding box center [430, 173] width 119 height 5
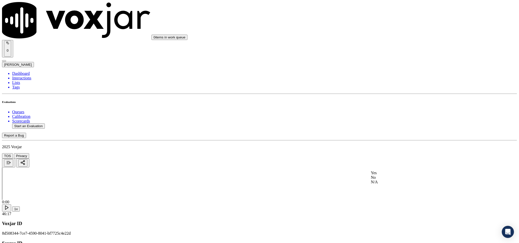
click at [393, 172] on div "Yes" at bounding box center [430, 173] width 119 height 5
click at [391, 125] on div "Yes" at bounding box center [430, 123] width 119 height 5
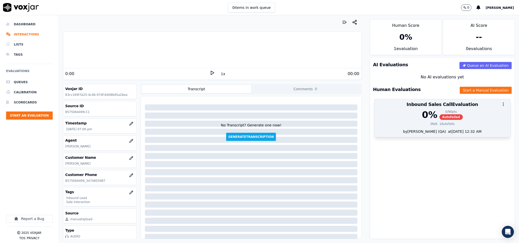
click at [431, 129] on div "0 % 0 / 90 pts Autofailed 3 N/A 1 Autofails" at bounding box center [442, 119] width 136 height 19
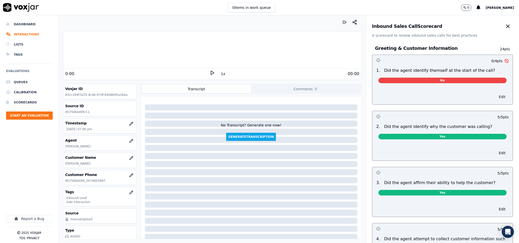
click at [496, 95] on button "Edit" at bounding box center [502, 96] width 13 height 7
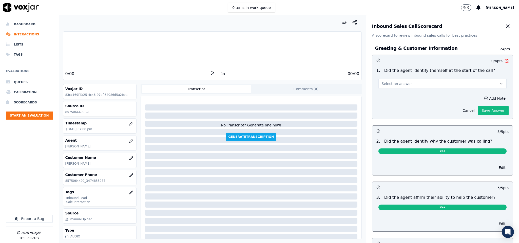
click at [459, 81] on button "Select an answer" at bounding box center [442, 84] width 128 height 10
click at [421, 98] on div "Yes" at bounding box center [430, 95] width 116 height 8
click at [478, 109] on button "Save Answer" at bounding box center [493, 110] width 31 height 9
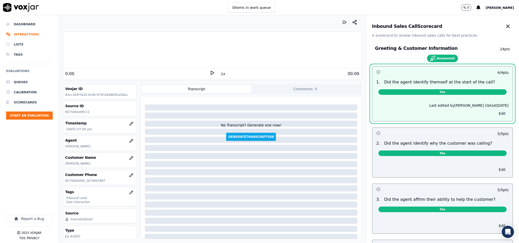
click at [505, 27] on icon "button" at bounding box center [508, 26] width 6 height 6
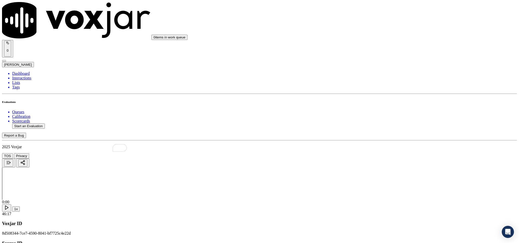
scroll to position [304, 0]
paste textarea "@1:01 [PERSON_NAME] already updated your gas, with symmetry energy for the Colu…"
type textarea "@1:01 [PERSON_NAME] already updated your gas, with symmetry energy for the Colu…"
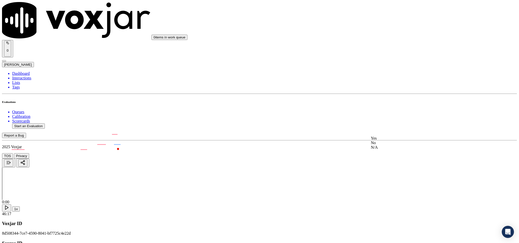
drag, startPoint x: 391, startPoint y: 151, endPoint x: 410, endPoint y: 150, distance: 19.0
click at [391, 145] on div "No" at bounding box center [430, 143] width 119 height 5
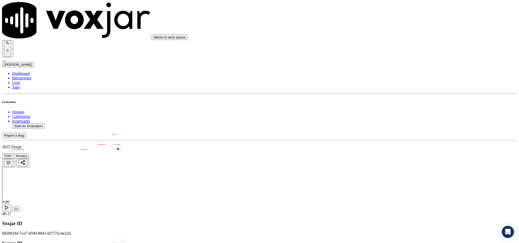
paste textarea "@6:29 [PERSON_NAME] share the account number - “The agent must ask for and obta…"
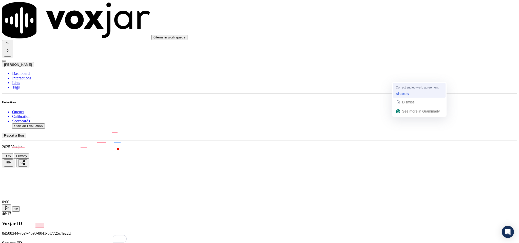
type textarea "@6:29 [PERSON_NAME] share the account number - “The agent must ask for and obta…"
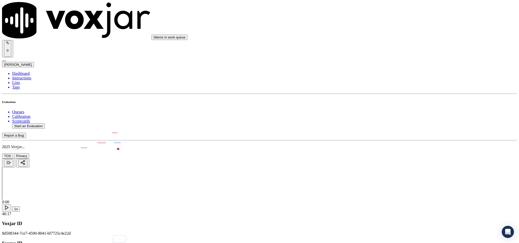
click at [385, 171] on div "N/A" at bounding box center [430, 169] width 119 height 5
click at [391, 153] on div "N/A" at bounding box center [430, 150] width 119 height 5
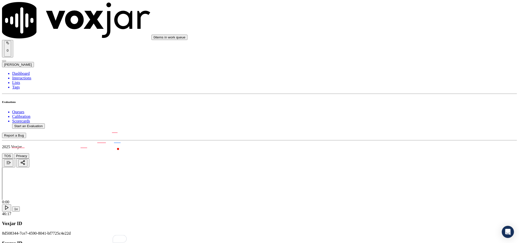
scroll to position [646, 0]
drag, startPoint x: 392, startPoint y: 90, endPoint x: 394, endPoint y: 93, distance: 3.3
click at [388, 105] on div "No" at bounding box center [430, 102] width 119 height 5
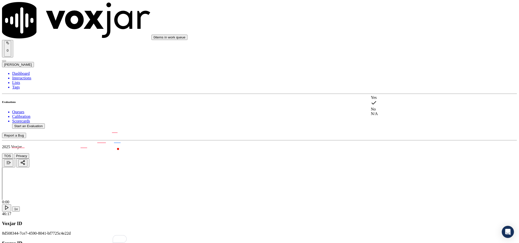
click at [386, 99] on div "Yes" at bounding box center [430, 98] width 119 height 5
click at [394, 169] on div "No" at bounding box center [430, 166] width 119 height 5
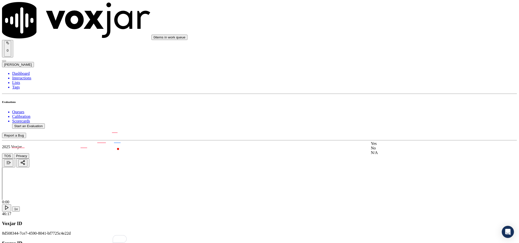
click at [399, 146] on div "Yes" at bounding box center [430, 144] width 119 height 5
click at [395, 87] on div "Yes" at bounding box center [430, 88] width 119 height 5
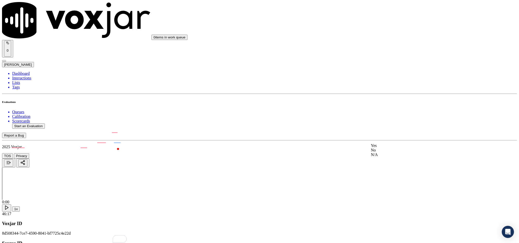
click at [397, 153] on div "No" at bounding box center [430, 150] width 119 height 5
click at [401, 157] on div "Yes" at bounding box center [430, 154] width 119 height 5
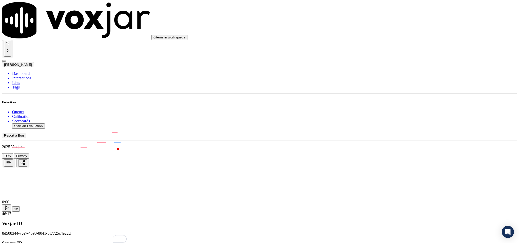
click at [396, 139] on div "Yes" at bounding box center [430, 136] width 119 height 5
click at [388, 71] on div "No" at bounding box center [430, 72] width 119 height 5
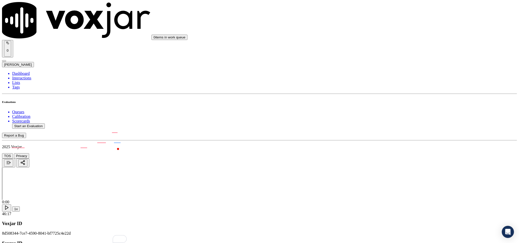
click at [392, 125] on div "No" at bounding box center [430, 123] width 119 height 5
click at [390, 69] on div "No" at bounding box center [430, 67] width 119 height 5
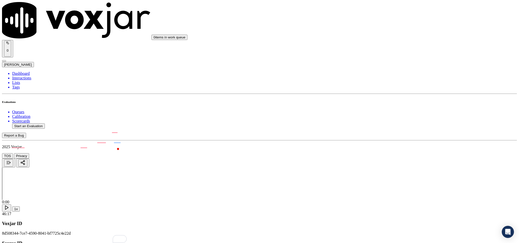
click at [389, 134] on div "No" at bounding box center [430, 131] width 119 height 5
click at [389, 145] on div "N/A" at bounding box center [430, 143] width 119 height 5
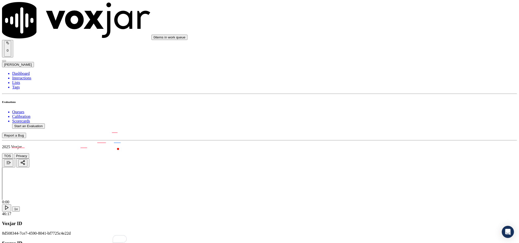
click at [385, 131] on div "No" at bounding box center [430, 128] width 119 height 5
drag, startPoint x: 401, startPoint y: 174, endPoint x: 398, endPoint y: 177, distance: 4.7
click at [383, 189] on div "No" at bounding box center [430, 186] width 119 height 5
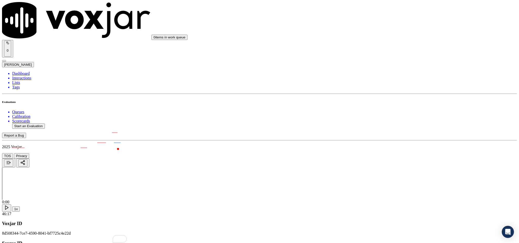
drag, startPoint x: 23, startPoint y: 22, endPoint x: 24, endPoint y: 27, distance: 4.7
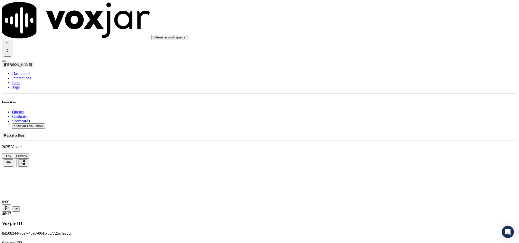
click at [23, 71] on li "Dashboard" at bounding box center [264, 73] width 505 height 5
click at [39, 124] on button "Start an Evaluation" at bounding box center [28, 126] width 33 height 5
drag, startPoint x: 215, startPoint y: 106, endPoint x: 245, endPoint y: 108, distance: 30.5
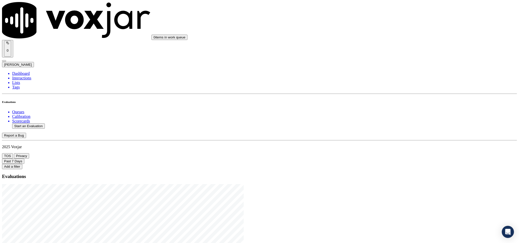
type input "20250819-192058_9379634799-C1"
type input "ed"
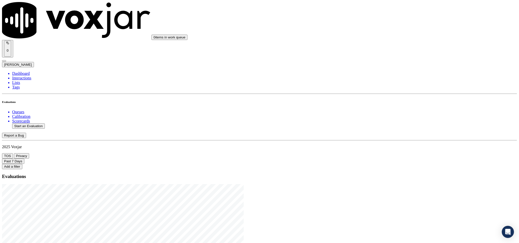
type input "[DATE]T21:13"
type input "[PERSON_NAME]"
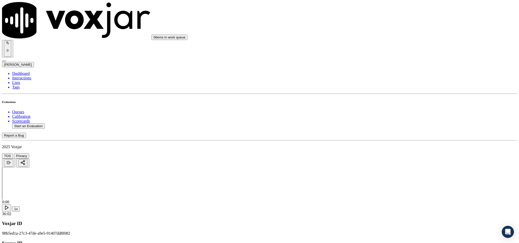
drag, startPoint x: 224, startPoint y: 75, endPoint x: 166, endPoint y: 74, distance: 58.8
type input "[PERSON_NAME]"
click at [157, 55] on input "Add a New Customer" at bounding box center [134, 52] width 45 height 5
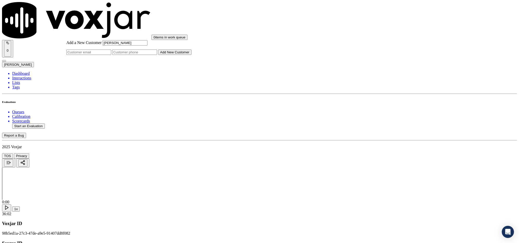
paste input "9379633444"
paste input "9379634799"
type input "9379633444_9379634799"
click at [192, 55] on button "Add New Customer" at bounding box center [174, 52] width 33 height 5
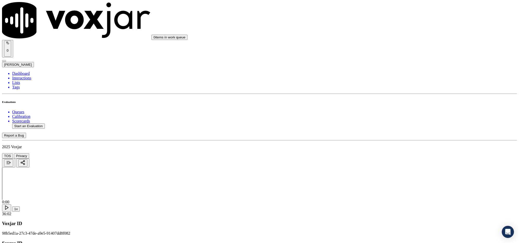
click at [389, 95] on div "Yes" at bounding box center [430, 92] width 119 height 5
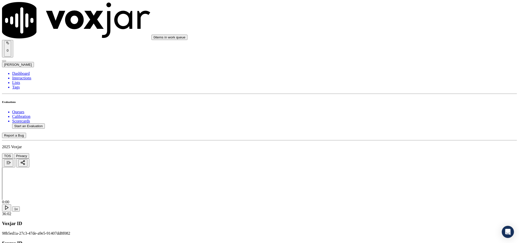
drag, startPoint x: 390, startPoint y: 139, endPoint x: 390, endPoint y: 146, distance: 7.3
click at [388, 153] on div "Yes" at bounding box center [430, 150] width 119 height 5
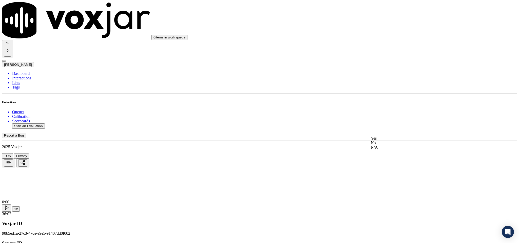
click at [390, 140] on div "Yes" at bounding box center [430, 138] width 119 height 5
click at [389, 138] on div "N/A" at bounding box center [430, 135] width 119 height 5
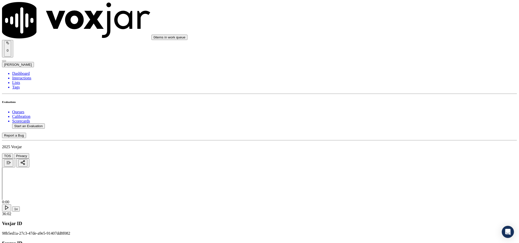
click at [387, 135] on div "Yes" at bounding box center [430, 135] width 119 height 5
click at [392, 92] on div "No" at bounding box center [430, 90] width 119 height 5
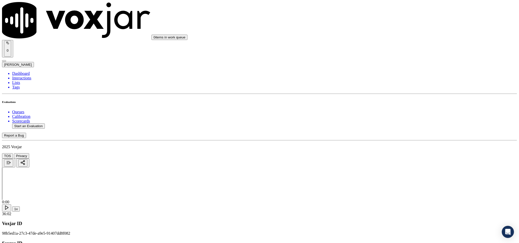
scroll to position [418, 0]
click at [388, 80] on div "No" at bounding box center [430, 78] width 119 height 5
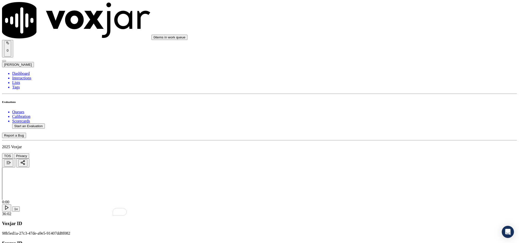
paste textarea "@3:15 [PERSON_NAME] share the account number - “The agent must ask for and obta…"
type textarea "@3:15 [PERSON_NAME] share the account number - “The agent must ask for and obta…"
click at [393, 106] on div "N/A" at bounding box center [430, 104] width 119 height 5
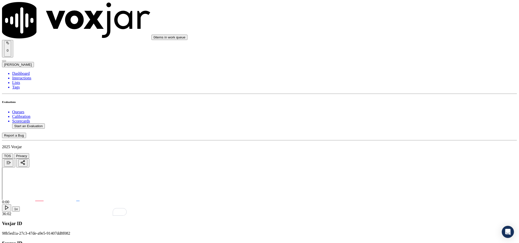
click at [387, 155] on div "Yes" at bounding box center [430, 152] width 119 height 5
click at [396, 110] on div "Yes" at bounding box center [430, 108] width 119 height 5
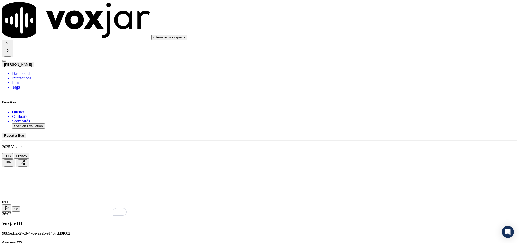
drag, startPoint x: 395, startPoint y: 166, endPoint x: 393, endPoint y: 164, distance: 2.9
click at [390, 175] on div "Yes" at bounding box center [430, 172] width 119 height 5
click at [387, 185] on div "No" at bounding box center [430, 184] width 119 height 5
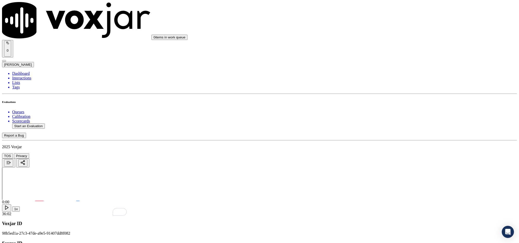
scroll to position [722, 0]
drag, startPoint x: 401, startPoint y: 104, endPoint x: 401, endPoint y: 111, distance: 7.1
click at [396, 117] on div "Yes" at bounding box center [430, 117] width 119 height 5
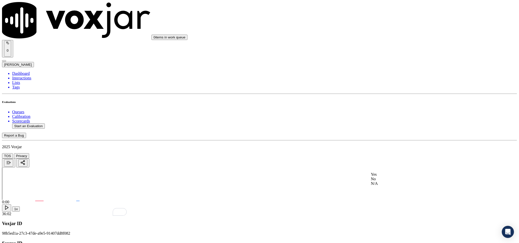
click at [393, 177] on div "Yes" at bounding box center [430, 175] width 119 height 5
click at [391, 126] on div "No" at bounding box center [430, 123] width 119 height 5
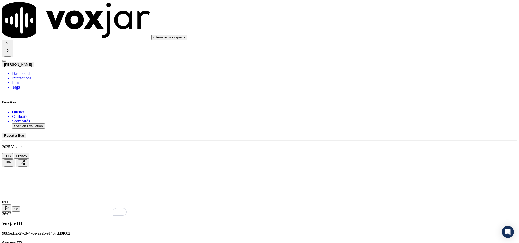
drag, startPoint x: 398, startPoint y: 124, endPoint x: 394, endPoint y: 130, distance: 7.2
click at [394, 130] on div "Yes" at bounding box center [430, 127] width 119 height 5
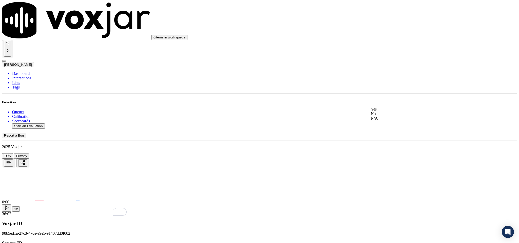
click at [397, 112] on div "Yes" at bounding box center [430, 109] width 119 height 5
click at [387, 85] on div "No" at bounding box center [430, 83] width 119 height 5
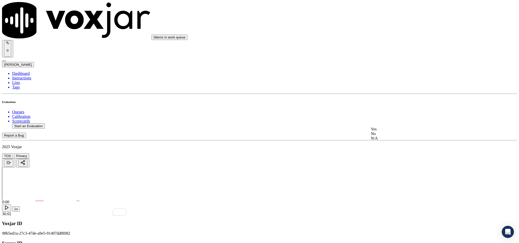
click at [392, 132] on div "Yes" at bounding box center [430, 129] width 119 height 5
click at [385, 56] on div "Yes" at bounding box center [430, 57] width 119 height 12
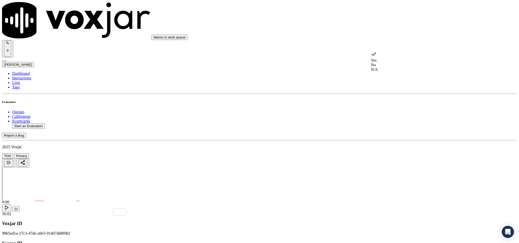
click at [397, 64] on div "No" at bounding box center [430, 65] width 119 height 5
click at [389, 114] on div "Yes" at bounding box center [430, 111] width 119 height 5
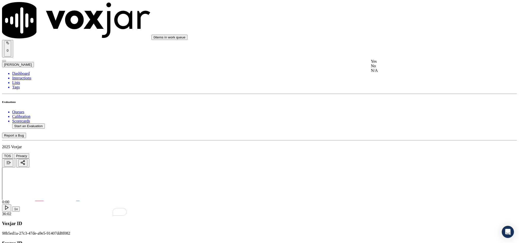
click at [391, 73] on div "N/A" at bounding box center [430, 70] width 119 height 5
click at [385, 132] on div "No" at bounding box center [430, 130] width 119 height 5
click at [386, 186] on div "Yes" at bounding box center [430, 183] width 119 height 5
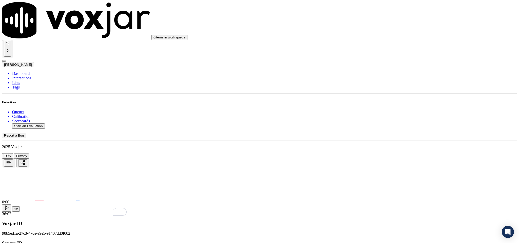
click at [391, 194] on div "No" at bounding box center [430, 195] width 119 height 5
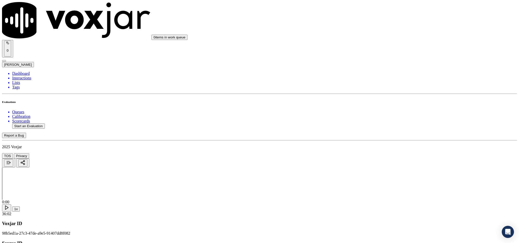
click at [15, 71] on li "Dashboard" at bounding box center [264, 73] width 505 height 5
click at [45, 124] on button "Start an Evaluation" at bounding box center [28, 126] width 33 height 5
drag, startPoint x: 217, startPoint y: 105, endPoint x: 232, endPoint y: 107, distance: 14.9
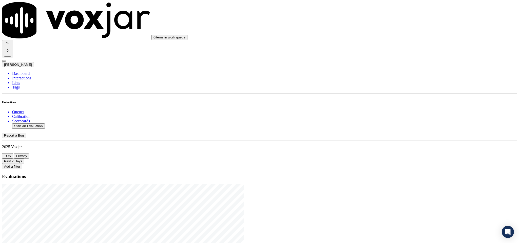
type input "20250819-125839_2167629339-C1"
type input "[DATE]T21:27"
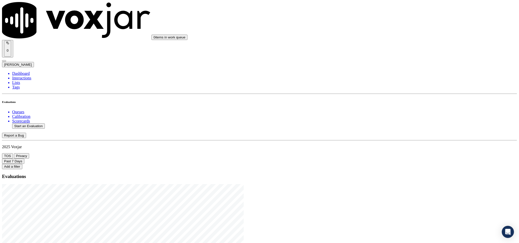
type input "vin"
type input "[PERSON_NAME] LOVE"
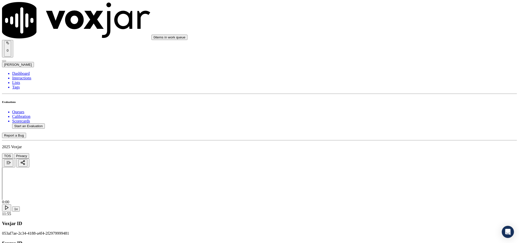
drag, startPoint x: 249, startPoint y: 74, endPoint x: 153, endPoint y: 75, distance: 96.3
type input "[PERSON_NAME] LOVE"
drag, startPoint x: 279, startPoint y: 124, endPoint x: 279, endPoint y: 129, distance: 5.6
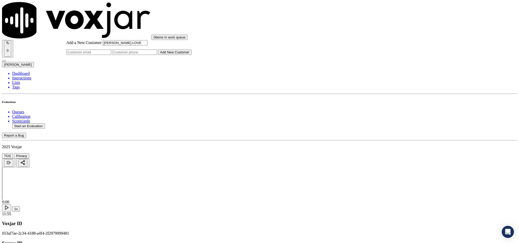
click at [157, 55] on input "Add a New Customer" at bounding box center [134, 52] width 45 height 5
paste input "2167629339"
type input "2167629339"
drag, startPoint x: 275, startPoint y: 135, endPoint x: 262, endPoint y: 123, distance: 17.8
click at [192, 55] on button "Add New Customer" at bounding box center [174, 52] width 33 height 5
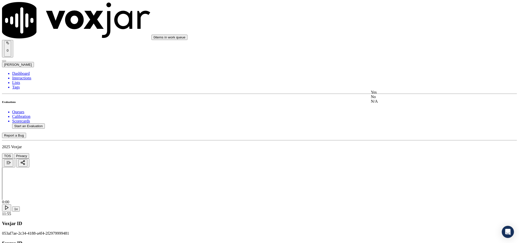
click at [401, 95] on div "Yes" at bounding box center [430, 92] width 119 height 5
click at [388, 151] on div "Yes" at bounding box center [430, 150] width 119 height 5
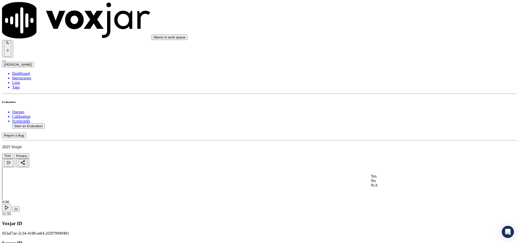
click at [389, 179] on div "Yes" at bounding box center [430, 176] width 119 height 5
click at [393, 166] on div "Yes" at bounding box center [430, 164] width 119 height 5
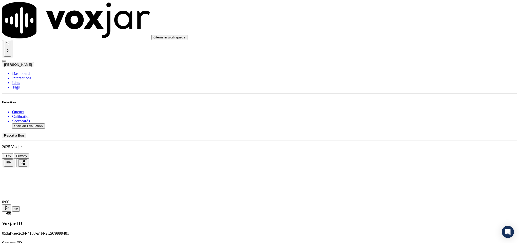
click at [385, 67] on div "N/A" at bounding box center [430, 66] width 119 height 5
click at [391, 100] on div "Yes" at bounding box center [430, 97] width 119 height 5
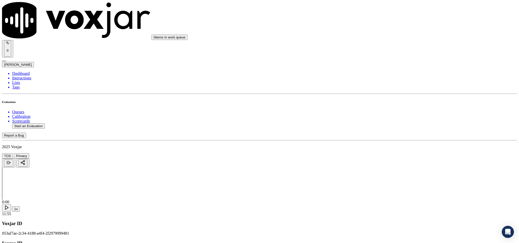
scroll to position [342, 0]
click at [387, 92] on div "No" at bounding box center [430, 90] width 119 height 5
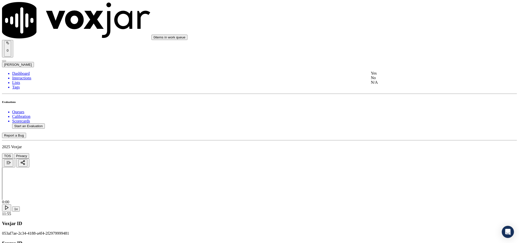
click at [392, 76] on div "Yes" at bounding box center [430, 73] width 119 height 5
click at [385, 155] on div "N/A" at bounding box center [430, 152] width 119 height 5
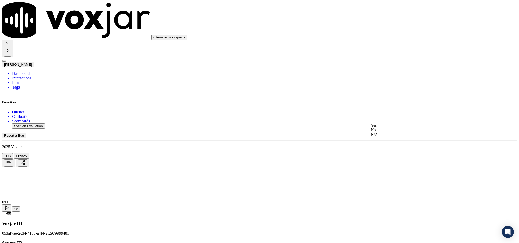
click at [390, 128] on div "Yes" at bounding box center [430, 125] width 119 height 5
click at [388, 122] on div "Yes" at bounding box center [430, 119] width 119 height 5
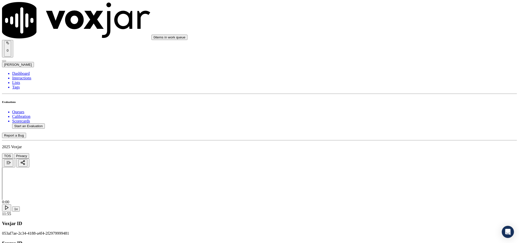
click at [391, 115] on div "No" at bounding box center [430, 112] width 119 height 5
click at [392, 92] on div "Yes" at bounding box center [430, 89] width 119 height 5
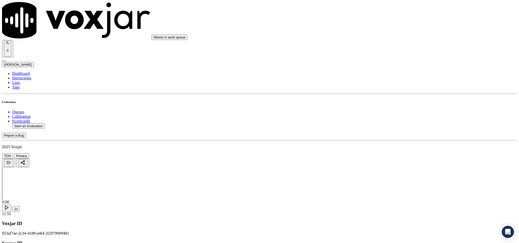
scroll to position [760, 0]
click at [395, 112] on div "Yes" at bounding box center [430, 109] width 119 height 5
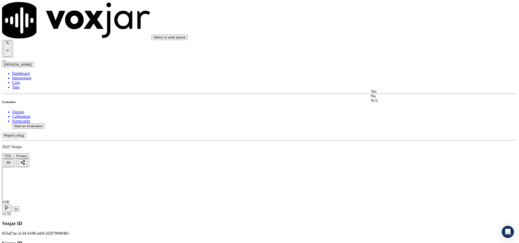
click at [390, 99] on div "No" at bounding box center [430, 96] width 119 height 5
click at [401, 103] on div "Yes" at bounding box center [430, 100] width 119 height 5
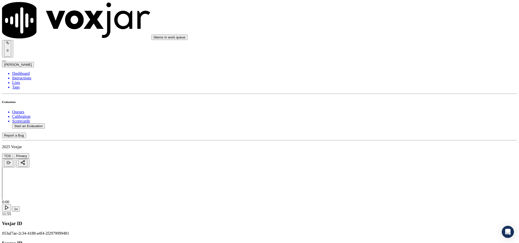
click at [391, 89] on div "No" at bounding box center [430, 87] width 119 height 5
click at [387, 71] on div "No" at bounding box center [430, 69] width 119 height 5
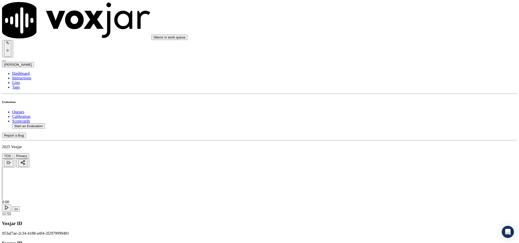
scroll to position [1102, 0]
drag, startPoint x: 403, startPoint y: 76, endPoint x: 403, endPoint y: 79, distance: 3.0
click at [396, 87] on div "Yes" at bounding box center [430, 84] width 119 height 5
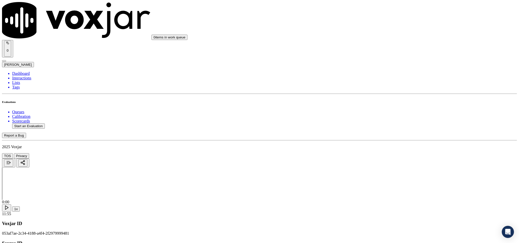
click at [399, 84] on div "N/A" at bounding box center [430, 81] width 119 height 5
click at [392, 131] on div "No" at bounding box center [430, 128] width 119 height 5
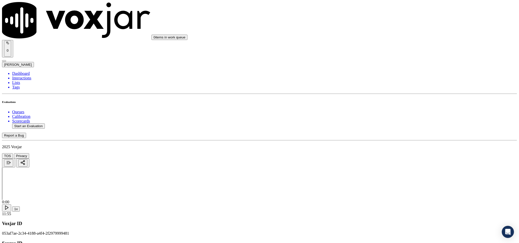
click at [395, 189] on div "No" at bounding box center [430, 186] width 119 height 5
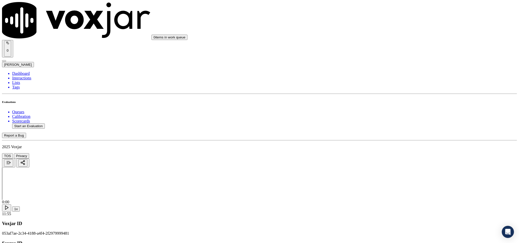
click at [20, 71] on li "Dashboard" at bounding box center [264, 73] width 505 height 5
click at [42, 124] on button "Start an Evaluation" at bounding box center [28, 126] width 33 height 5
drag, startPoint x: 216, startPoint y: 108, endPoint x: 239, endPoint y: 108, distance: 23.3
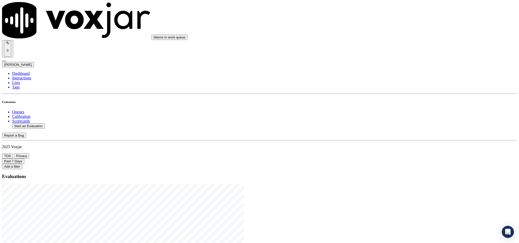
type input "20250819-164537_7409619626-C1"
type input "[DATE]T21:31"
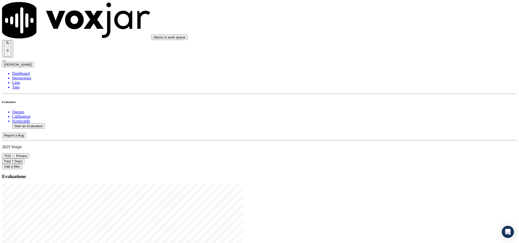
type input "ric"
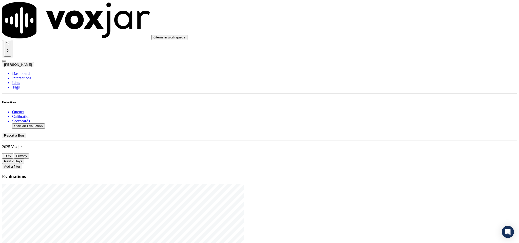
scroll to position [0, 0]
type input "[PERSON_NAME] E LAW"
drag, startPoint x: 214, startPoint y: 71, endPoint x: 168, endPoint y: 75, distance: 45.5
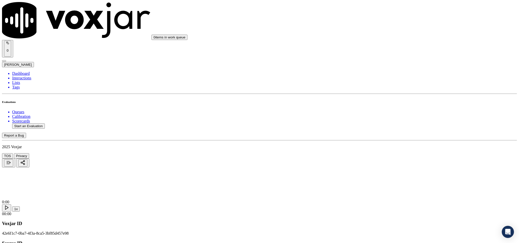
type input "[PERSON_NAME] E LAW"
click at [157, 55] on input "Add a New Customer" at bounding box center [134, 52] width 45 height 5
paste input "7409619626"
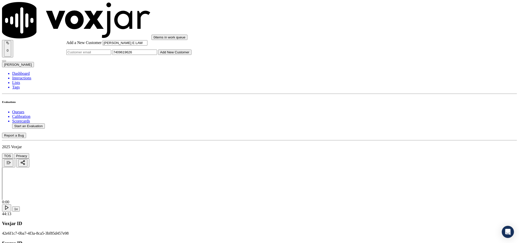
type input "7409619626"
click at [192, 55] on button "Add New Customer" at bounding box center [174, 52] width 33 height 5
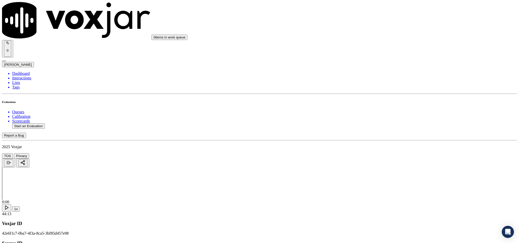
click at [397, 95] on div "Yes" at bounding box center [430, 92] width 119 height 5
click at [390, 149] on div "Yes No N/A" at bounding box center [430, 155] width 119 height 14
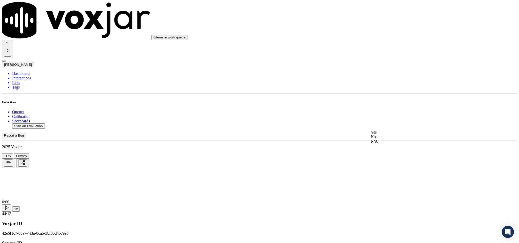
scroll to position [38, 0]
drag, startPoint x: 388, startPoint y: 114, endPoint x: 389, endPoint y: 127, distance: 13.0
click at [389, 114] on div "Yes" at bounding box center [430, 112] width 119 height 5
click at [386, 173] on div "Yes" at bounding box center [430, 170] width 119 height 5
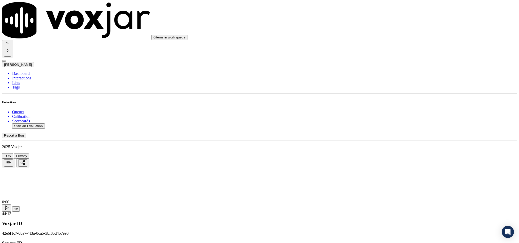
scroll to position [114, 0]
drag, startPoint x: 386, startPoint y: 161, endPoint x: 385, endPoint y: 164, distance: 2.6
click at [386, 165] on div "Yes" at bounding box center [430, 164] width 119 height 5
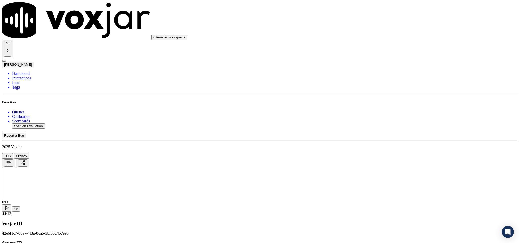
click at [389, 115] on div "No" at bounding box center [430, 113] width 119 height 5
click at [390, 92] on div "No" at bounding box center [430, 90] width 119 height 5
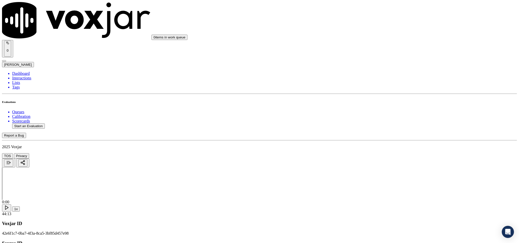
click at [383, 96] on div "No" at bounding box center [430, 94] width 119 height 12
click at [386, 88] on div "Yes" at bounding box center [430, 85] width 119 height 5
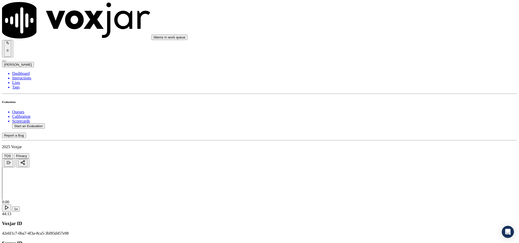
click at [385, 85] on div "N/A" at bounding box center [430, 82] width 119 height 5
click at [389, 96] on div "Yes" at bounding box center [430, 93] width 119 height 5
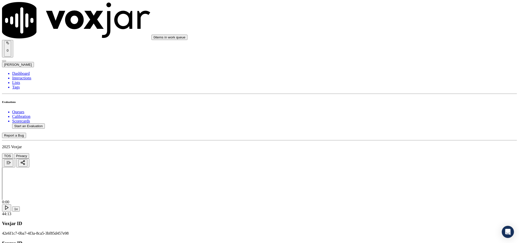
scroll to position [532, 0]
click at [388, 117] on div "Yes" at bounding box center [430, 114] width 119 height 5
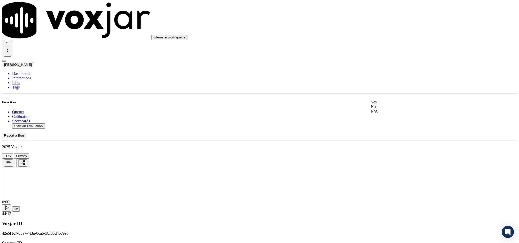
click at [391, 109] on div "No" at bounding box center [430, 107] width 119 height 5
click at [390, 97] on div "No" at bounding box center [430, 95] width 119 height 5
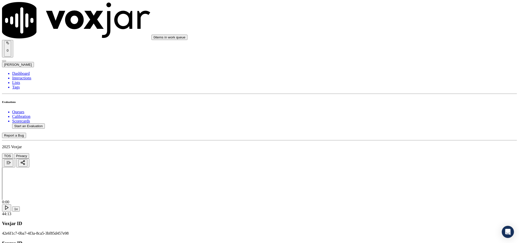
click at [396, 72] on div "Yes" at bounding box center [430, 72] width 119 height 5
click at [386, 132] on div "Yes" at bounding box center [430, 130] width 119 height 5
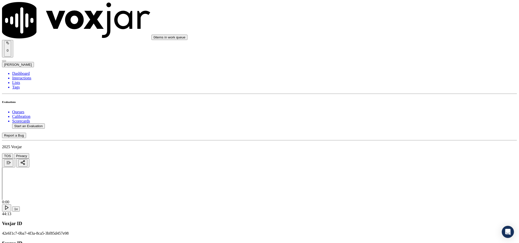
scroll to position [874, 0]
click at [392, 77] on div "Yes" at bounding box center [430, 74] width 119 height 5
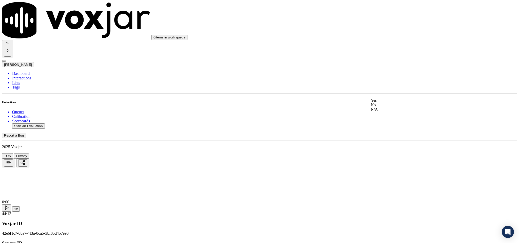
click at [392, 103] on div "Yes" at bounding box center [430, 100] width 119 height 5
click at [387, 149] on div "Yes" at bounding box center [430, 147] width 119 height 5
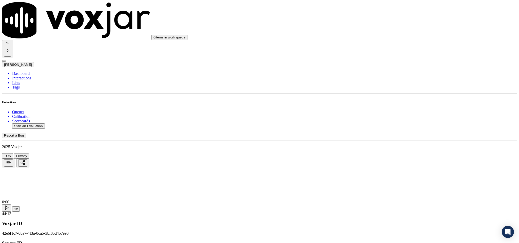
click at [385, 104] on div "No" at bounding box center [430, 102] width 119 height 5
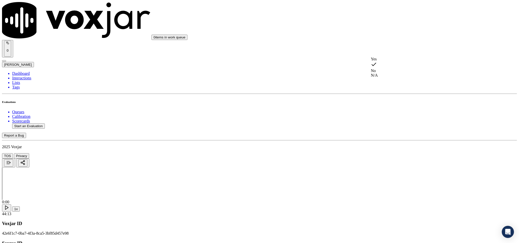
click at [395, 61] on div "Yes" at bounding box center [430, 59] width 119 height 5
click at [387, 120] on div "Yes" at bounding box center [430, 117] width 119 height 5
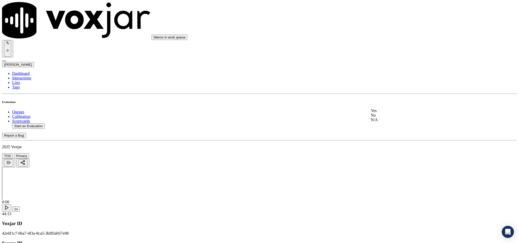
click at [385, 122] on div "N/A" at bounding box center [430, 120] width 119 height 5
click at [390, 100] on div "No" at bounding box center [430, 97] width 119 height 5
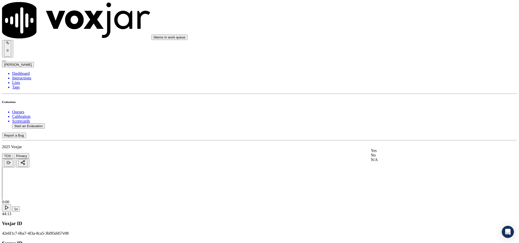
click at [393, 158] on div "No" at bounding box center [430, 155] width 119 height 5
click at [392, 135] on div "Yes" at bounding box center [430, 132] width 119 height 5
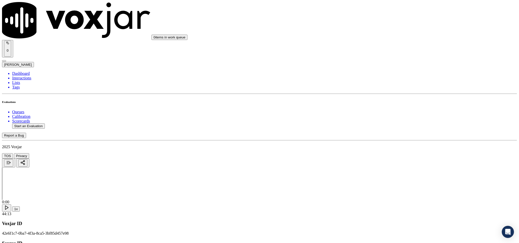
click at [385, 143] on div "No" at bounding box center [430, 144] width 119 height 5
click at [390, 184] on div "Yes" at bounding box center [430, 182] width 119 height 5
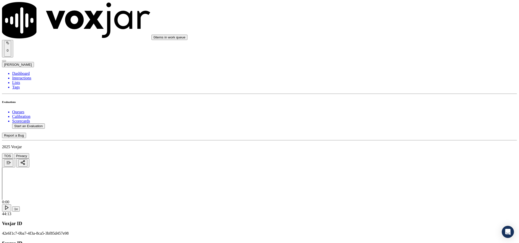
click at [17, 71] on li "Dashboard" at bounding box center [264, 73] width 505 height 5
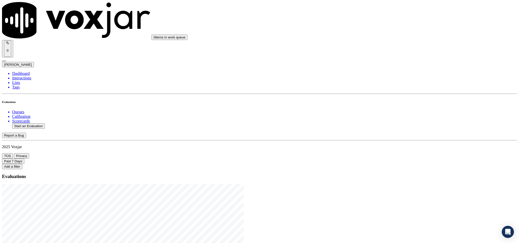
click at [39, 124] on button "Start an Evaluation" at bounding box center [28, 126] width 33 height 5
drag, startPoint x: 215, startPoint y: 105, endPoint x: 256, endPoint y: 105, distance: 40.5
type input "20250819-145240_6172307423-C1"
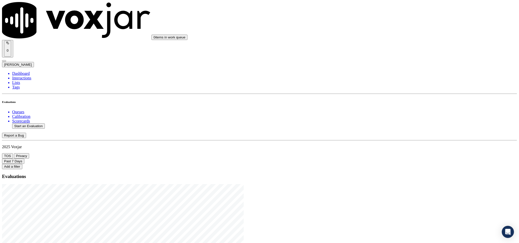
type input "[PERSON_NAME]"
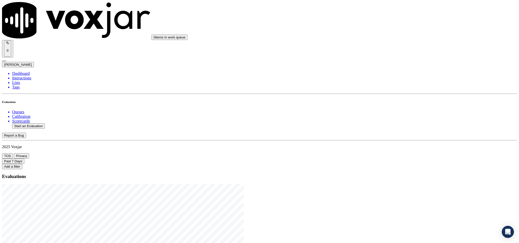
type input "[DATE]T21:46"
type input "0024-02-19T21:46"
click at [45, 124] on button "Start an Evaluation" at bounding box center [28, 126] width 33 height 5
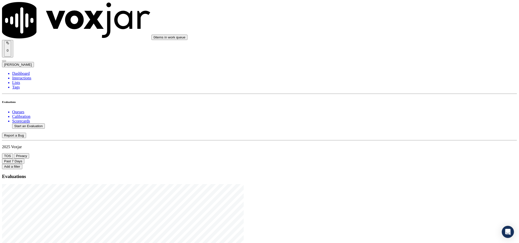
drag, startPoint x: 214, startPoint y: 106, endPoint x: 250, endPoint y: 106, distance: 36.0
type input "20250819-145240_6172307423-C1"
type input "[DATE]T21:46"
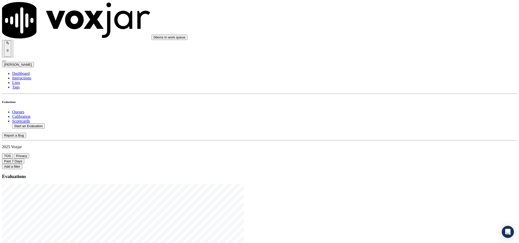
type input "[PERSON_NAME]"
drag, startPoint x: 169, startPoint y: 139, endPoint x: 174, endPoint y: 181, distance: 42.0
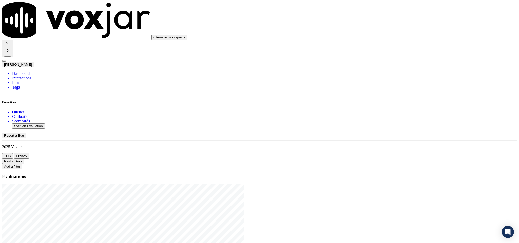
scroll to position [38, 0]
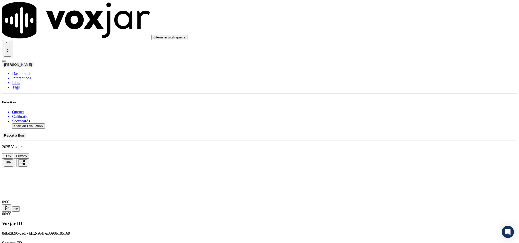
type input "[PERSON_NAME]"
drag, startPoint x: 160, startPoint y: 80, endPoint x: 156, endPoint y: 84, distance: 5.9
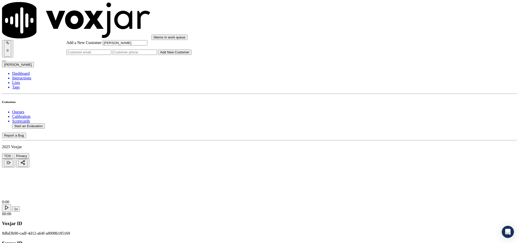
type input "[PERSON_NAME]"
click at [157, 55] on input "Add a New Customer" at bounding box center [134, 52] width 45 height 5
paste input "6172307423"
type input "6172307423"
click at [192, 55] on button "Add New Customer" at bounding box center [174, 52] width 33 height 5
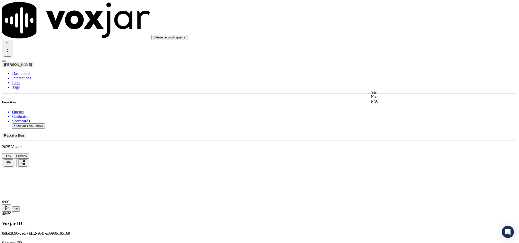
click at [402, 93] on div "Yes" at bounding box center [430, 92] width 119 height 5
click at [394, 151] on div "Yes" at bounding box center [430, 150] width 119 height 5
drag, startPoint x: 402, startPoint y: 127, endPoint x: 399, endPoint y: 135, distance: 8.7
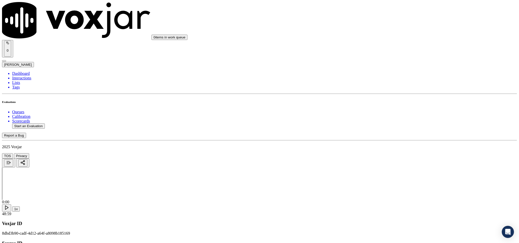
click at [396, 139] on div "Yes" at bounding box center [430, 138] width 119 height 5
click at [388, 138] on div "N/A" at bounding box center [430, 135] width 119 height 5
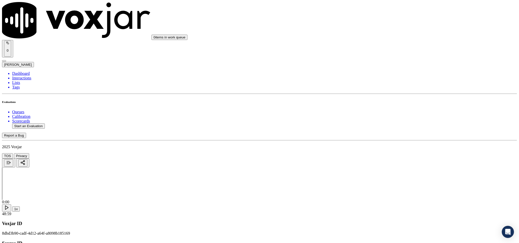
scroll to position [266, 0]
click at [388, 100] on div "Yes" at bounding box center [430, 97] width 119 height 5
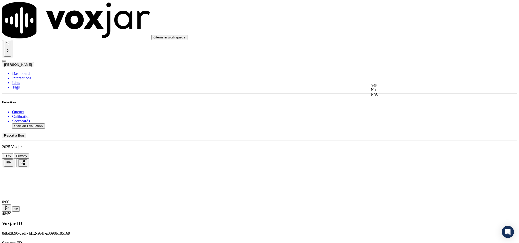
click at [390, 80] on div "No" at bounding box center [430, 78] width 119 height 5
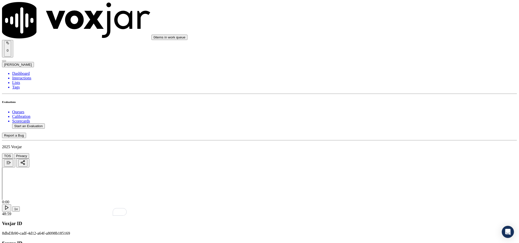
paste textarea "@4:01- [PERSON_NAME] share the account number for the gas - “The agent must ask…"
type textarea "@4:01- [PERSON_NAME] share the account number for the gas - “The agent must ask…"
click at [386, 144] on div "N/A" at bounding box center [430, 142] width 119 height 5
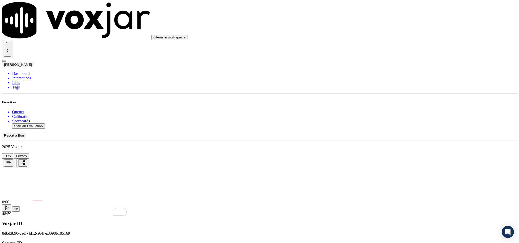
scroll to position [342, 0]
click at [390, 92] on div "No" at bounding box center [430, 90] width 119 height 5
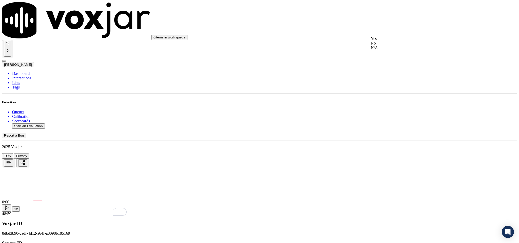
click at [395, 41] on div "Yes" at bounding box center [430, 38] width 119 height 5
click at [388, 110] on div "Yes" at bounding box center [430, 108] width 119 height 5
click at [390, 180] on div "No" at bounding box center [430, 177] width 119 height 5
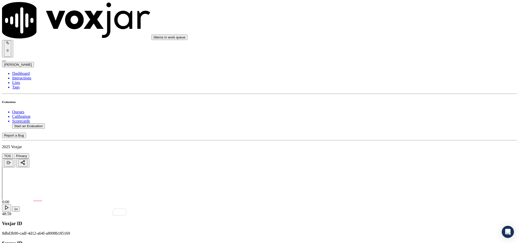
click at [385, 184] on div "No" at bounding box center [430, 181] width 119 height 12
click at [394, 79] on div "Yes" at bounding box center [430, 79] width 119 height 5
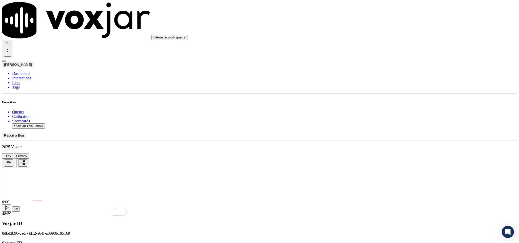
click at [392, 139] on div "Yes" at bounding box center [430, 137] width 119 height 5
click at [386, 126] on div "No" at bounding box center [430, 123] width 119 height 5
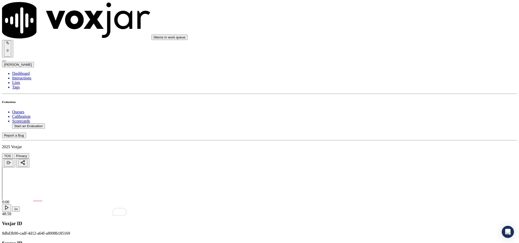
scroll to position [950, 0]
click at [390, 90] on div "Yes" at bounding box center [430, 89] width 119 height 5
click at [384, 154] on div "No" at bounding box center [430, 152] width 119 height 5
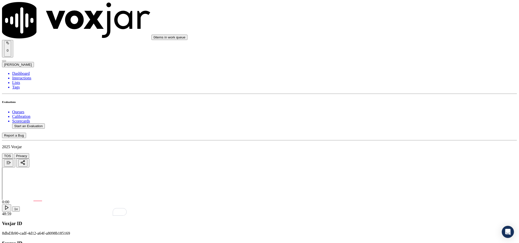
scroll to position [1026, 0]
click at [395, 131] on div "Yes" at bounding box center [430, 129] width 119 height 5
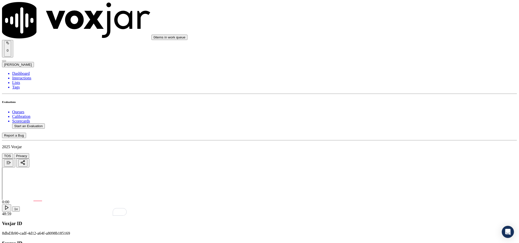
drag, startPoint x: 393, startPoint y: 44, endPoint x: 394, endPoint y: 48, distance: 4.1
click at [391, 63] on div "No" at bounding box center [430, 65] width 119 height 5
click at [389, 113] on div "Yes" at bounding box center [430, 111] width 119 height 5
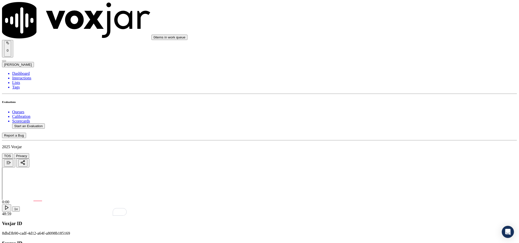
click at [390, 187] on div "N/A" at bounding box center [430, 184] width 119 height 5
click at [388, 126] on div "Yes" at bounding box center [430, 124] width 119 height 5
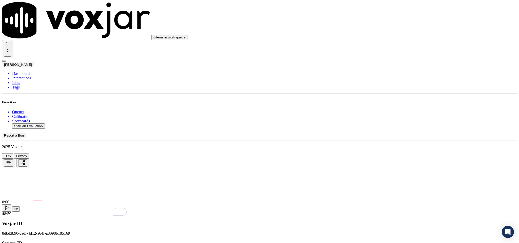
click at [388, 136] on div "No" at bounding box center [430, 136] width 119 height 5
click at [386, 189] on div "No" at bounding box center [430, 186] width 119 height 5
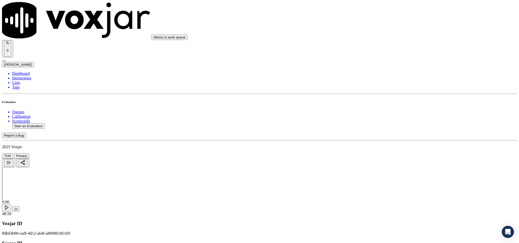
click at [27, 71] on li "Dashboard" at bounding box center [264, 73] width 505 height 5
click at [39, 124] on button "Start an Evaluation" at bounding box center [28, 126] width 33 height 5
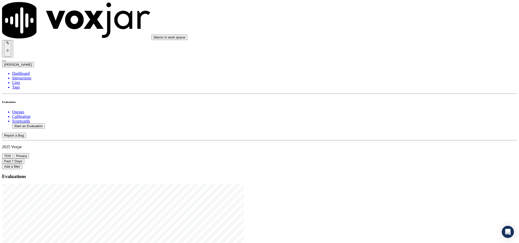
type input "20250819-160309_7746010650-C1"
type input "[DATE]T22:07"
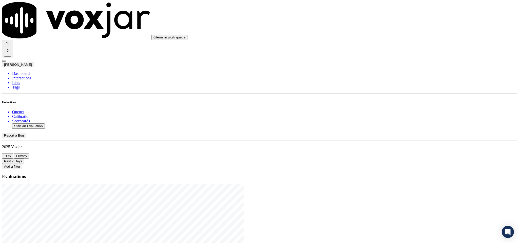
type input "nic"
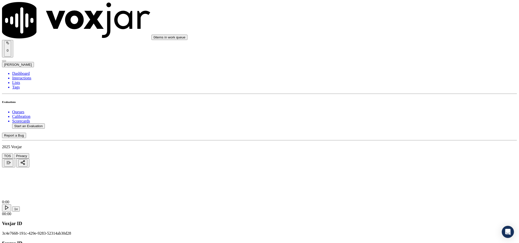
type input "[PERSON_NAME]"
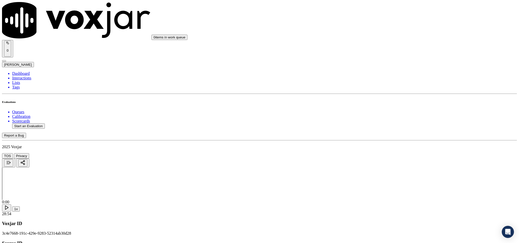
click at [390, 95] on div "Yes" at bounding box center [430, 92] width 119 height 5
click at [389, 153] on div "Yes" at bounding box center [430, 150] width 119 height 5
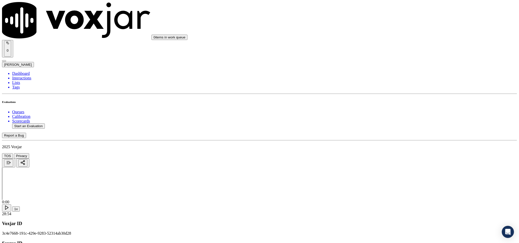
scroll to position [76, 0]
click at [395, 141] on div "Yes" at bounding box center [430, 138] width 119 height 5
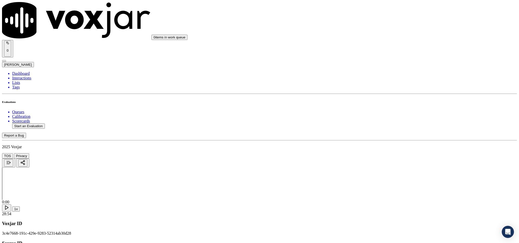
click at [389, 176] on div "N/A" at bounding box center [430, 173] width 119 height 5
click at [386, 142] on div "No" at bounding box center [430, 140] width 119 height 5
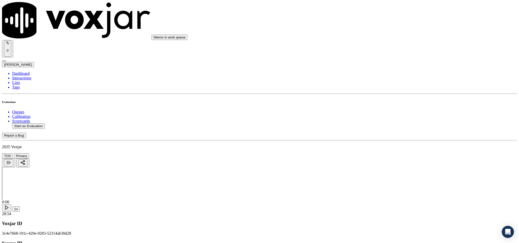
scroll to position [304, 0]
click at [388, 62] on div "Yes" at bounding box center [430, 59] width 119 height 5
click at [396, 130] on div "No" at bounding box center [430, 128] width 119 height 5
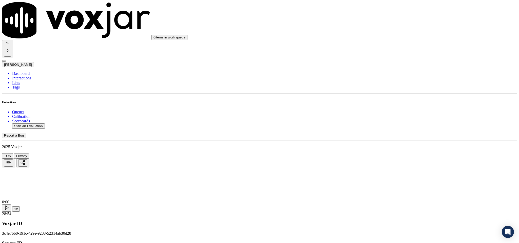
scroll to position [418, 0]
click at [387, 85] on div "N/A" at bounding box center [430, 82] width 119 height 5
click at [387, 155] on div "N/A" at bounding box center [430, 152] width 119 height 5
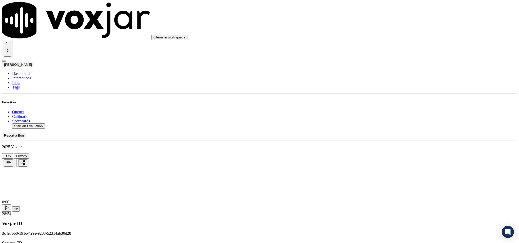
scroll to position [494, 0]
click at [385, 137] on div "N/A" at bounding box center [430, 134] width 119 height 5
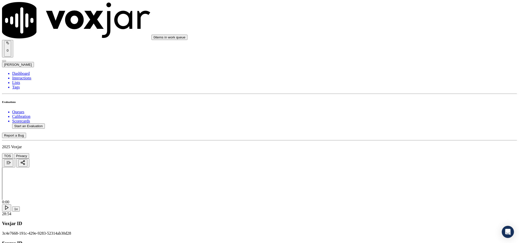
click at [388, 122] on div "Yes" at bounding box center [430, 119] width 119 height 5
click at [392, 115] on div "No" at bounding box center [430, 112] width 119 height 5
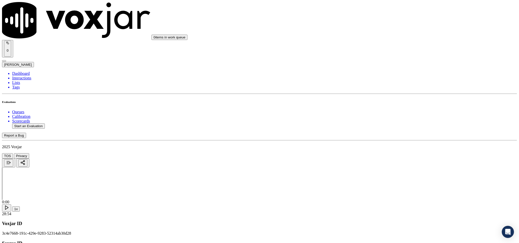
scroll to position [684, 0]
click at [394, 130] on div "Yes" at bounding box center [430, 127] width 119 height 5
drag, startPoint x: 393, startPoint y: 175, endPoint x: 390, endPoint y: 181, distance: 7.0
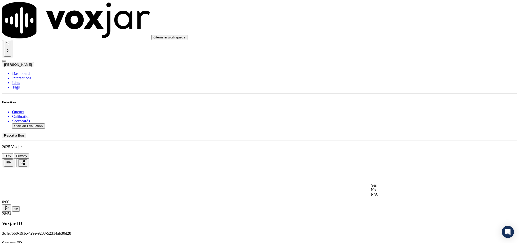
click at [386, 188] on div "Yes" at bounding box center [430, 185] width 119 height 5
click at [389, 99] on div "No" at bounding box center [430, 96] width 119 height 5
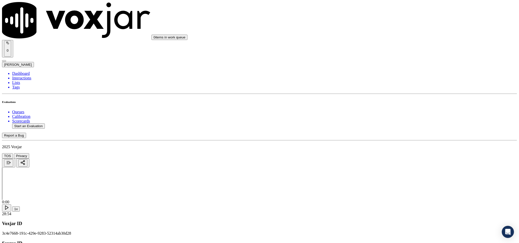
click at [392, 103] on div "Yes" at bounding box center [430, 100] width 119 height 5
click at [388, 165] on div "No" at bounding box center [430, 163] width 119 height 5
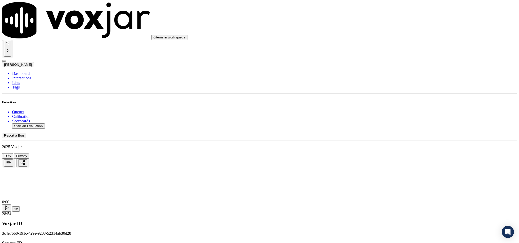
click at [386, 109] on div "No" at bounding box center [430, 107] width 119 height 5
click at [386, 172] on div "N/A" at bounding box center [430, 169] width 119 height 5
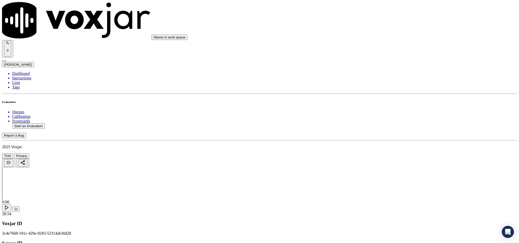
scroll to position [1102, 0]
click at [390, 155] on div "No" at bounding box center [430, 153] width 119 height 5
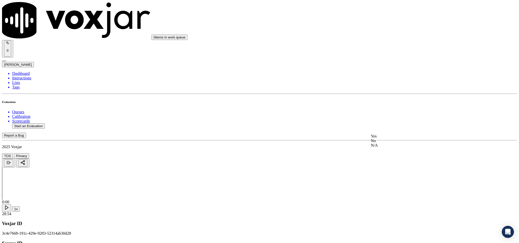
click at [386, 143] on div "No" at bounding box center [430, 141] width 119 height 5
click at [386, 116] on div "N/A" at bounding box center [430, 114] width 119 height 5
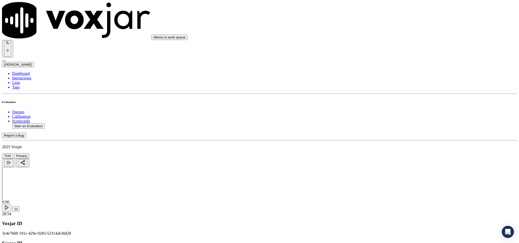
click at [385, 189] on div "No" at bounding box center [430, 186] width 119 height 5
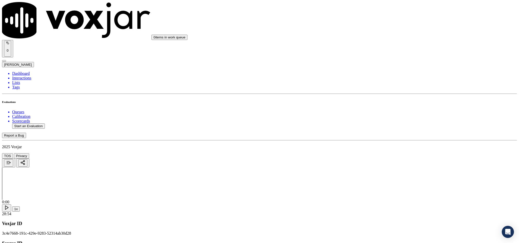
click at [26, 71] on li "Dashboard" at bounding box center [264, 73] width 505 height 5
click at [43, 124] on button "Start an Evaluation" at bounding box center [28, 126] width 33 height 5
drag, startPoint x: 216, startPoint y: 106, endPoint x: 235, endPoint y: 106, distance: 18.8
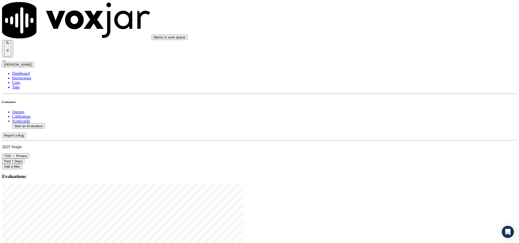
drag, startPoint x: 231, startPoint y: 106, endPoint x: 217, endPoint y: 110, distance: 15.0
type input "20250819-104718_3218066107-C1"
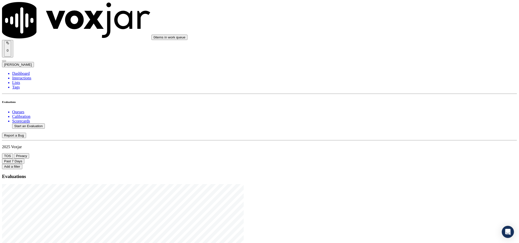
type input "2025-08-19T22:20"
type input "jim"
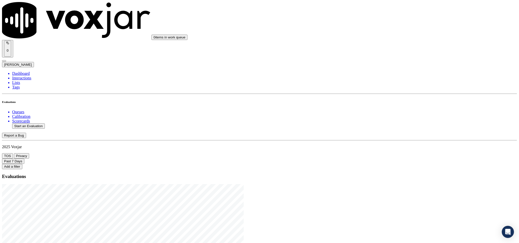
type input "[PERSON_NAME]"
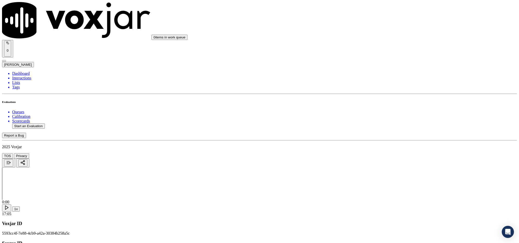
drag, startPoint x: 248, startPoint y: 74, endPoint x: 138, endPoint y: 78, distance: 110.5
type input "[PERSON_NAME]"
drag, startPoint x: 269, startPoint y: 125, endPoint x: 271, endPoint y: 128, distance: 3.9
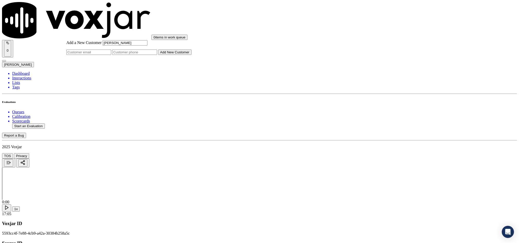
click at [157, 55] on input "Add a New Customer" at bounding box center [134, 52] width 45 height 5
paste input "3218066107"
type input "3218066107"
click at [192, 55] on button "Add New Customer" at bounding box center [174, 52] width 33 height 5
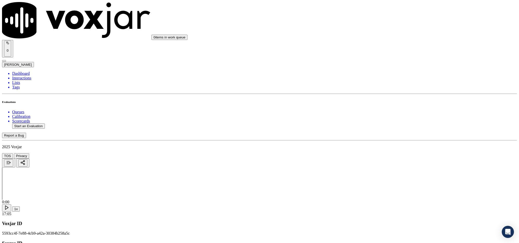
click at [385, 95] on div "Yes" at bounding box center [430, 92] width 119 height 5
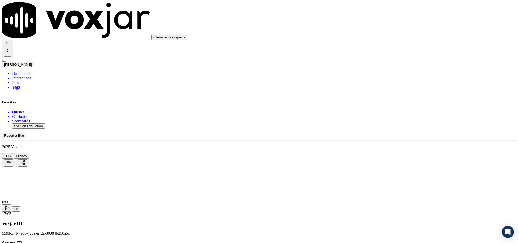
click at [400, 115] on div "Yes" at bounding box center [430, 112] width 119 height 5
click at [390, 112] on div "N/A" at bounding box center [430, 109] width 119 height 5
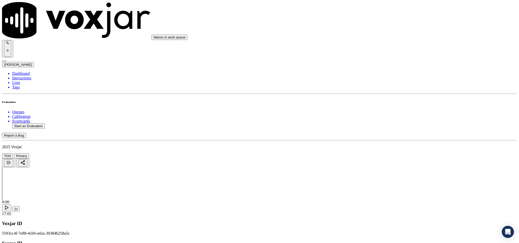
scroll to position [190, 0]
click at [393, 100] on div "N/A" at bounding box center [430, 97] width 119 height 5
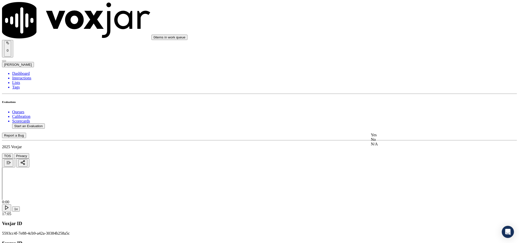
click at [396, 135] on div "Yes" at bounding box center [430, 135] width 119 height 5
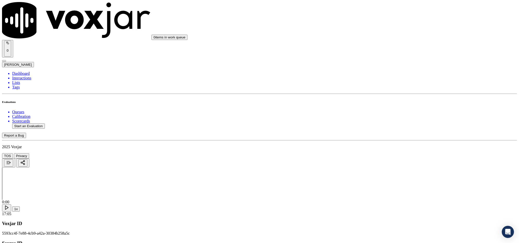
click at [392, 88] on div "No" at bounding box center [430, 86] width 119 height 5
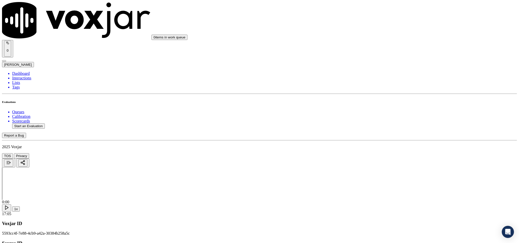
paste textarea "Call id - 20250819-104718_Fronter Agent [PERSON_NAME], while calling the custom…"
type textarea "Call id - 20250819-104718_Fronter Agent [PERSON_NAME], while calling the custom…"
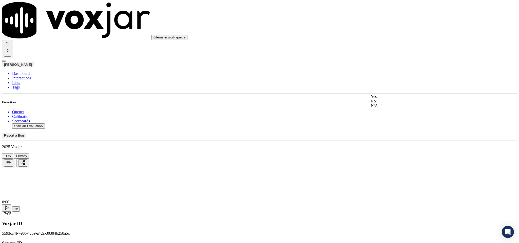
click at [392, 98] on div "Yes" at bounding box center [430, 96] width 119 height 5
paste textarea "Call id - 20250819-104718_Fronter Agent [PERSON_NAME], while calling the custom…"
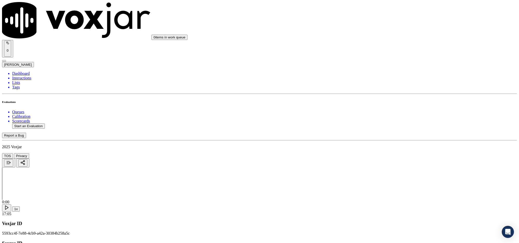
scroll to position [0, 0]
type textarea "Call id - 20250819-104718_Fronter Agent [PERSON_NAME], while calling the custom…"
click at [384, 87] on div "Yes" at bounding box center [430, 85] width 119 height 5
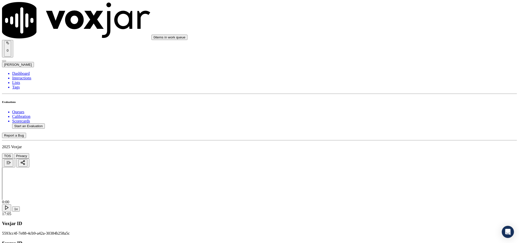
paste textarea "@8:43 [PERSON_NAME] - now if you don't update this rate which I'm offering you,…"
type textarea "@8:43 [PERSON_NAME] - now if you don't update this rate which I'm offering you,…"
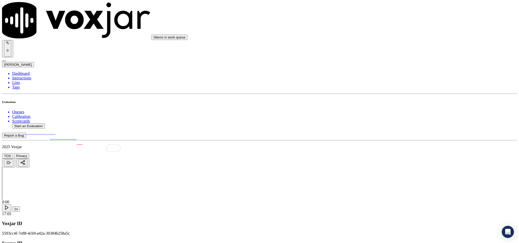
click at [389, 107] on div "No" at bounding box center [430, 105] width 119 height 5
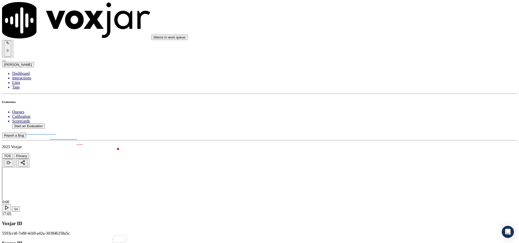
paste textarea "@3:09 [PERSON_NAME] shared the account number - “The agent must ask for and obt…"
type textarea "@3:09 [PERSON_NAME] shared the account number - “The agent must ask for and obt…"
click at [398, 95] on div "N/A" at bounding box center [430, 93] width 119 height 5
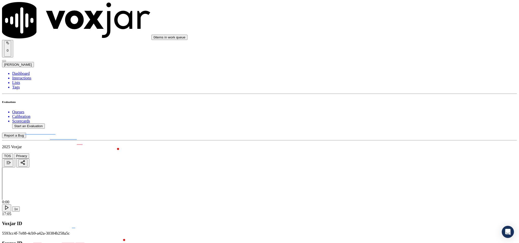
click at [388, 144] on div "Yes" at bounding box center [430, 141] width 119 height 5
click at [393, 48] on div "Yes" at bounding box center [430, 46] width 119 height 5
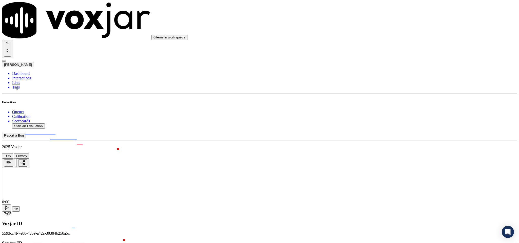
click at [388, 104] on div "Yes" at bounding box center [430, 104] width 119 height 5
click at [399, 93] on div "No" at bounding box center [430, 90] width 119 height 5
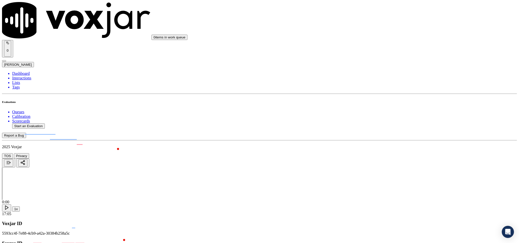
scroll to position [988, 0]
click at [395, 135] on div "Yes" at bounding box center [430, 132] width 119 height 5
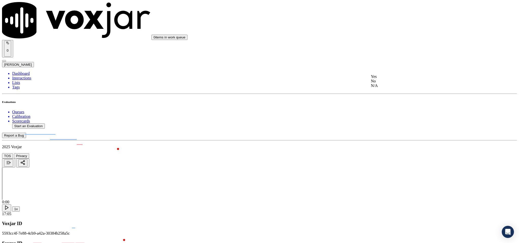
click at [390, 84] on div "No" at bounding box center [430, 81] width 119 height 5
drag, startPoint x: 414, startPoint y: 89, endPoint x: 413, endPoint y: 91, distance: 2.6
click at [397, 104] on div "No" at bounding box center [430, 101] width 119 height 5
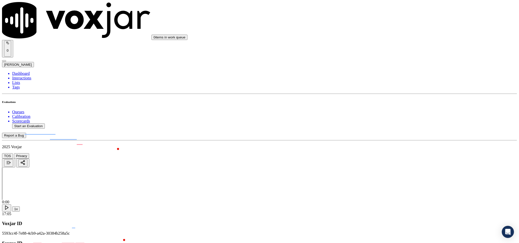
scroll to position [1216, 0]
click at [393, 86] on div "No" at bounding box center [430, 83] width 119 height 5
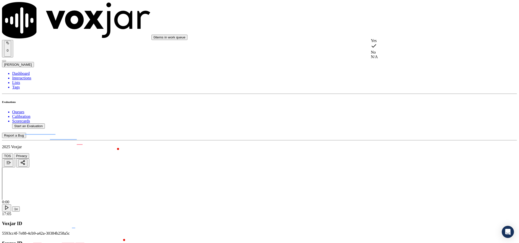
click at [387, 59] on div "N/A" at bounding box center [430, 57] width 119 height 5
click at [394, 116] on div "N/A" at bounding box center [430, 114] width 119 height 5
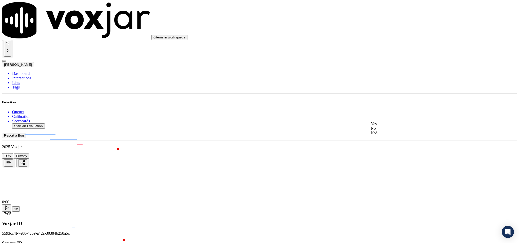
click at [398, 136] on div "N/A" at bounding box center [430, 133] width 119 height 5
click at [391, 131] on div "No" at bounding box center [430, 128] width 119 height 5
drag, startPoint x: 386, startPoint y: 192, endPoint x: 387, endPoint y: 203, distance: 11.2
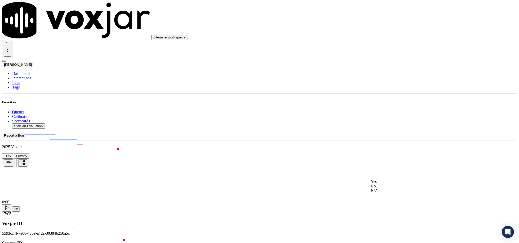
click at [387, 189] on div "No" at bounding box center [430, 186] width 119 height 5
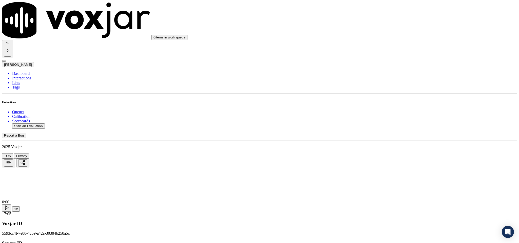
click at [27, 71] on li "Dashboard" at bounding box center [264, 73] width 505 height 5
